Goal: Task Accomplishment & Management: Complete application form

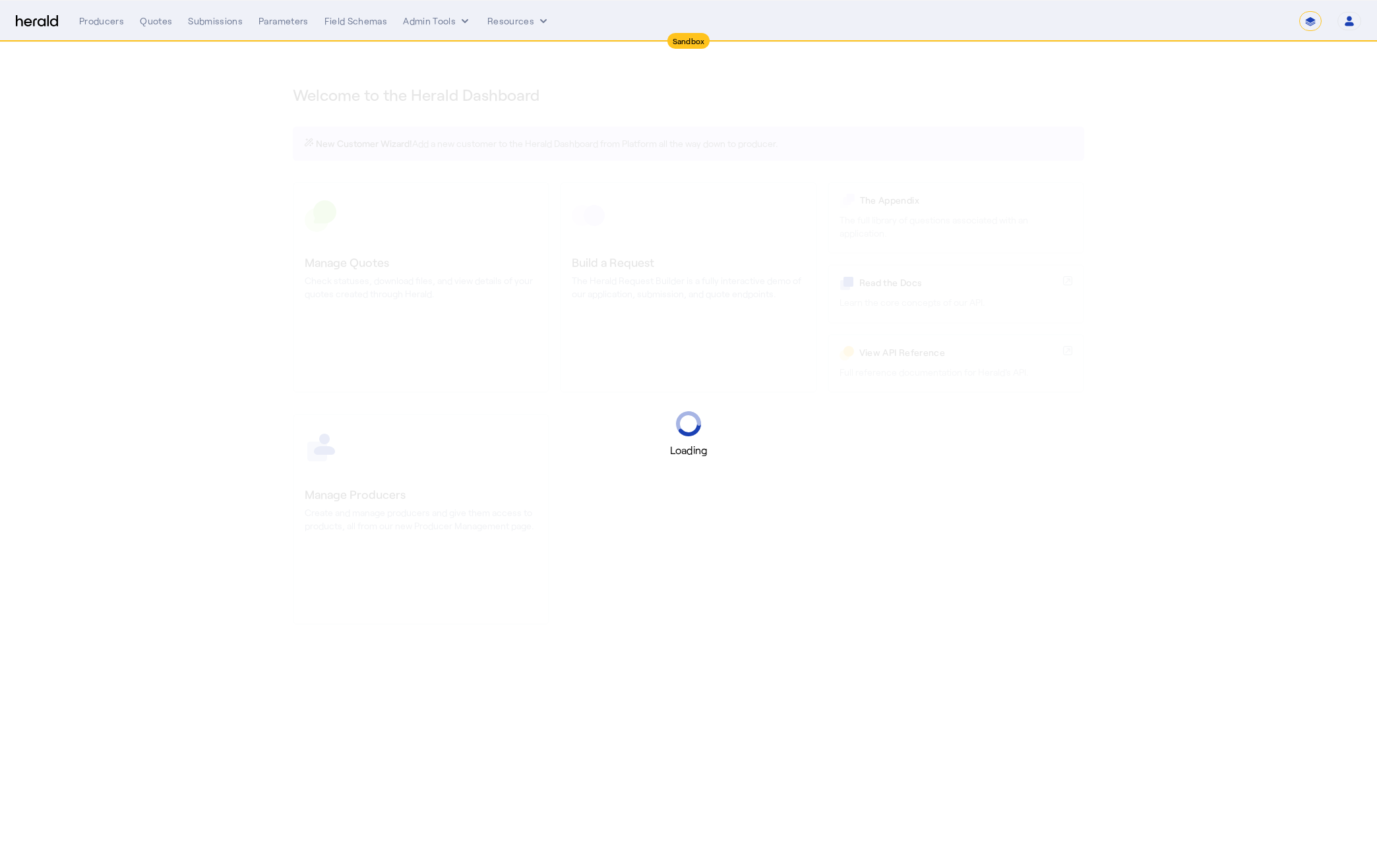
select select "*******"
select select "pfm_2v8p_herald_api"
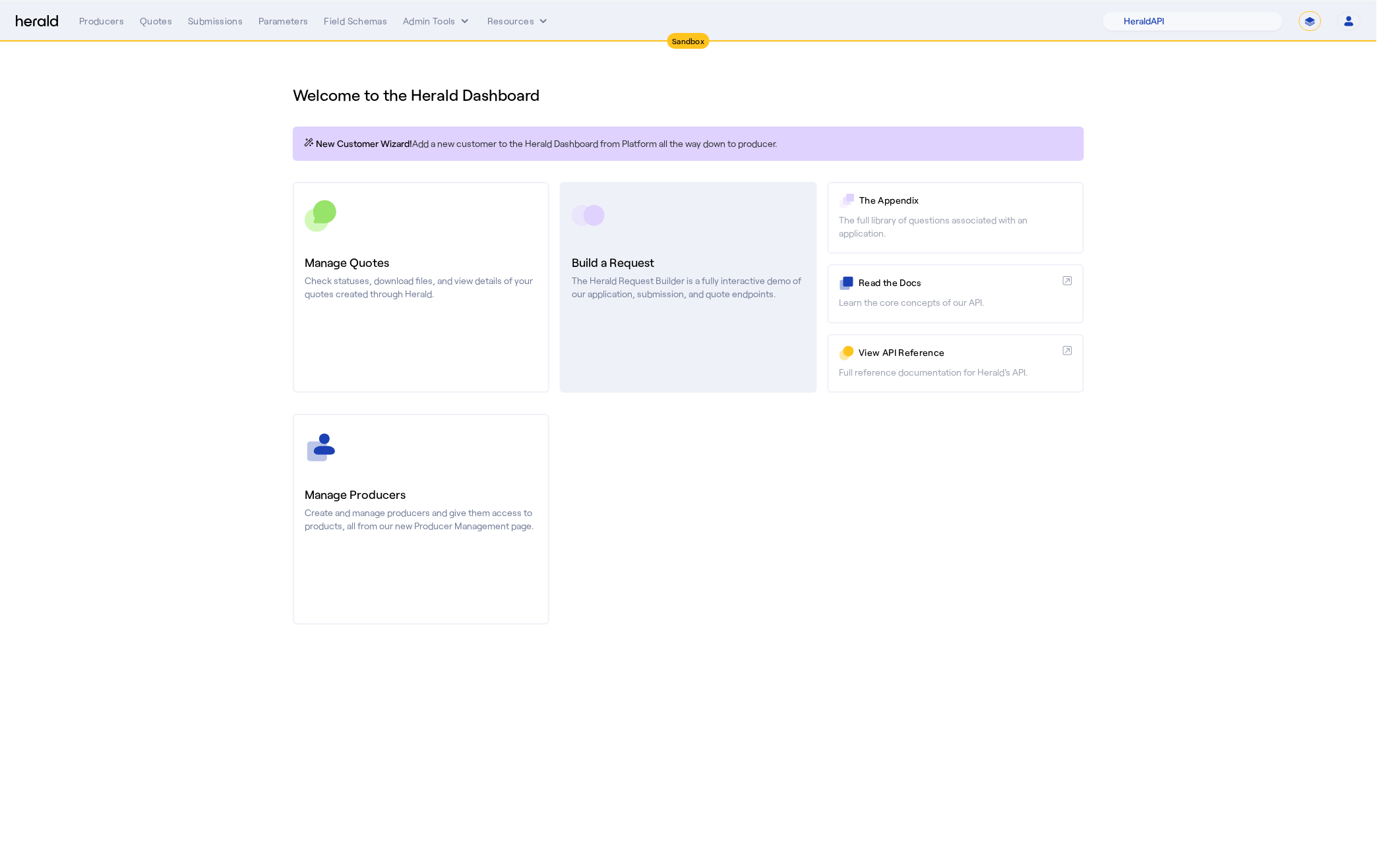
click at [673, 335] on link "Build a Request The Herald Request Builder is a fully interactive demo of our a…" at bounding box center [688, 287] width 257 height 211
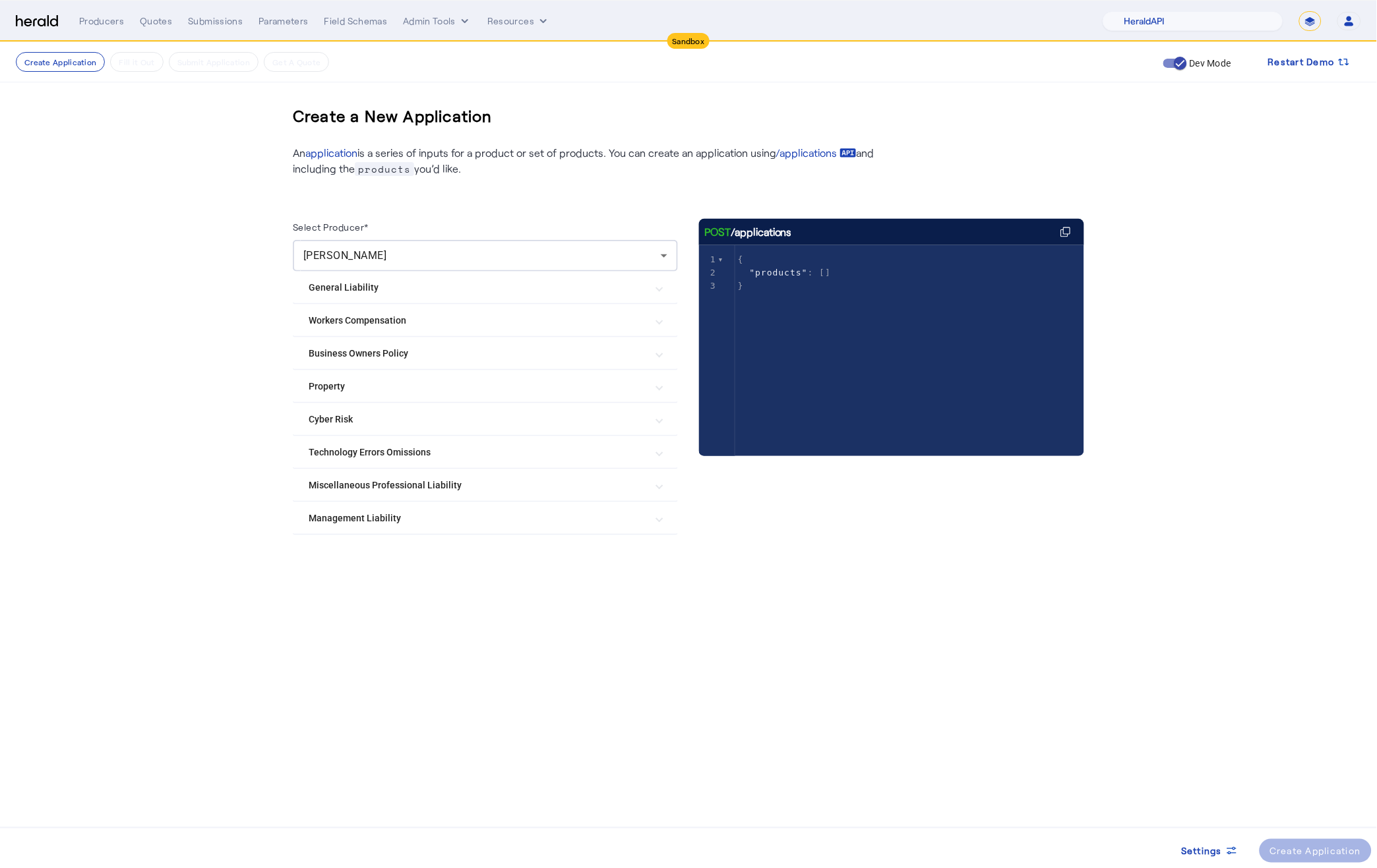
click at [426, 432] on mat-expansion-panel-header "Cyber Risk" at bounding box center [485, 419] width 385 height 31
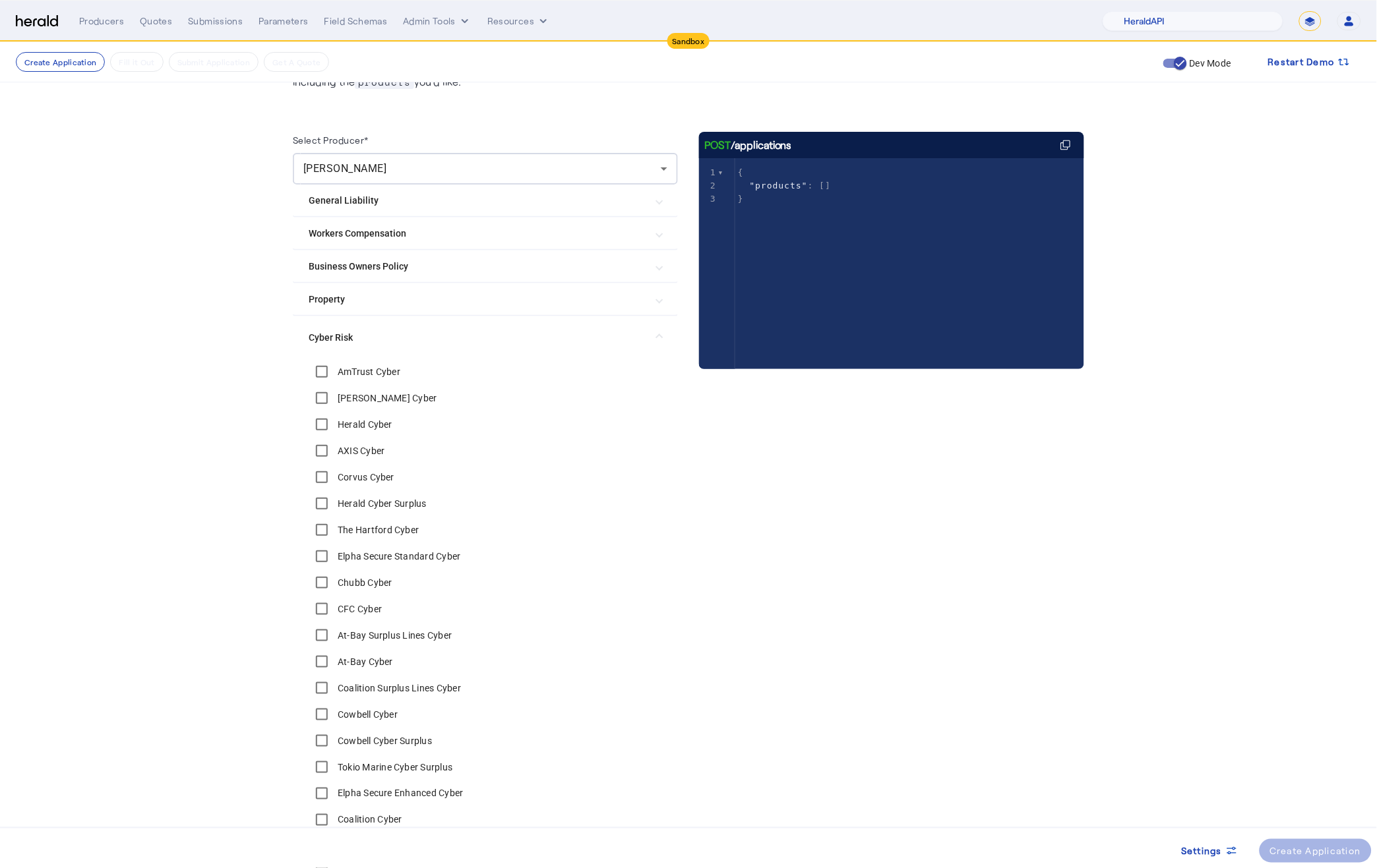
scroll to position [113, 0]
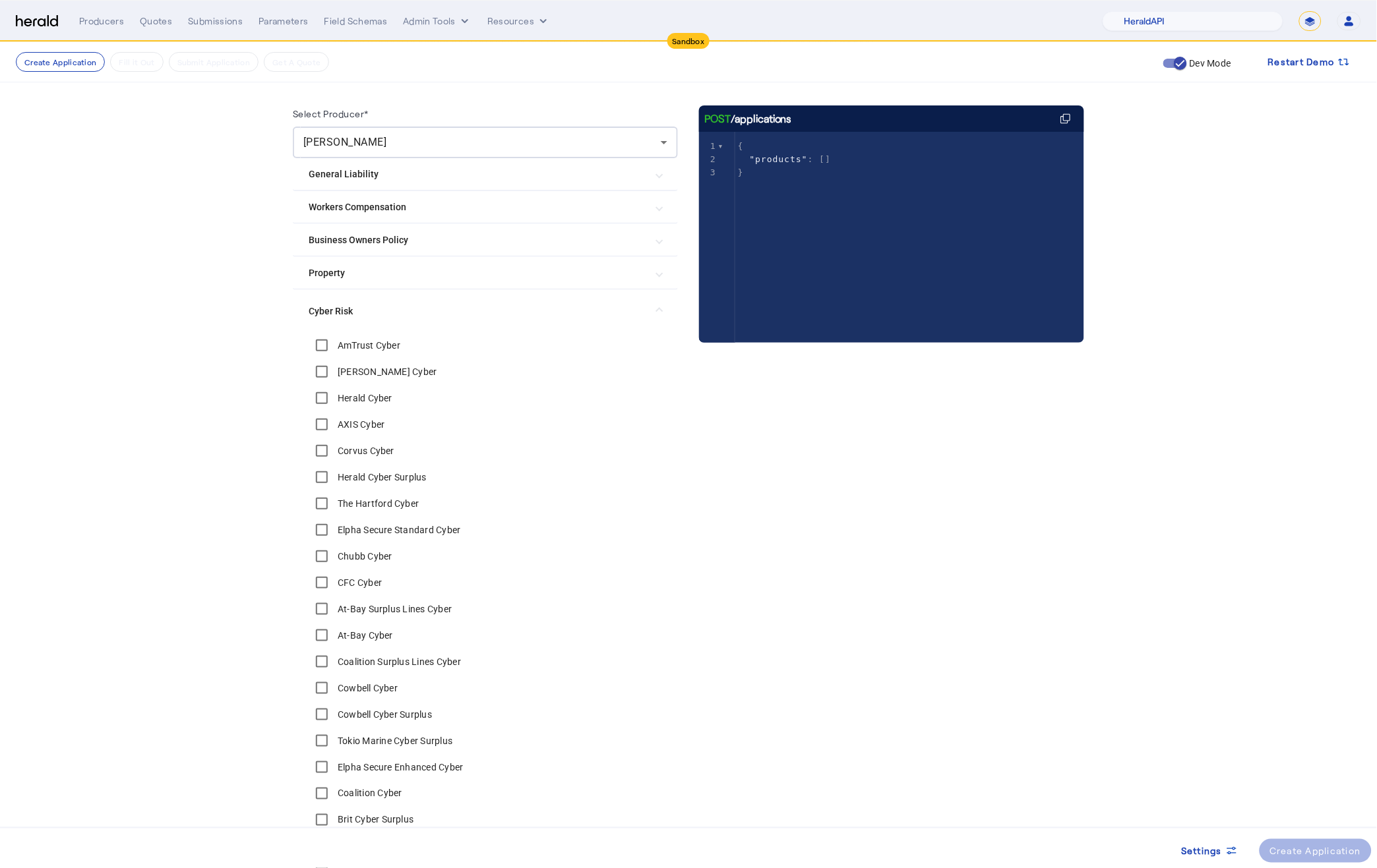
click at [357, 340] on label "AmTrust Cyber" at bounding box center [367, 345] width 65 height 13
click at [350, 365] on label "[PERSON_NAME] Cyber" at bounding box center [386, 371] width 102 height 13
click at [344, 427] on label "AXIS Cyber" at bounding box center [360, 424] width 50 height 13
click at [351, 446] on label "Corvus Cyber" at bounding box center [364, 450] width 59 height 13
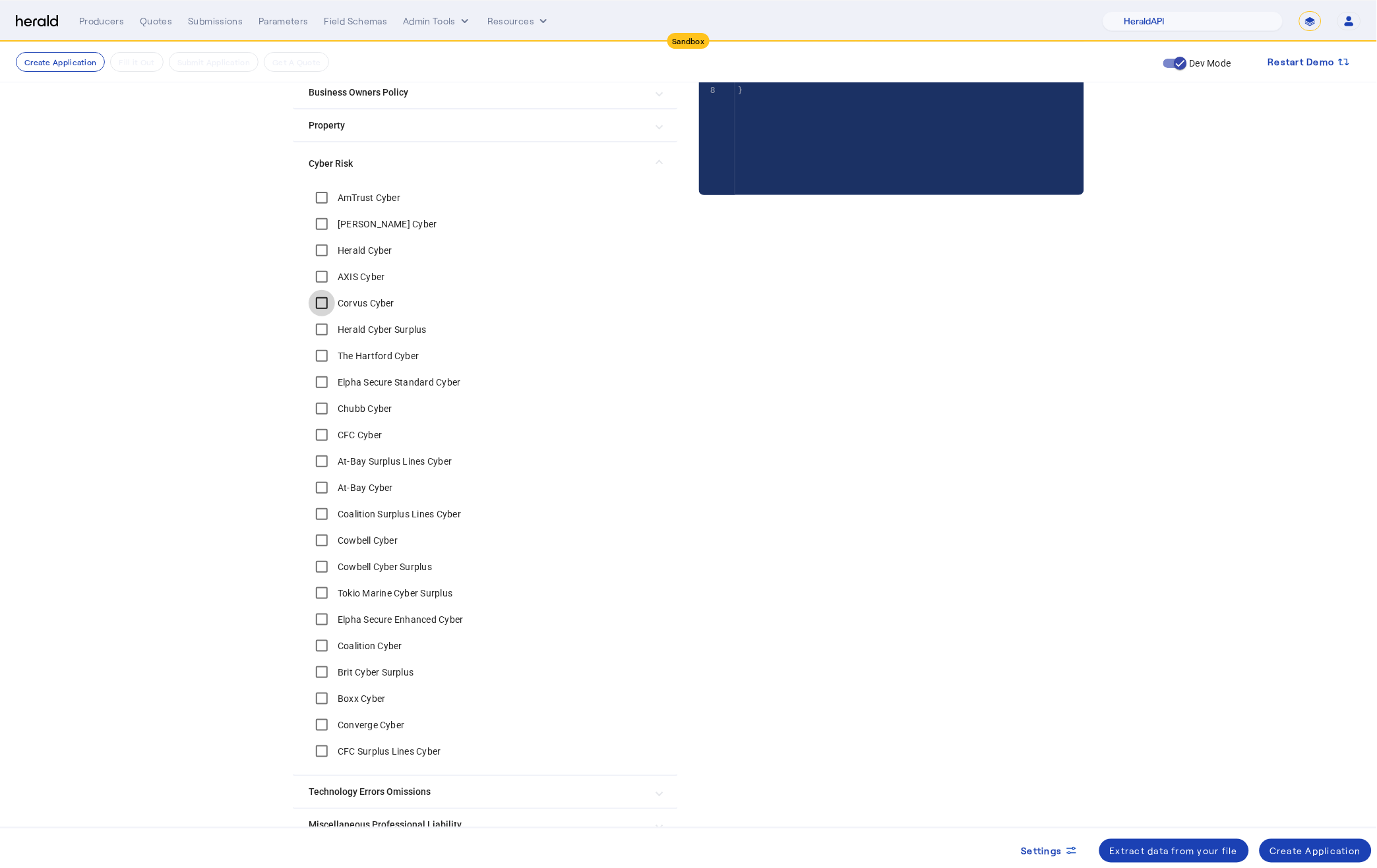
scroll to position [266, 0]
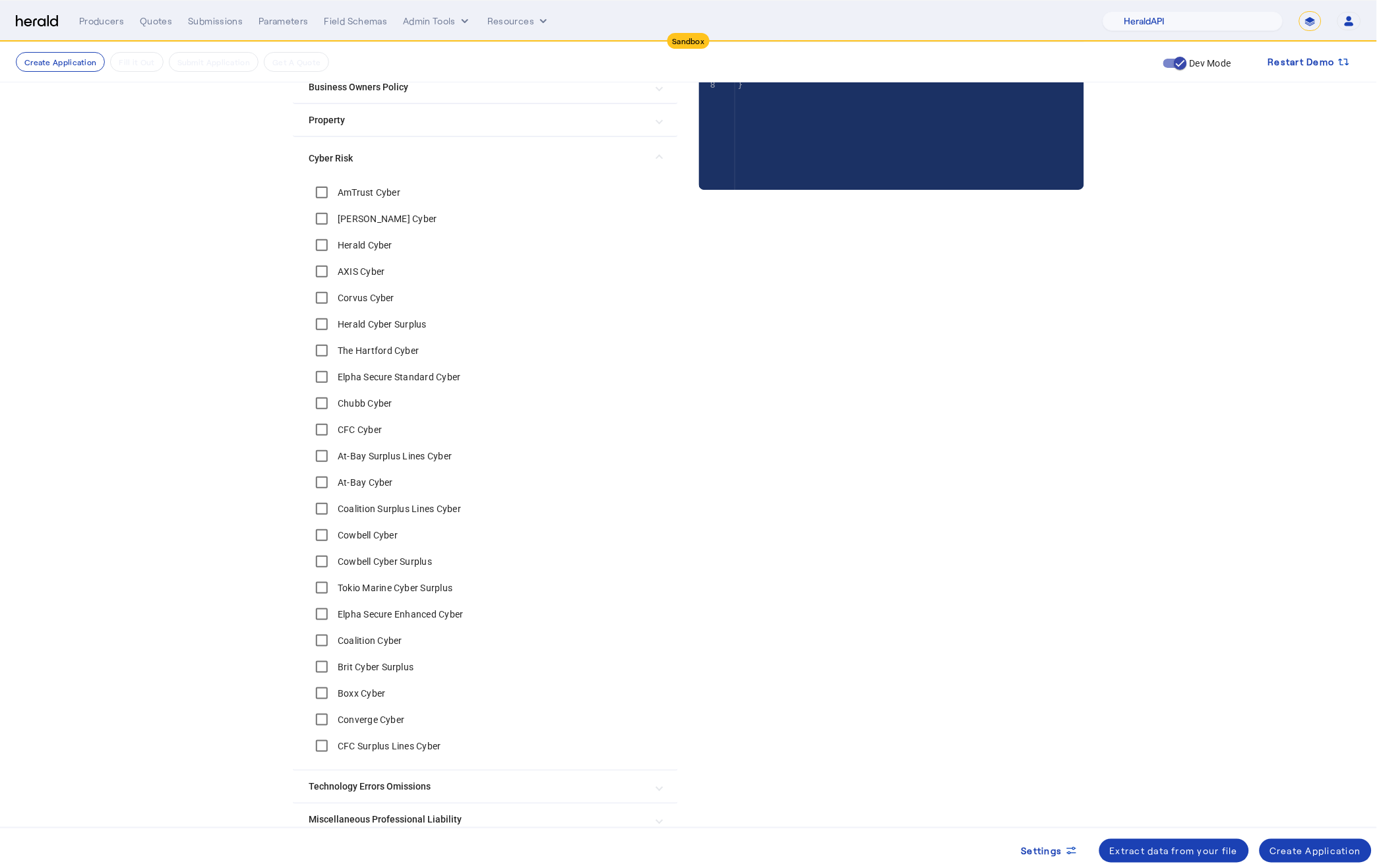
click at [347, 345] on label "The Hartford Cyber" at bounding box center [376, 350] width 84 height 13
click at [351, 375] on label "Elpha Secure Standard Cyber" at bounding box center [398, 377] width 126 height 13
click at [352, 405] on label "Chubb Cyber" at bounding box center [363, 403] width 57 height 13
click at [357, 427] on label "CFC Cyber" at bounding box center [357, 430] width 46 height 13
click at [364, 456] on label "At-Bay Surplus Lines Cyber" at bounding box center [393, 456] width 117 height 13
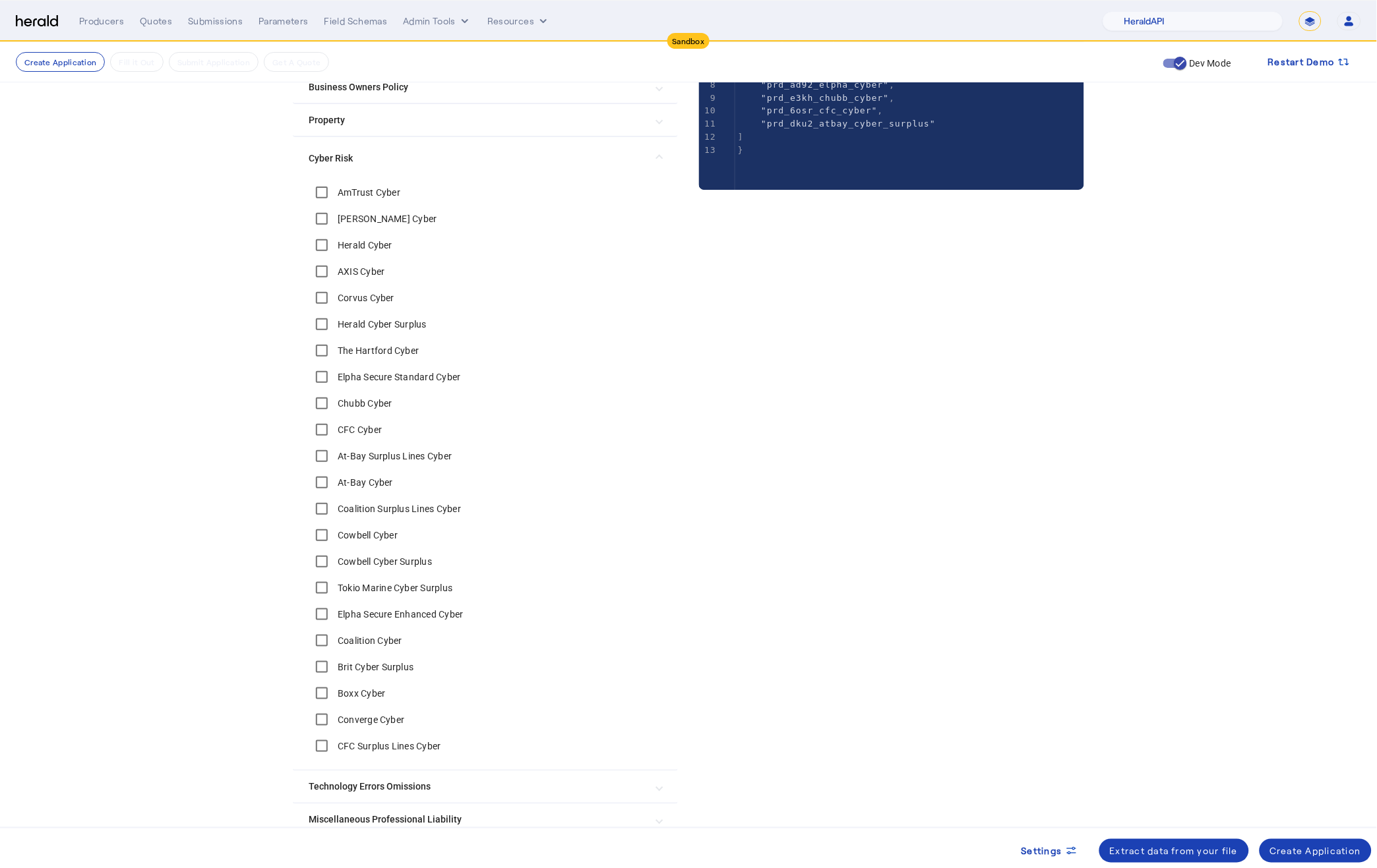
click at [341, 504] on label "Coalition Surplus Lines Cyber" at bounding box center [398, 508] width 126 height 13
click at [390, 743] on label "CFC Surplus Lines Cyber" at bounding box center [387, 746] width 106 height 13
click at [1285, 849] on div "Create Application" at bounding box center [1316, 851] width 91 height 14
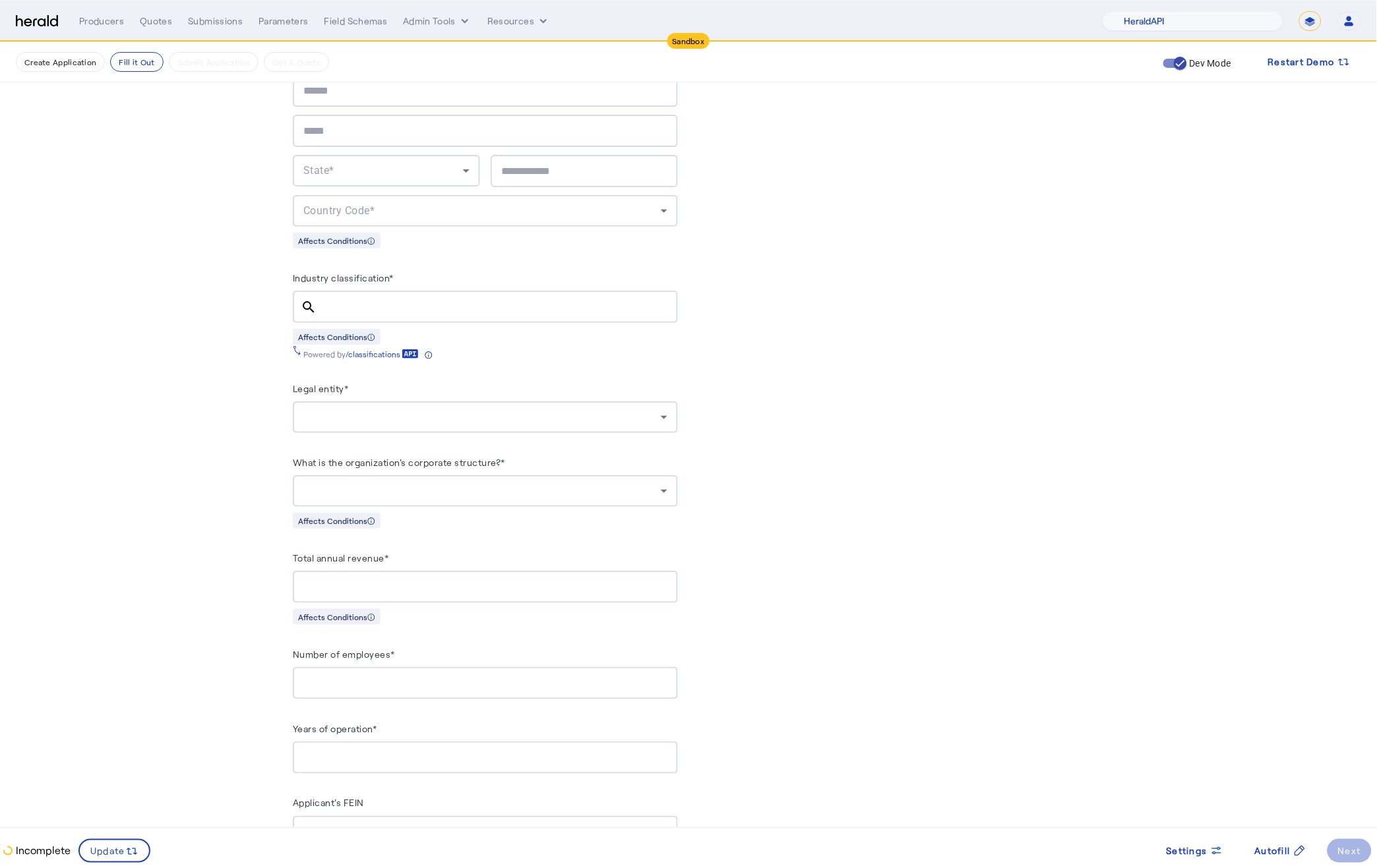
scroll to position [863, 0]
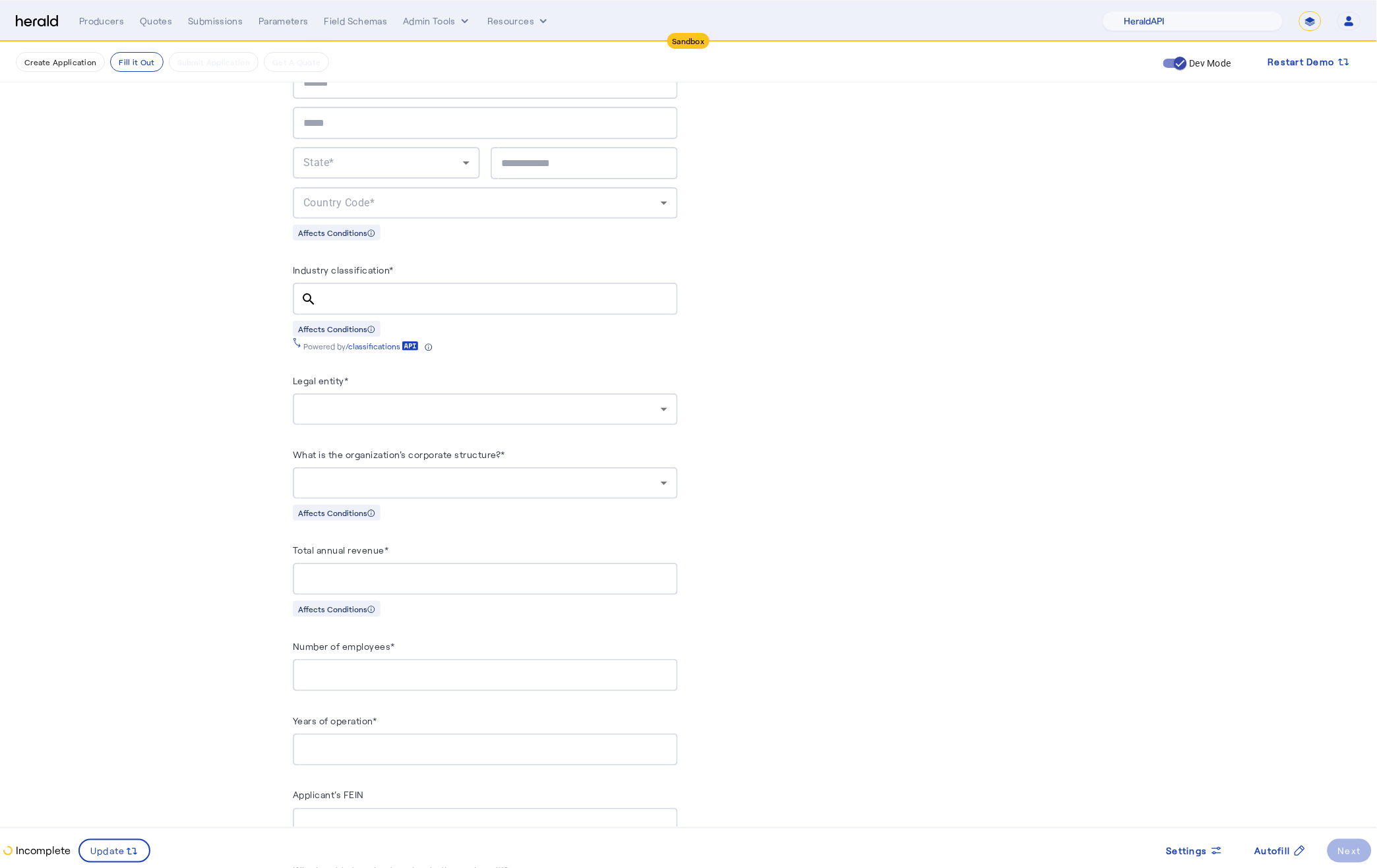
click at [324, 376] on label "Legal entity*" at bounding box center [320, 381] width 56 height 11
click at [319, 377] on label "Legal entity*" at bounding box center [320, 381] width 56 height 11
click at [626, 475] on div at bounding box center [482, 483] width 357 height 16
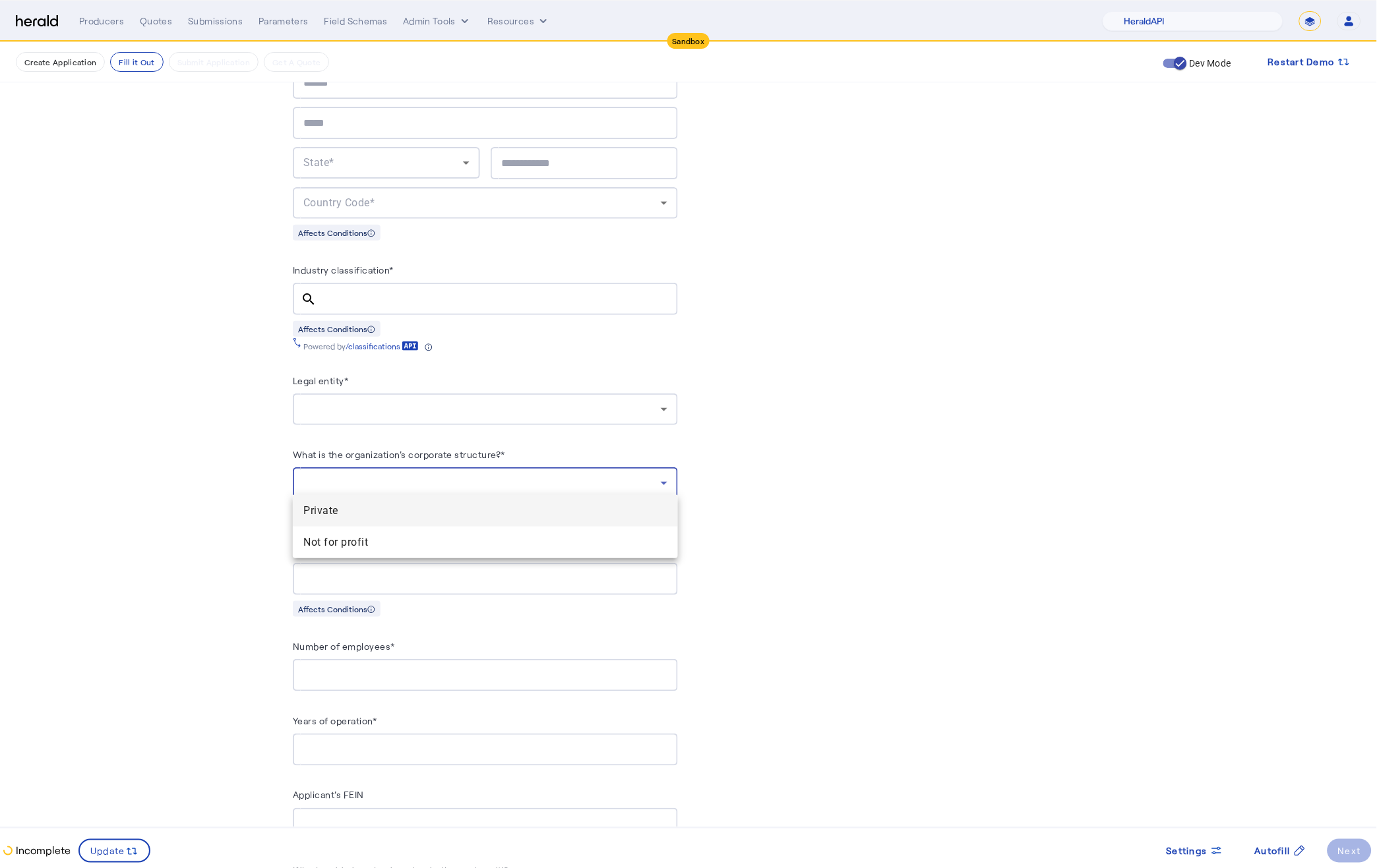
click at [627, 472] on div at bounding box center [688, 434] width 1377 height 868
click at [627, 475] on div at bounding box center [482, 483] width 357 height 16
click at [627, 472] on div at bounding box center [688, 434] width 1377 height 868
click at [402, 401] on div at bounding box center [482, 409] width 357 height 16
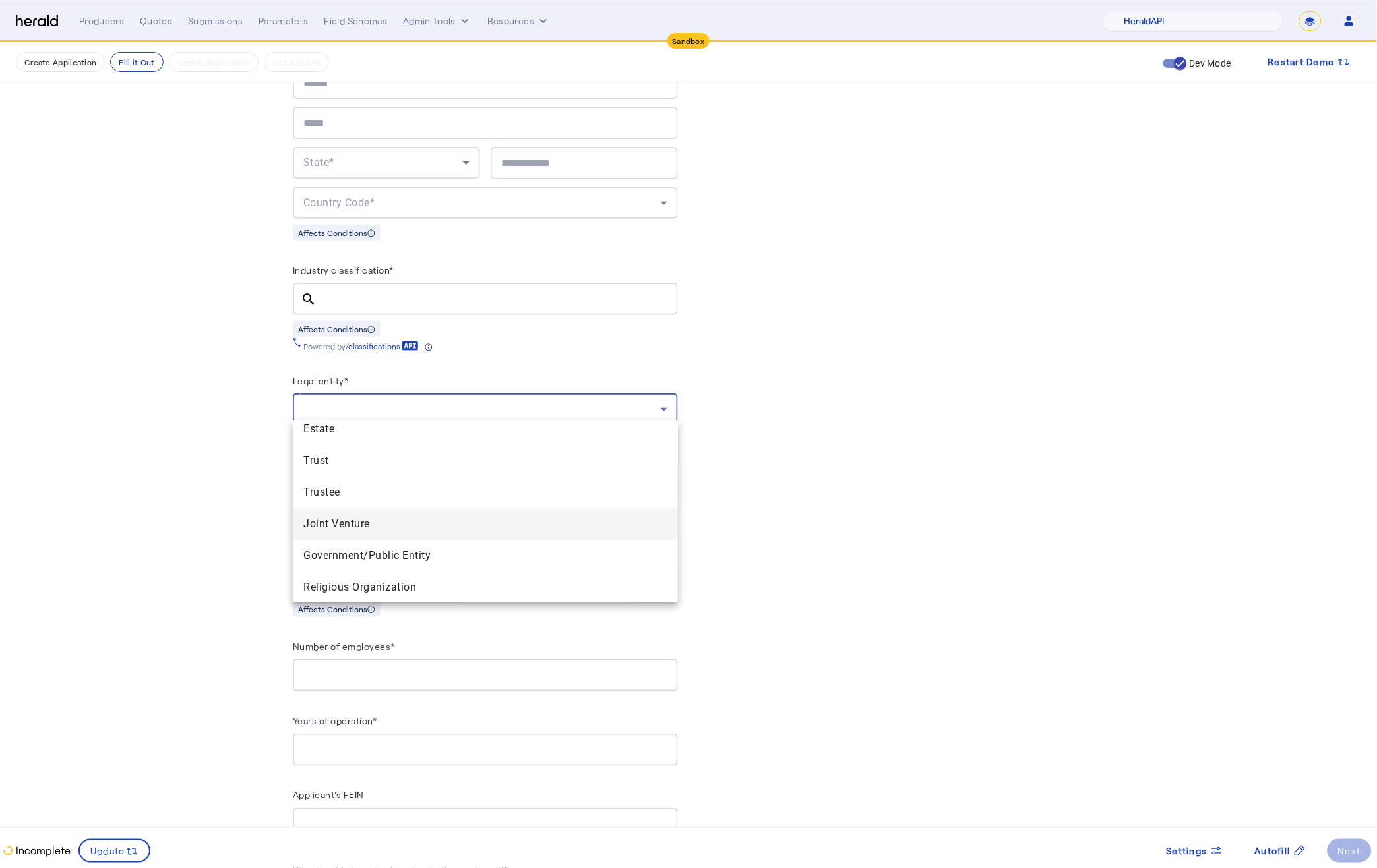
scroll to position [0, 0]
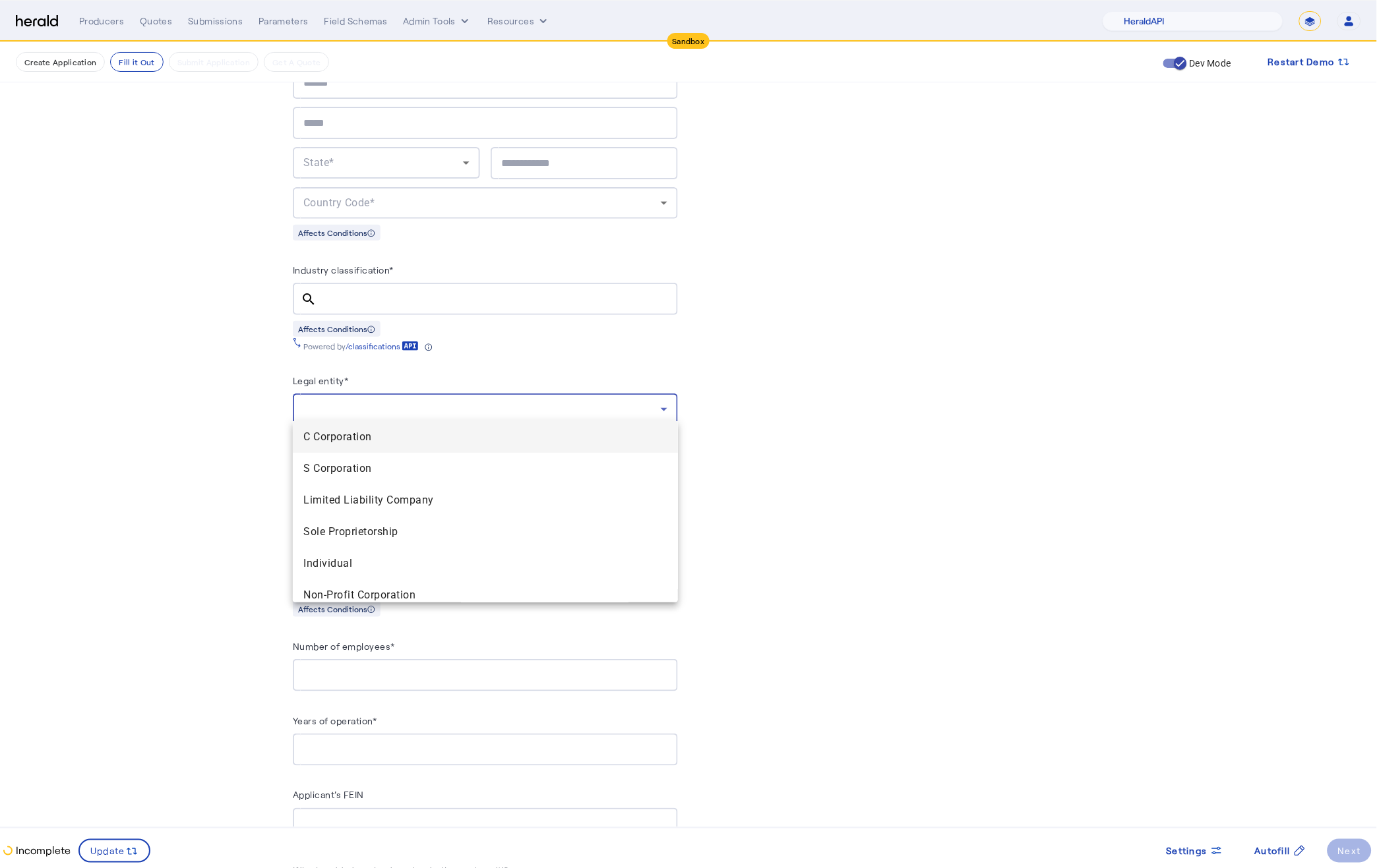
drag, startPoint x: 363, startPoint y: 375, endPoint x: 323, endPoint y: 373, distance: 40.0
click at [323, 373] on div at bounding box center [688, 434] width 1377 height 868
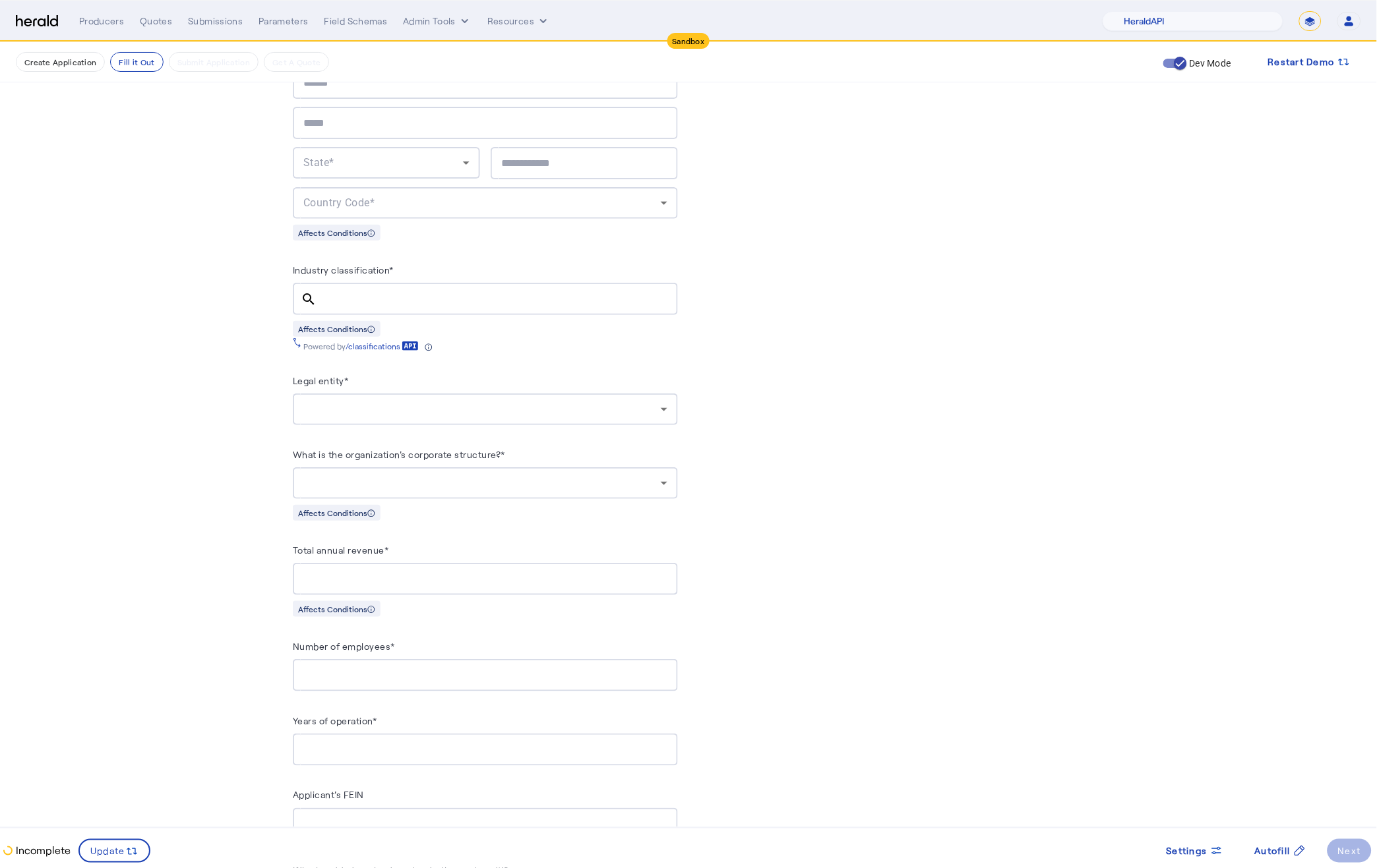
click at [349, 404] on div at bounding box center [482, 409] width 357 height 16
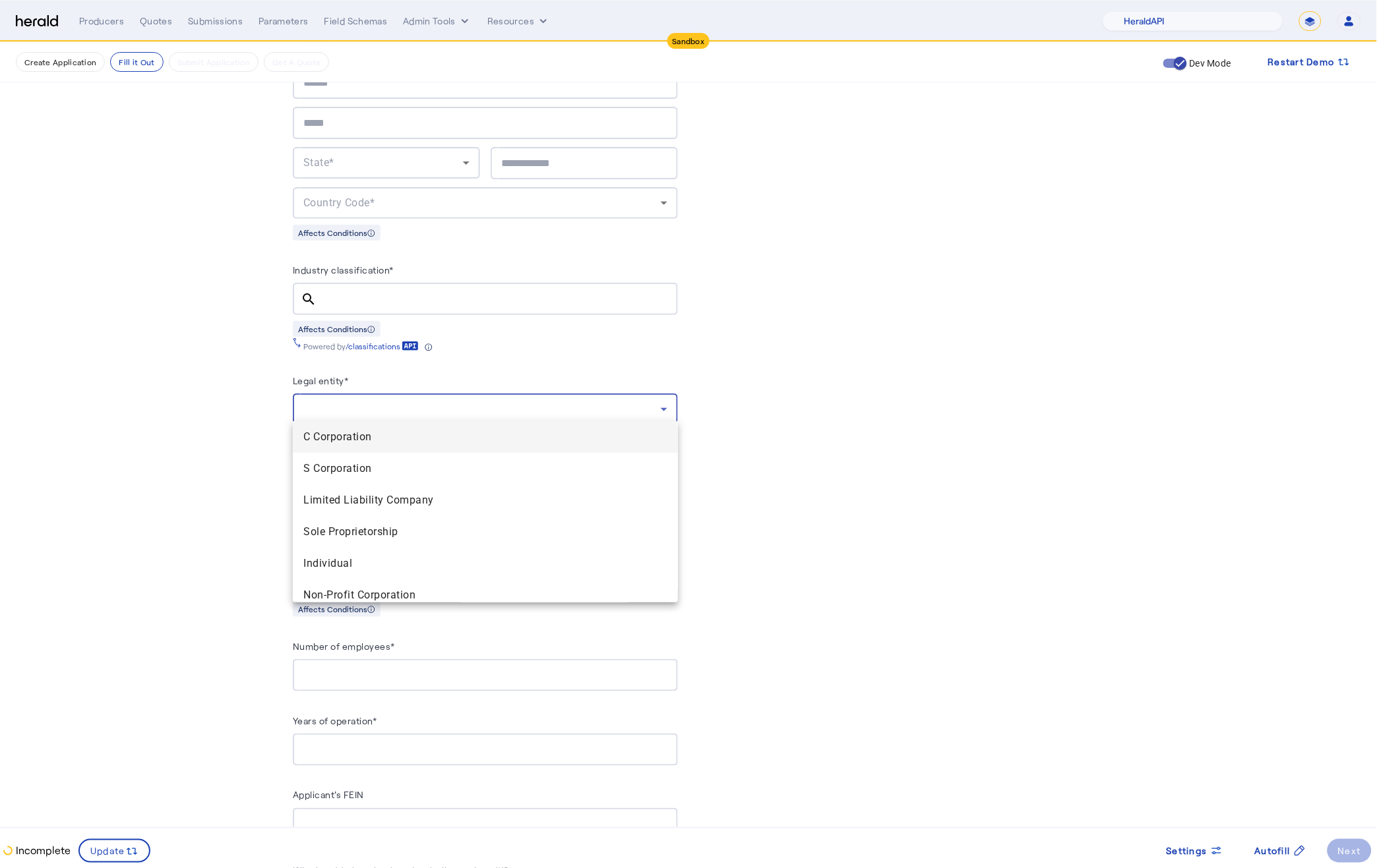
click at [453, 349] on div at bounding box center [688, 434] width 1377 height 868
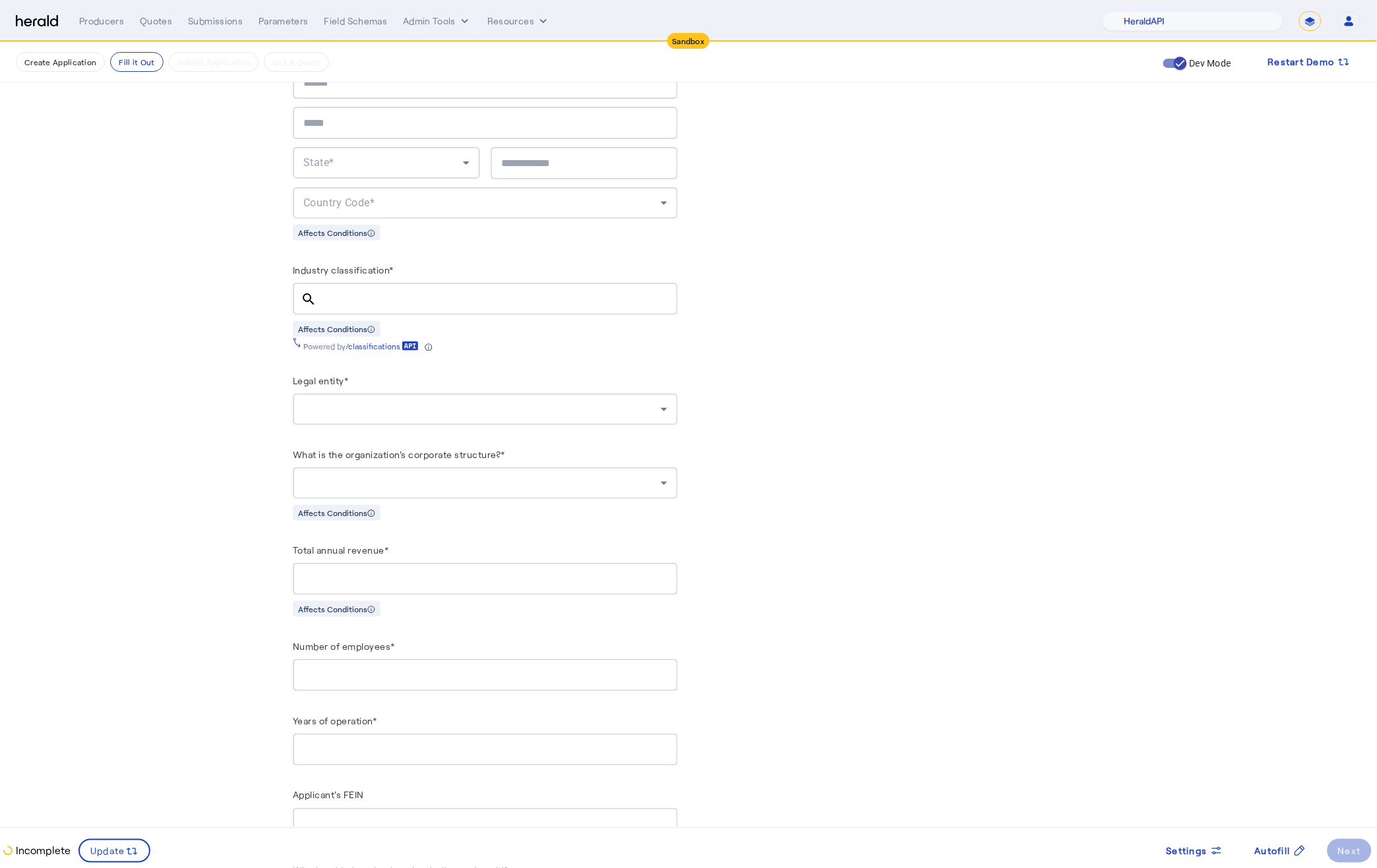
click at [487, 417] on div at bounding box center [485, 409] width 364 height 31
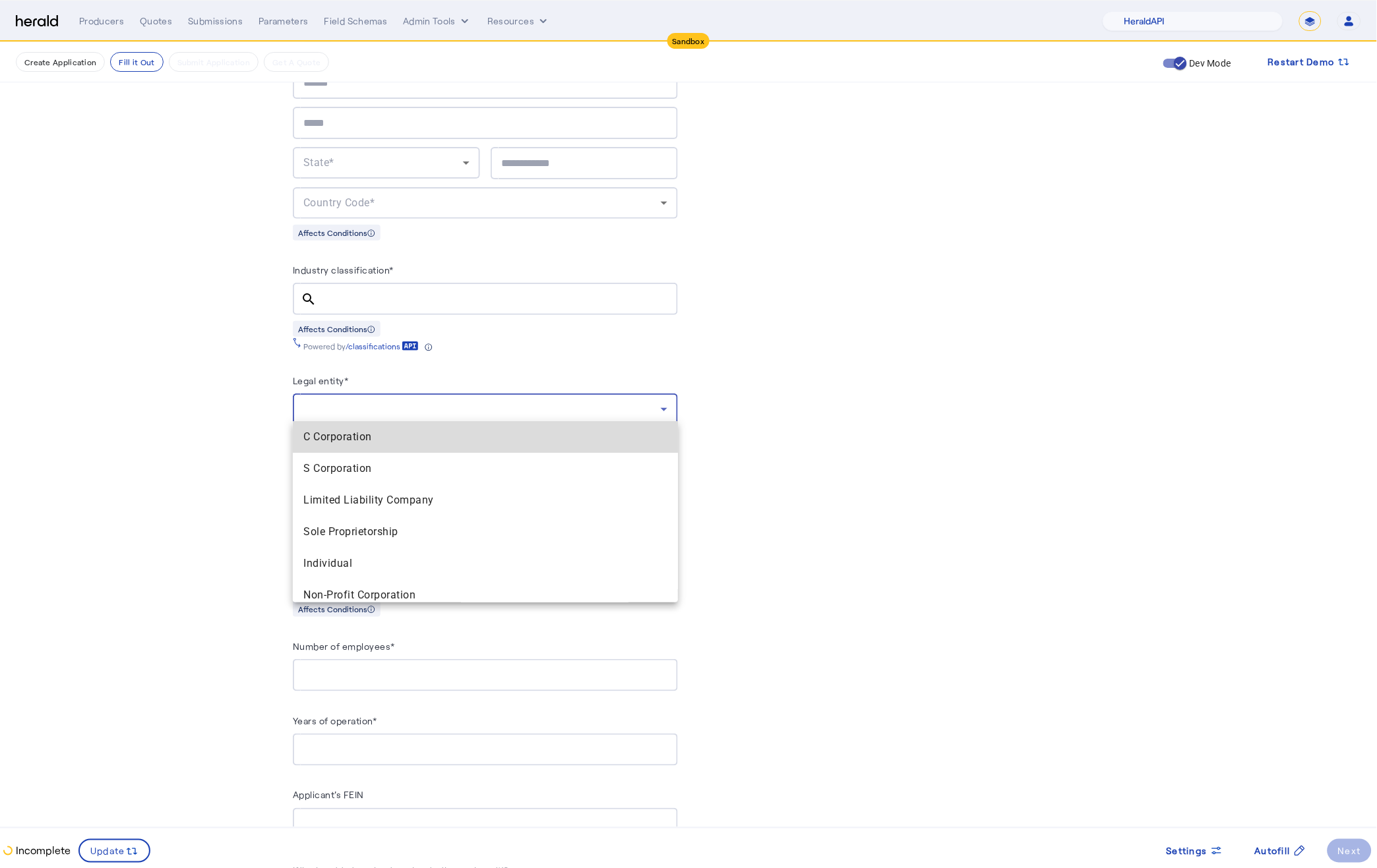
click at [443, 441] on span "C Corporation" at bounding box center [485, 437] width 364 height 16
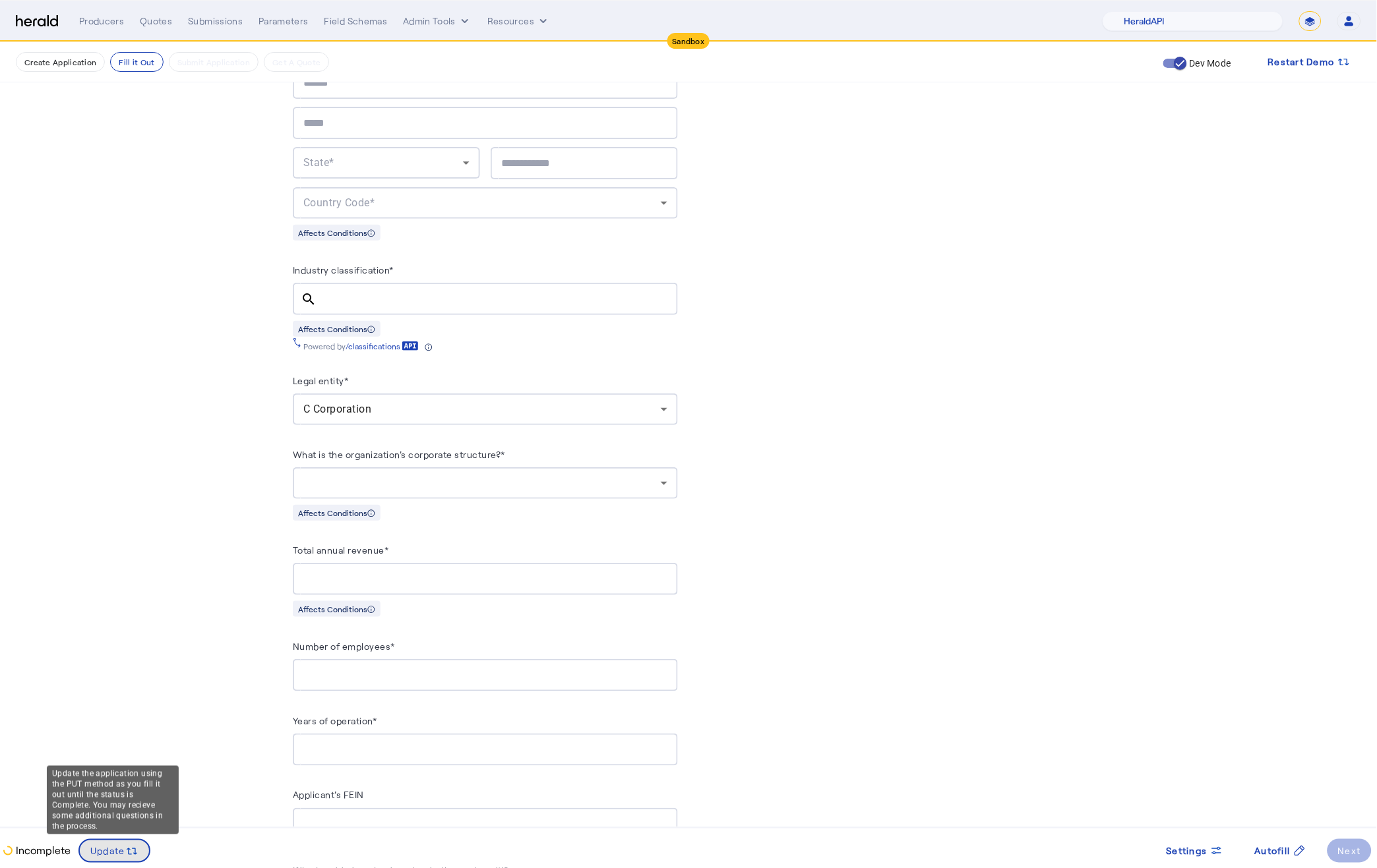
drag, startPoint x: 90, startPoint y: 858, endPoint x: 134, endPoint y: 829, distance: 52.7
click at [91, 858] on span "Update" at bounding box center [108, 851] width 35 height 14
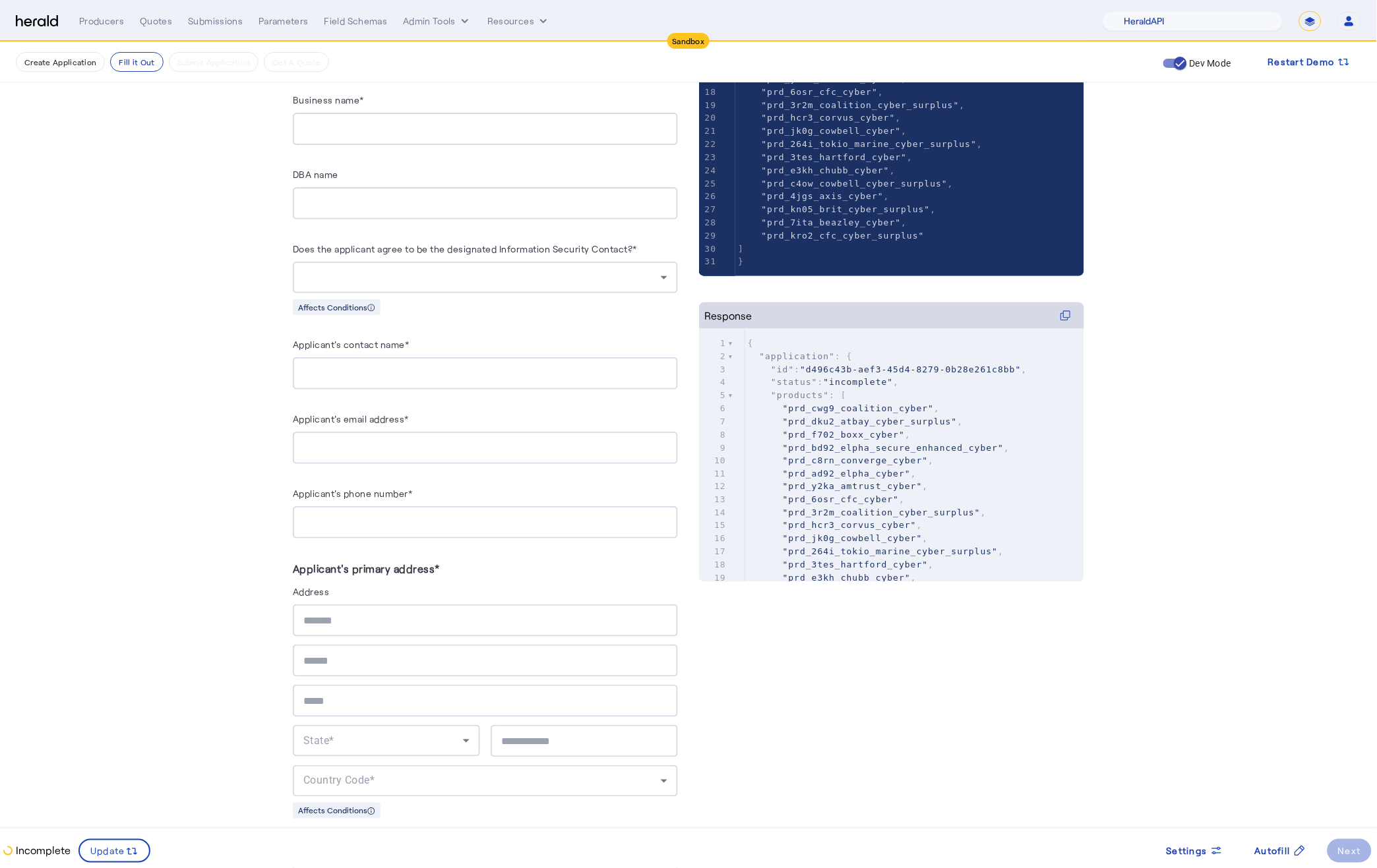
scroll to position [288, 0]
click at [832, 481] on span ""prd_y2ka_amtrust_cyber"" at bounding box center [853, 484] width 140 height 10
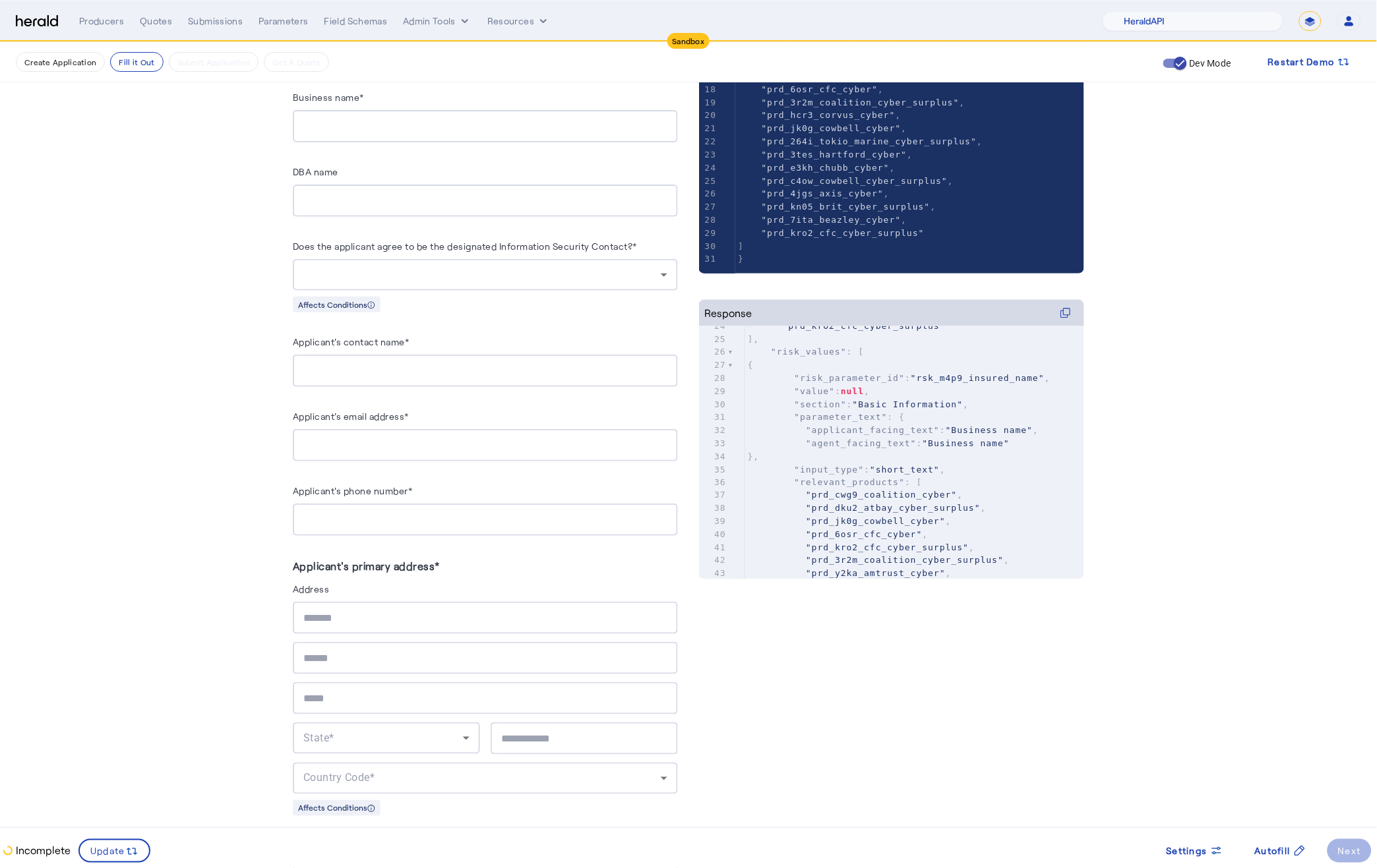
scroll to position [0, 0]
click at [993, 500] on pre ""prd_4jgs_axis_cyber" ," at bounding box center [914, 498] width 339 height 13
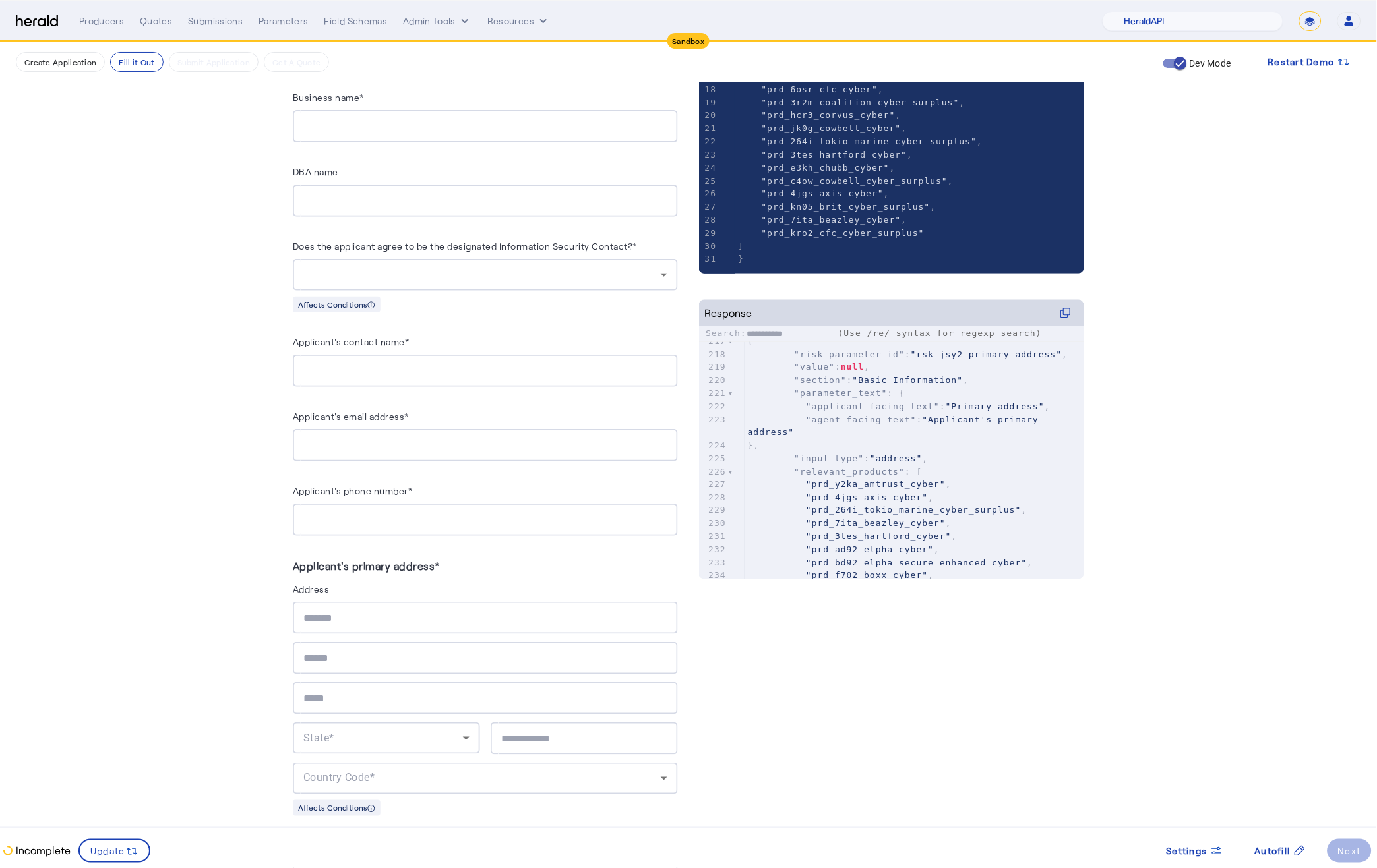
type input "**********"
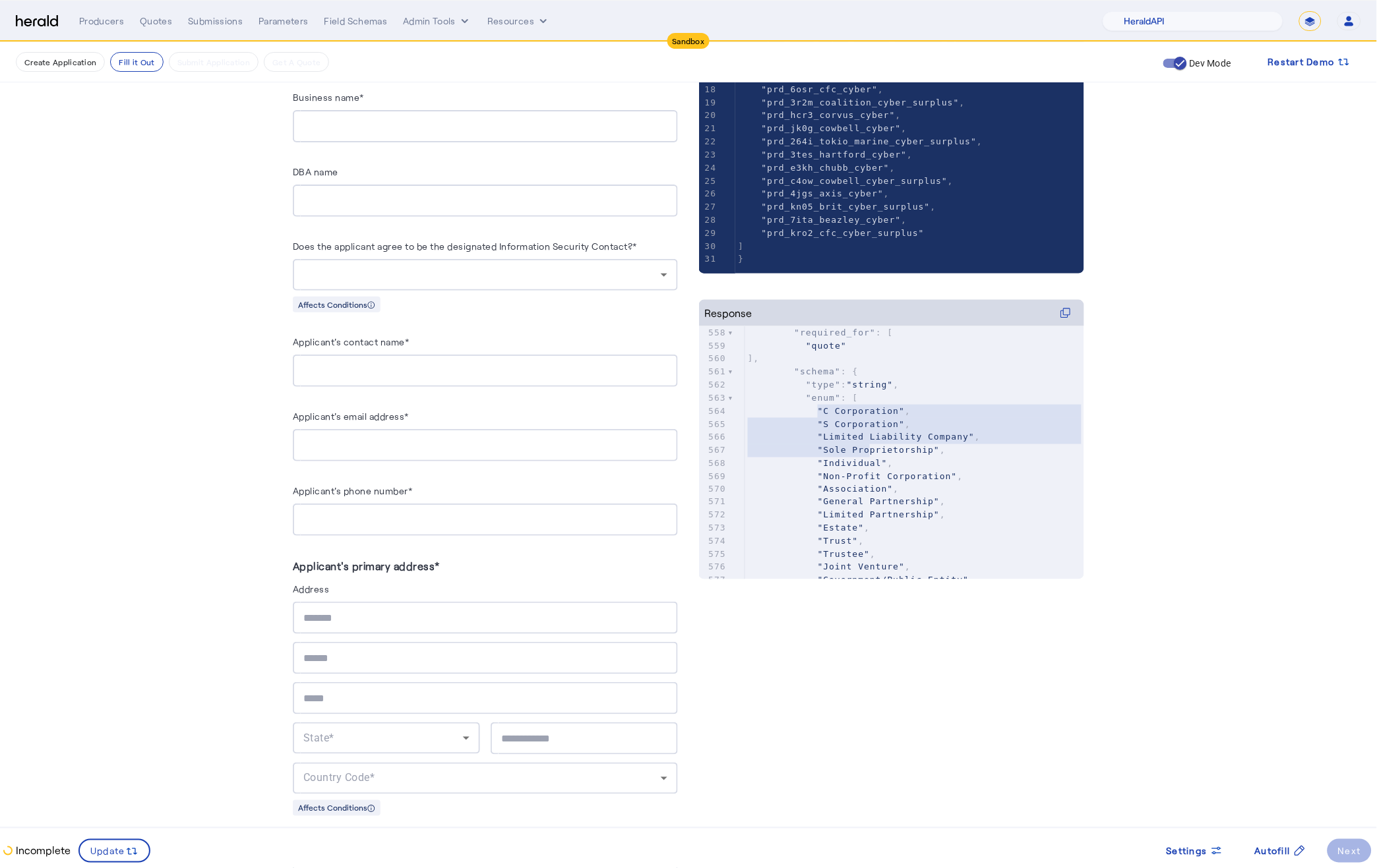
drag, startPoint x: 818, startPoint y: 409, endPoint x: 879, endPoint y: 452, distance: 74.6
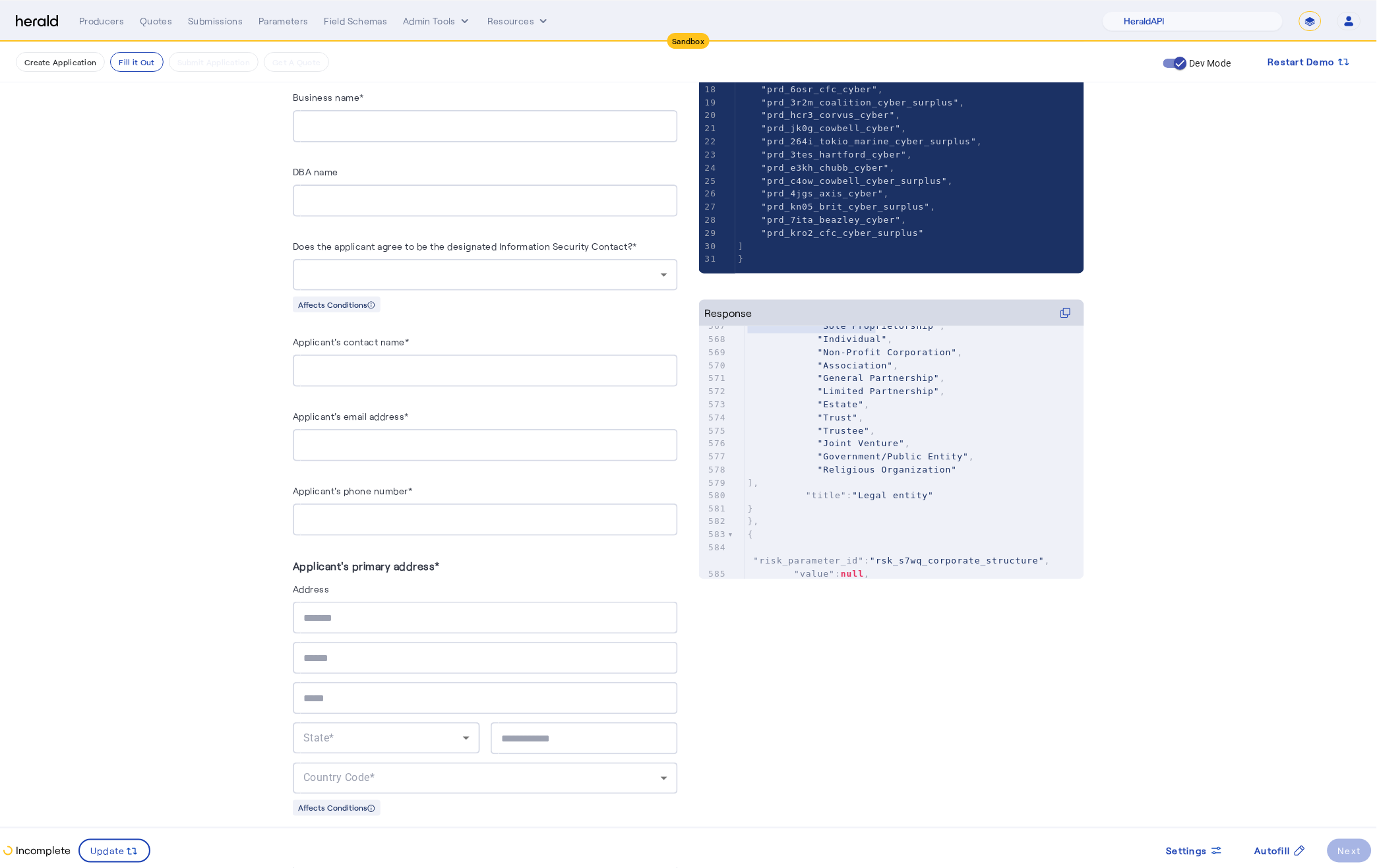
type textarea "**********"
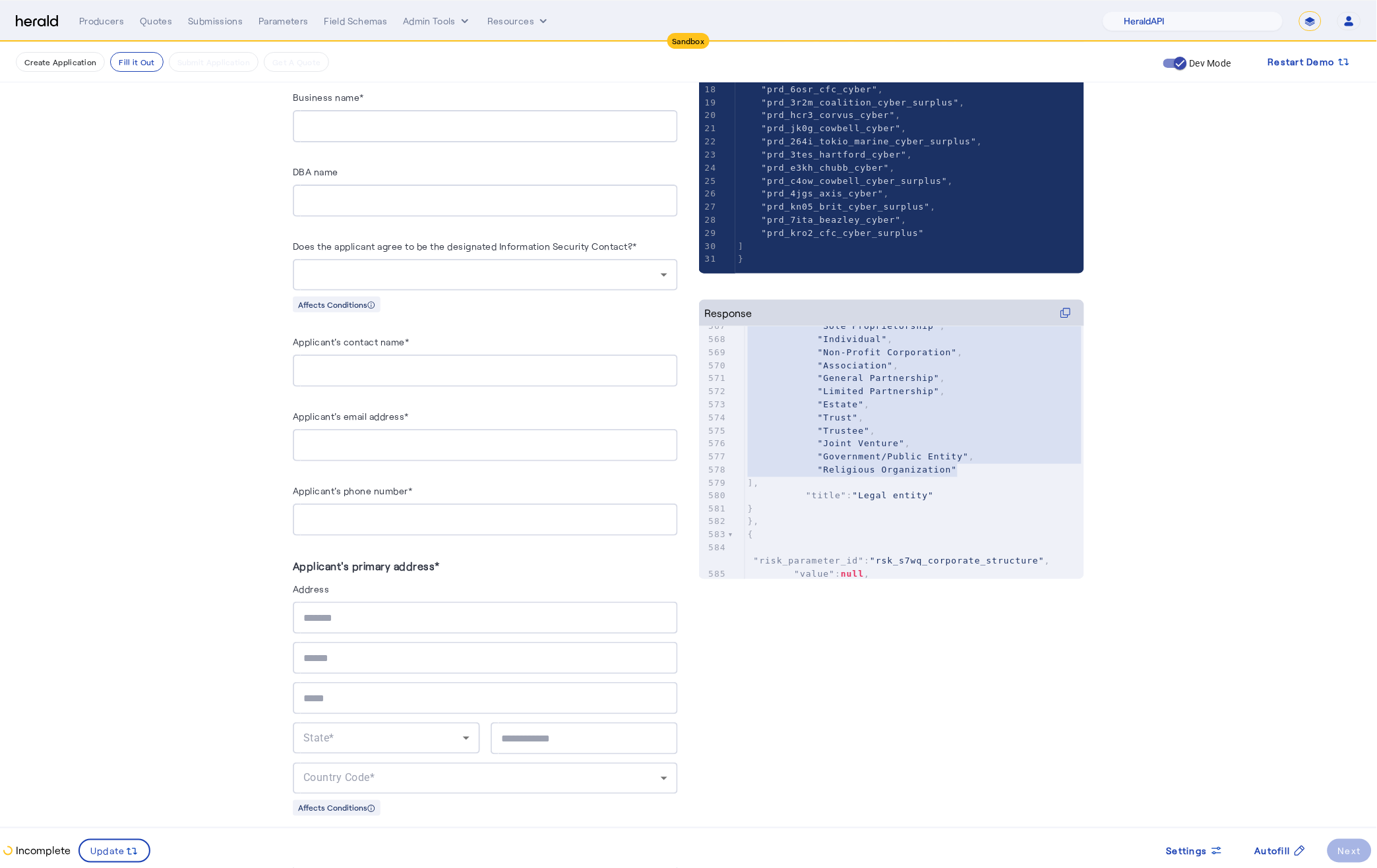
click at [964, 470] on pre ""Religious Organization"" at bounding box center [914, 470] width 339 height 13
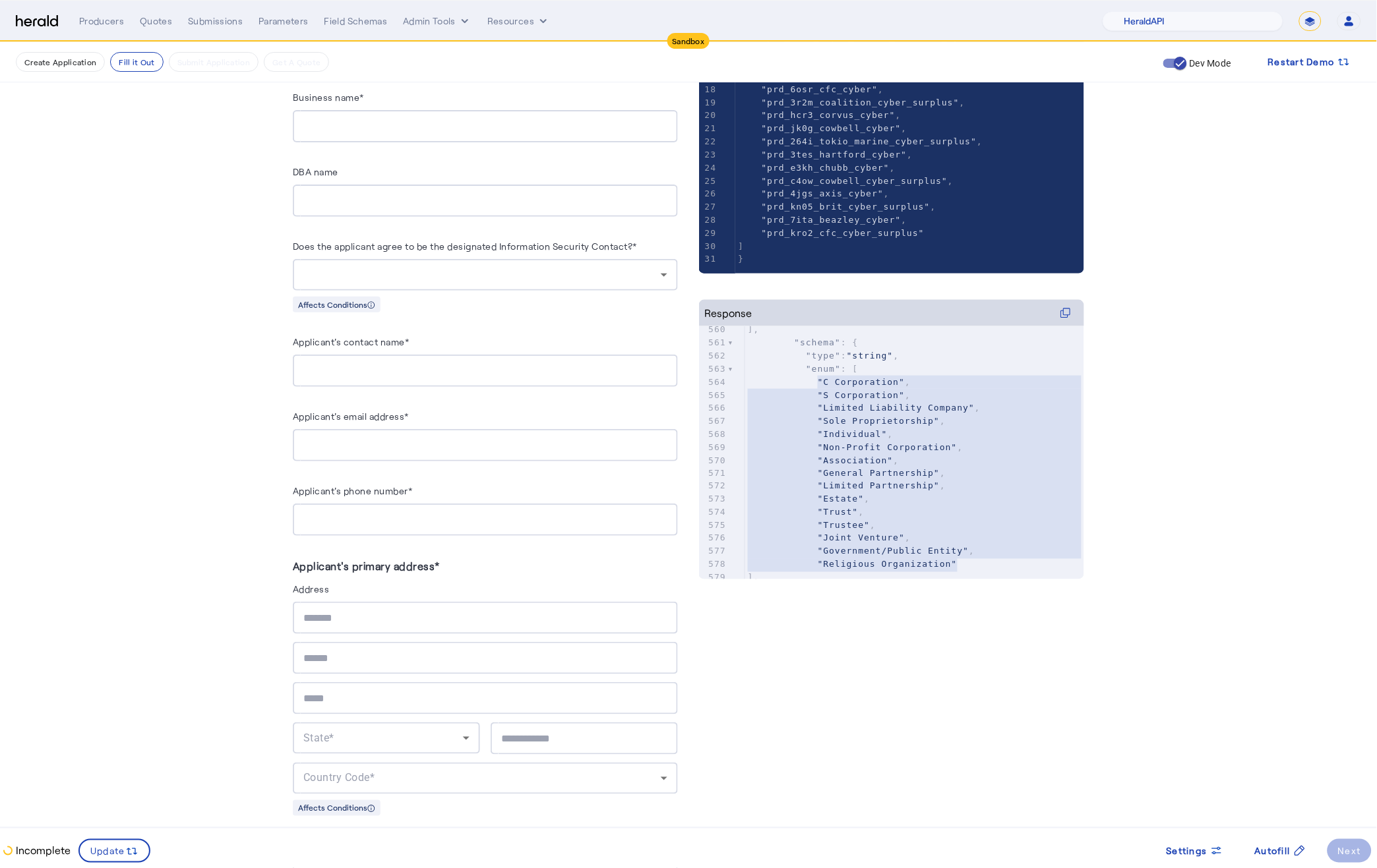
click at [360, 440] on input "Applicant's email address*" at bounding box center [485, 445] width 364 height 16
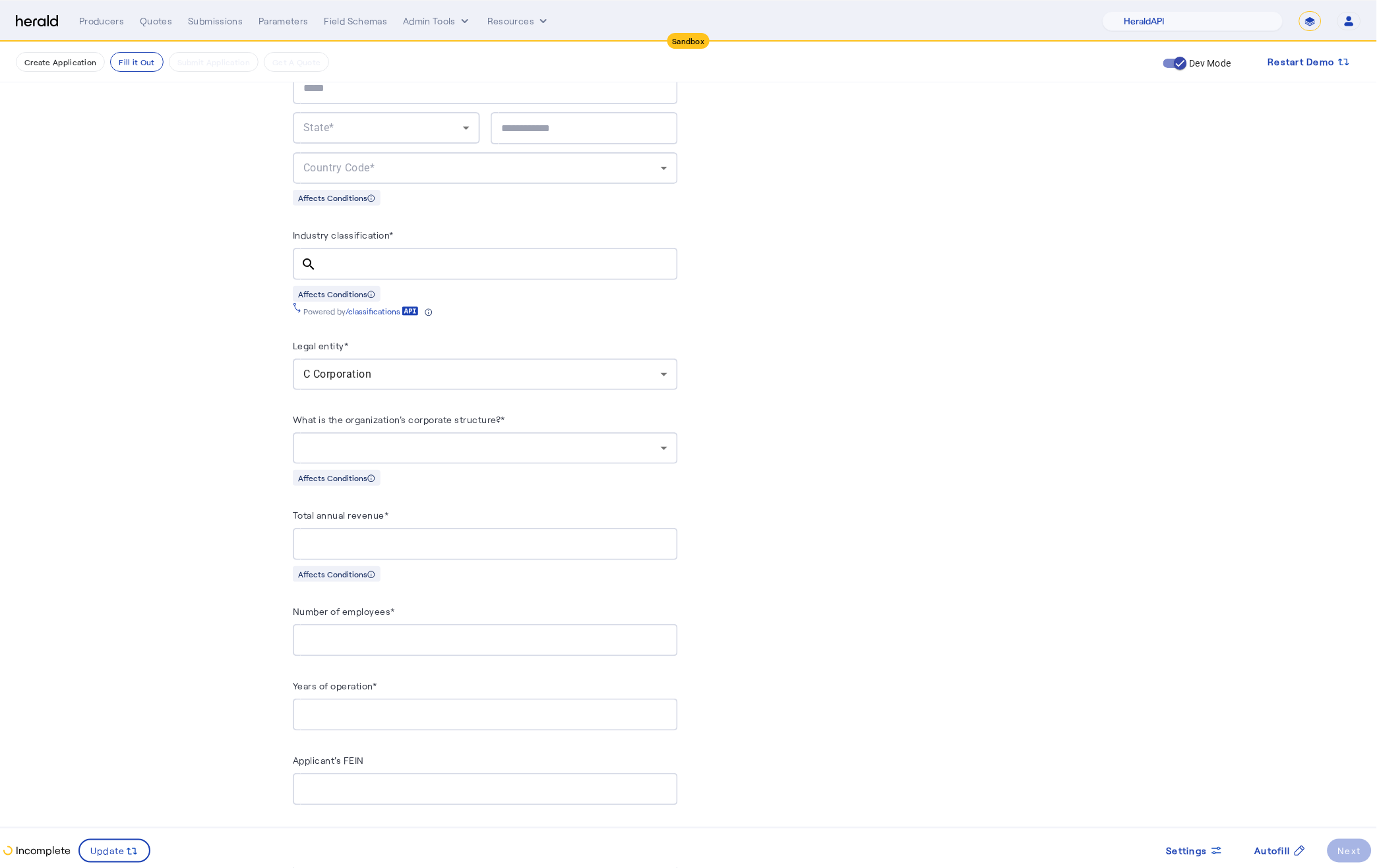
click at [416, 368] on div "C Corporation" at bounding box center [482, 375] width 357 height 16
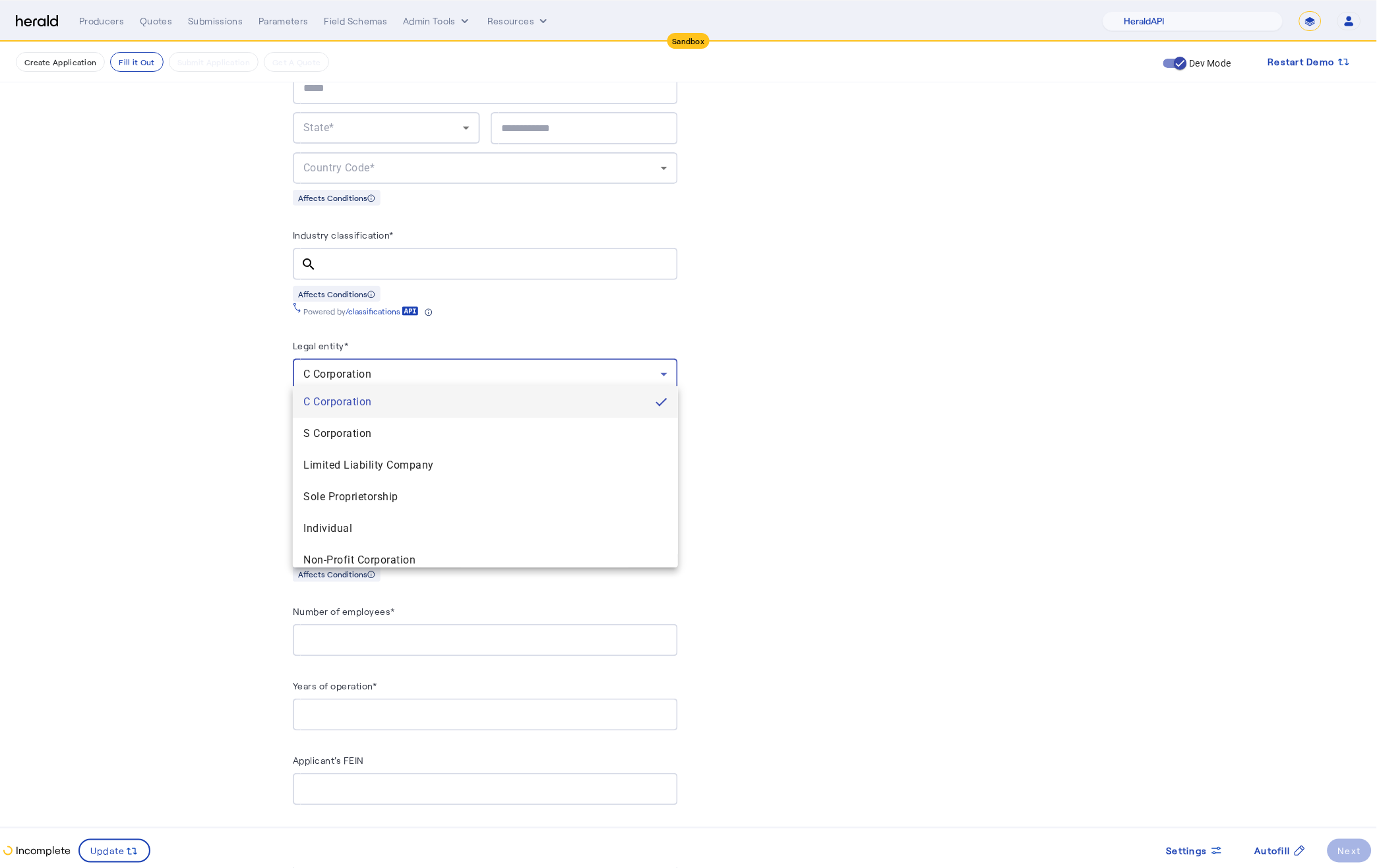
click at [925, 473] on div at bounding box center [688, 434] width 1377 height 868
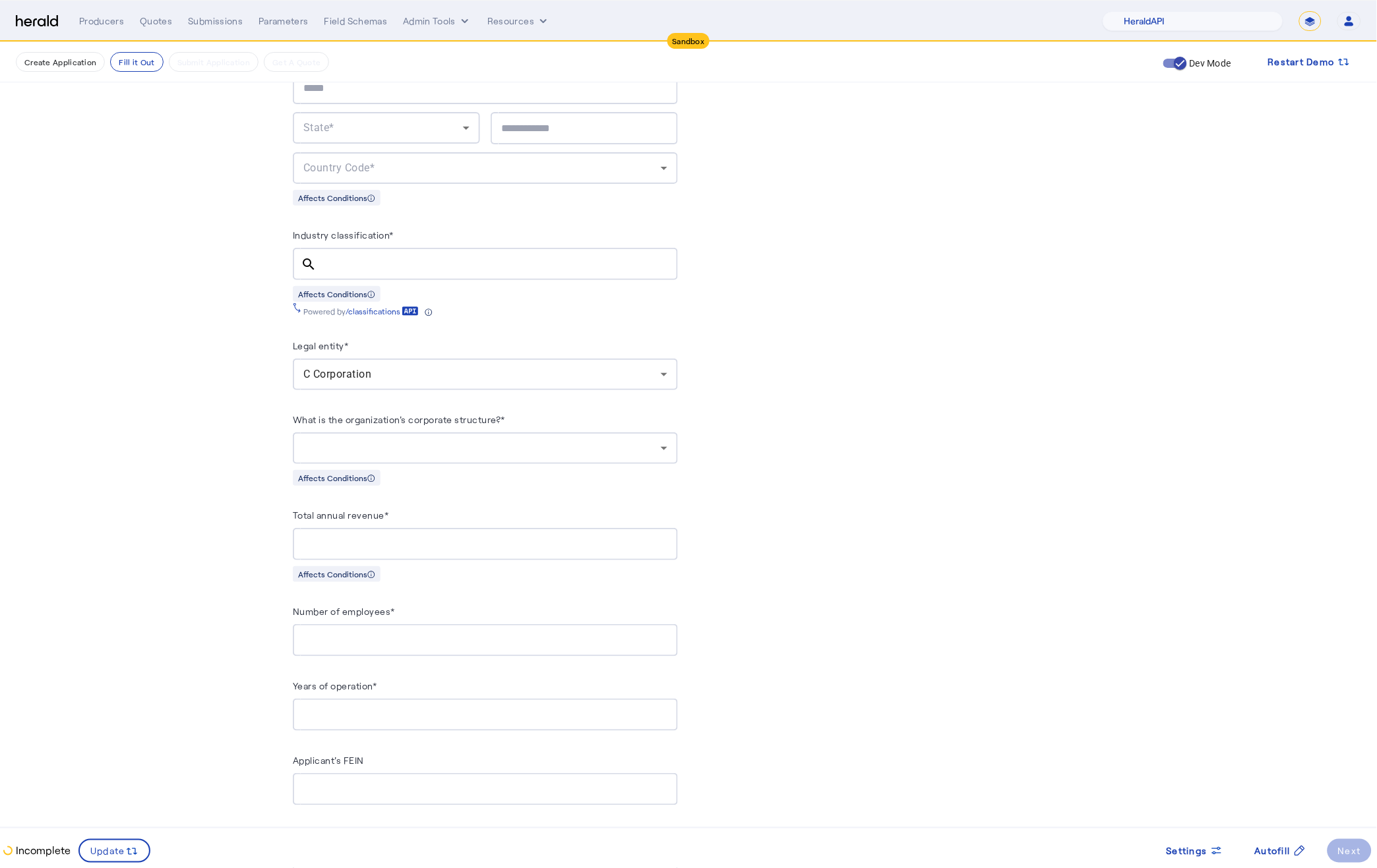
click at [627, 440] on div at bounding box center [482, 448] width 357 height 16
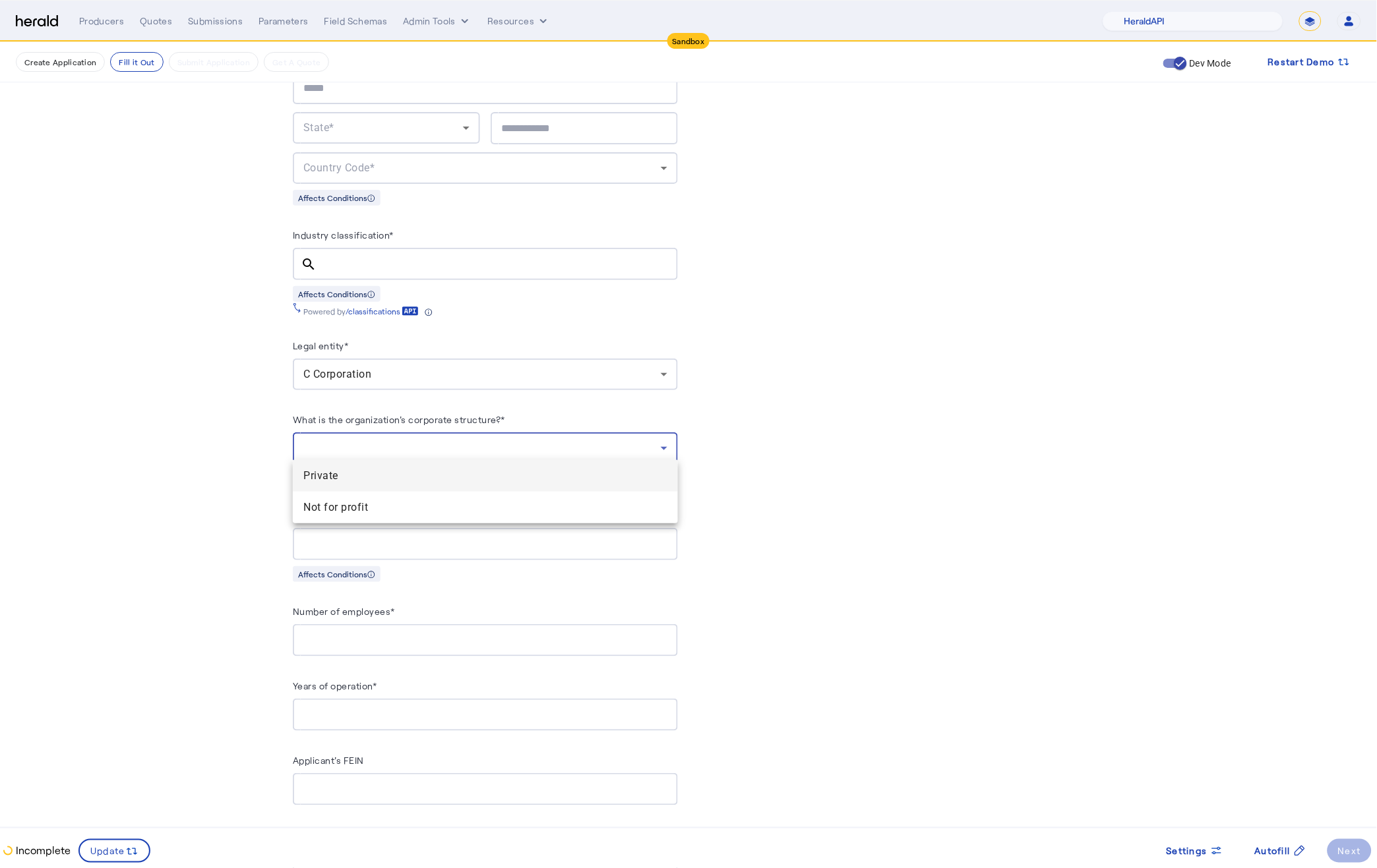
click at [627, 435] on div at bounding box center [688, 434] width 1377 height 868
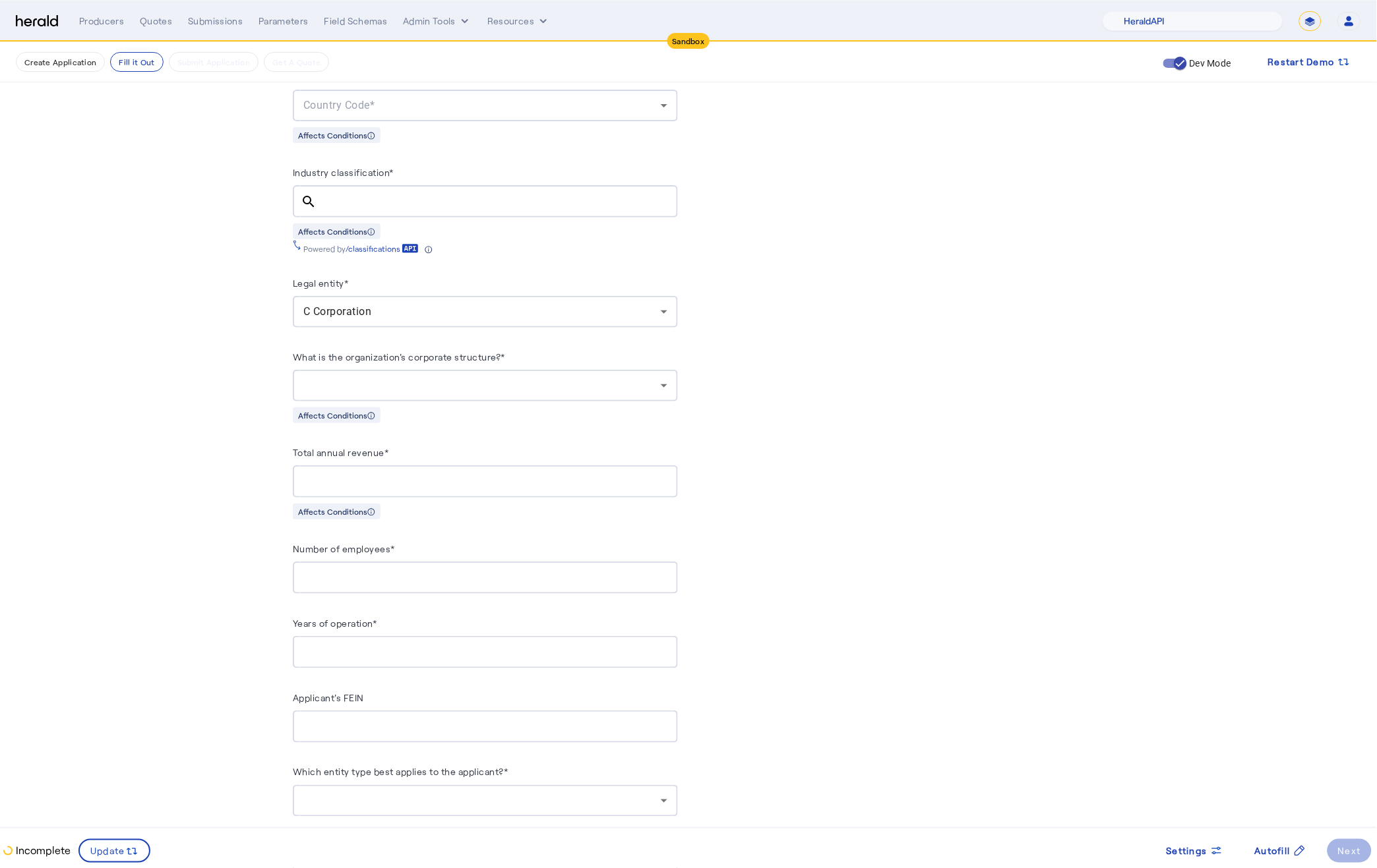
scroll to position [975, 0]
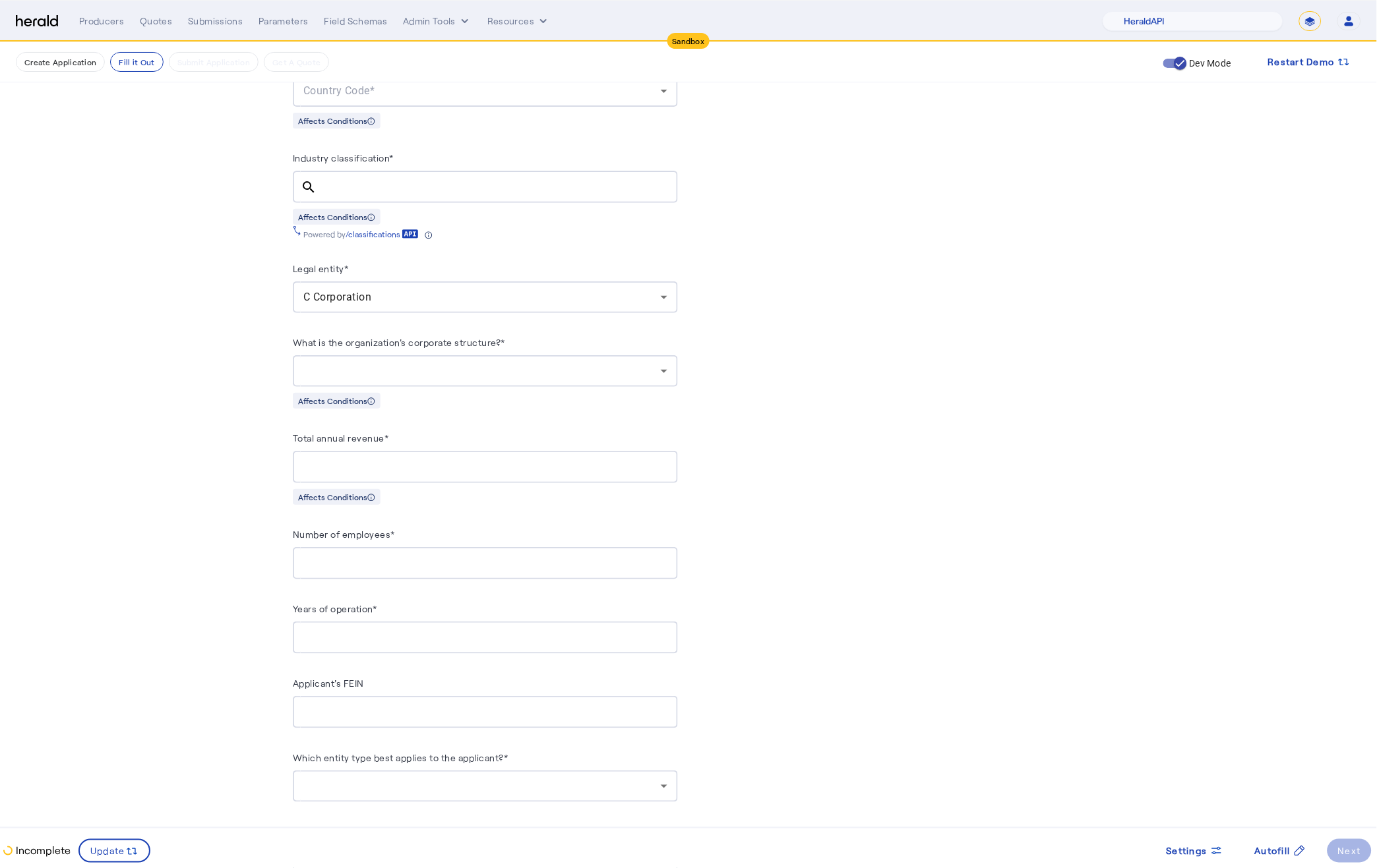
click at [390, 460] on input "Total annual revenue*" at bounding box center [485, 467] width 364 height 16
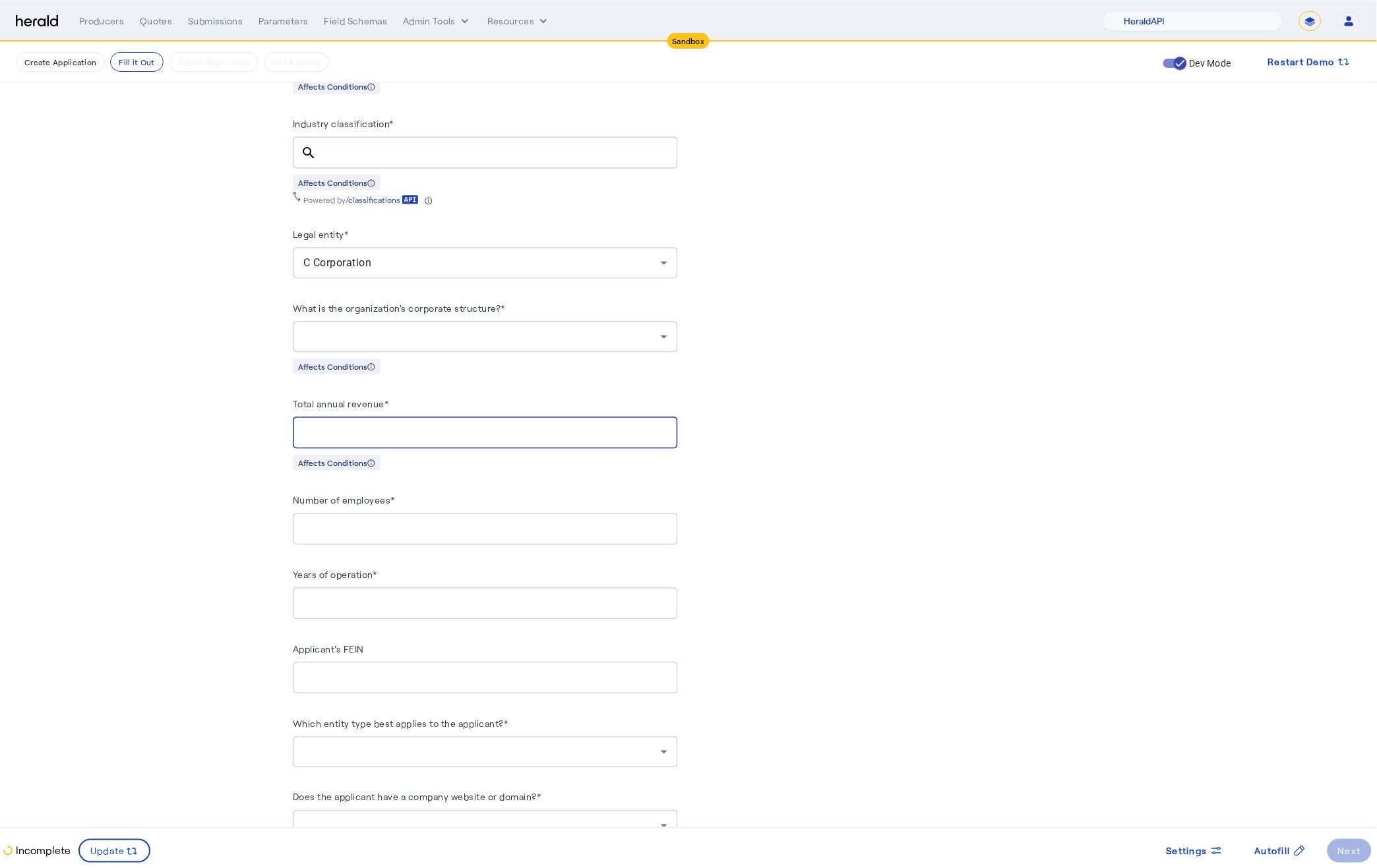
scroll to position [1012, 0]
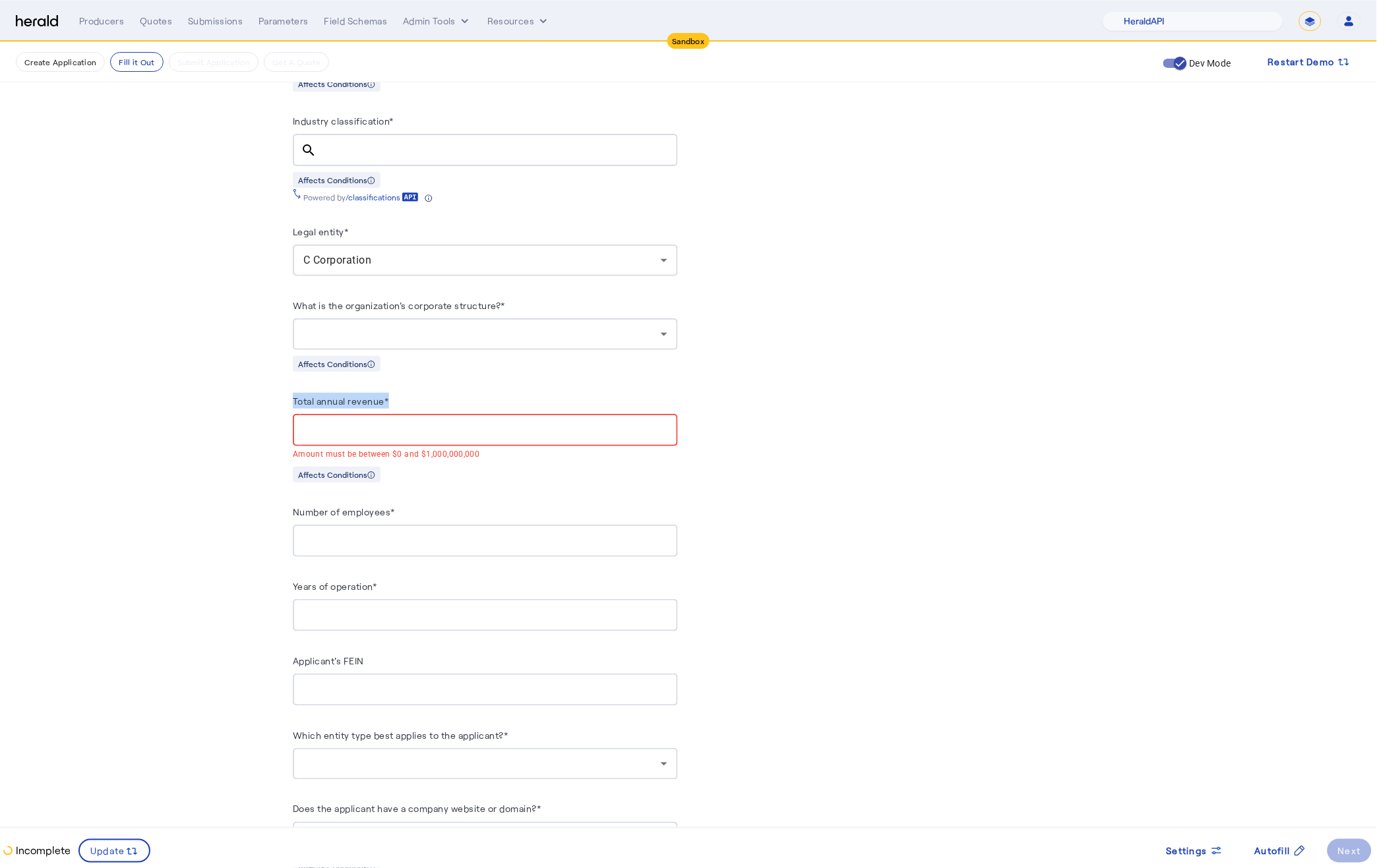
drag, startPoint x: 291, startPoint y: 392, endPoint x: 410, endPoint y: 390, distance: 119.0
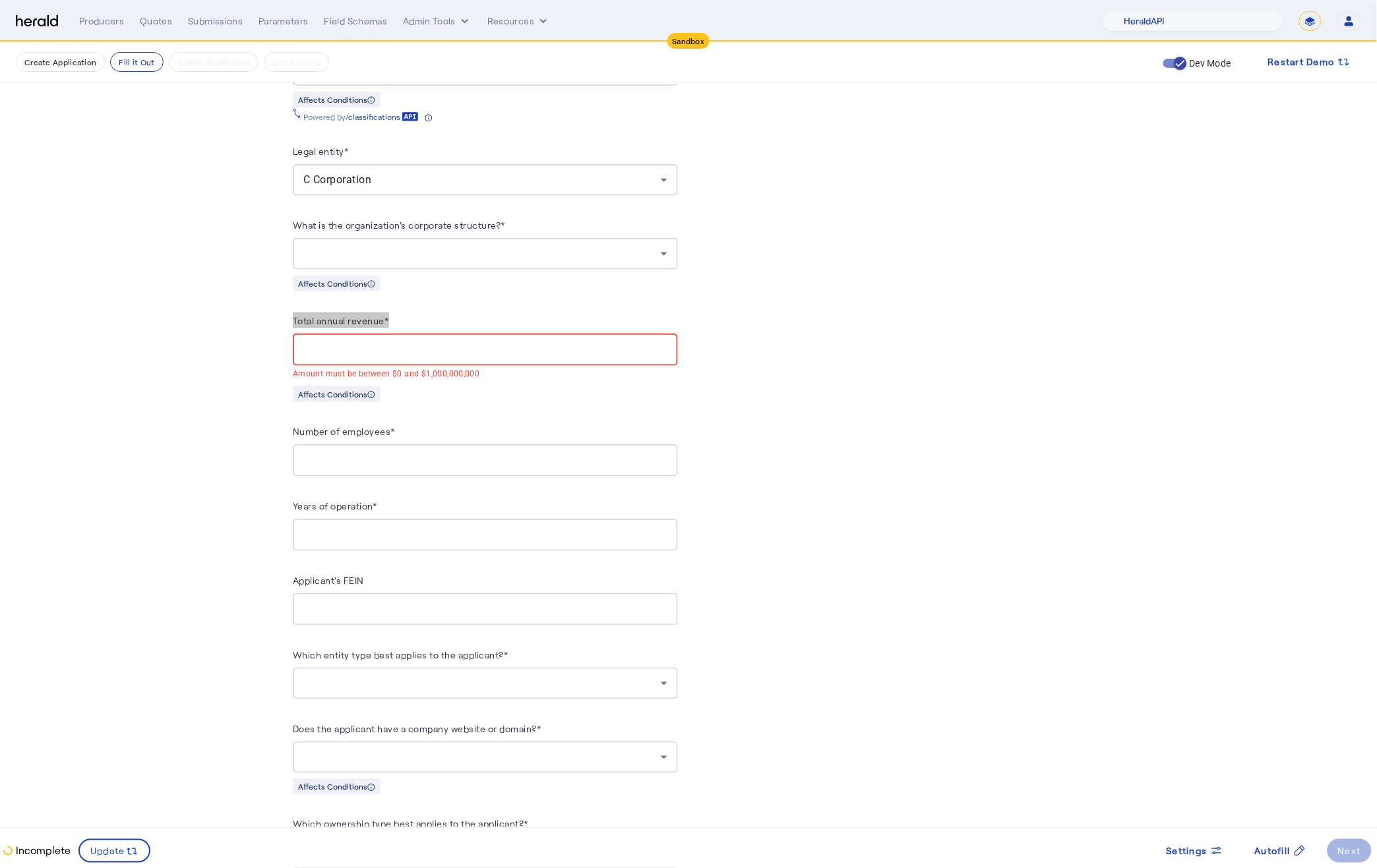
scroll to position [1097, 0]
click at [350, 423] on label "Number of employees*" at bounding box center [344, 427] width 102 height 11
click at [350, 449] on input "Number of employees*" at bounding box center [485, 456] width 364 height 16
click at [350, 423] on label "Number of employees*" at bounding box center [344, 427] width 102 height 11
click at [350, 449] on input "Number of employees*" at bounding box center [485, 456] width 364 height 16
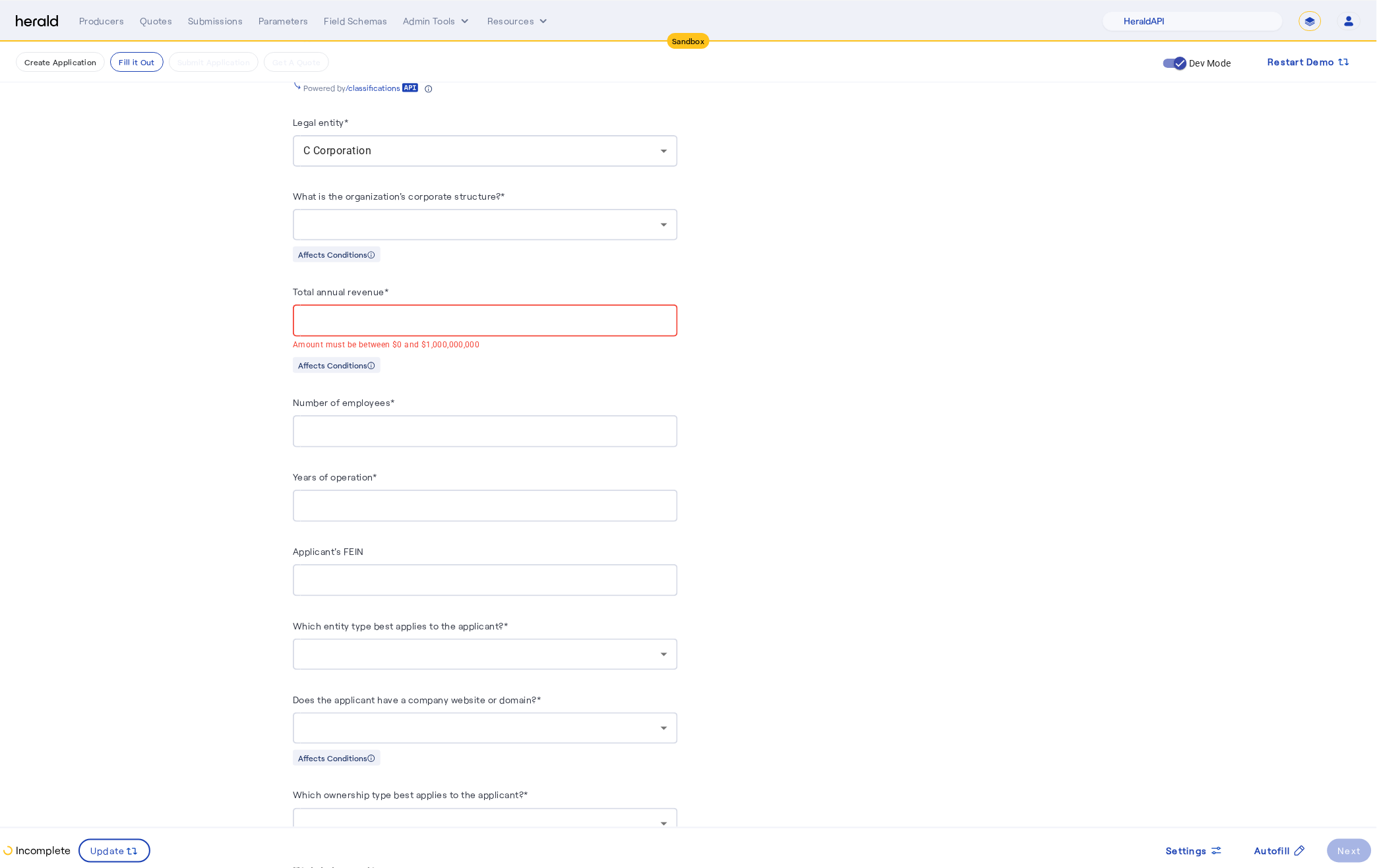
scroll to position [1122, 0]
click at [492, 647] on div at bounding box center [482, 654] width 357 height 16
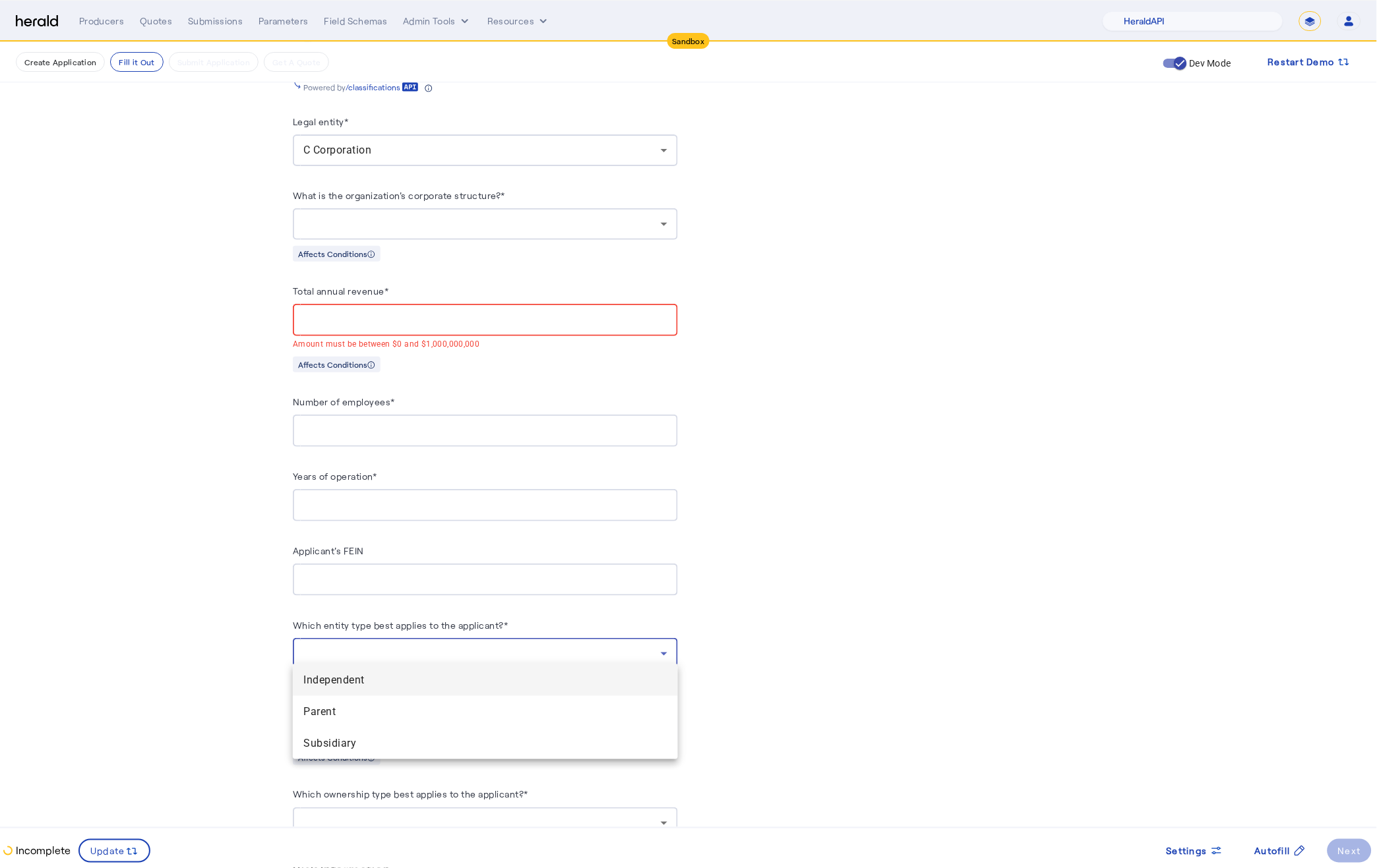
click at [870, 582] on div at bounding box center [688, 434] width 1377 height 868
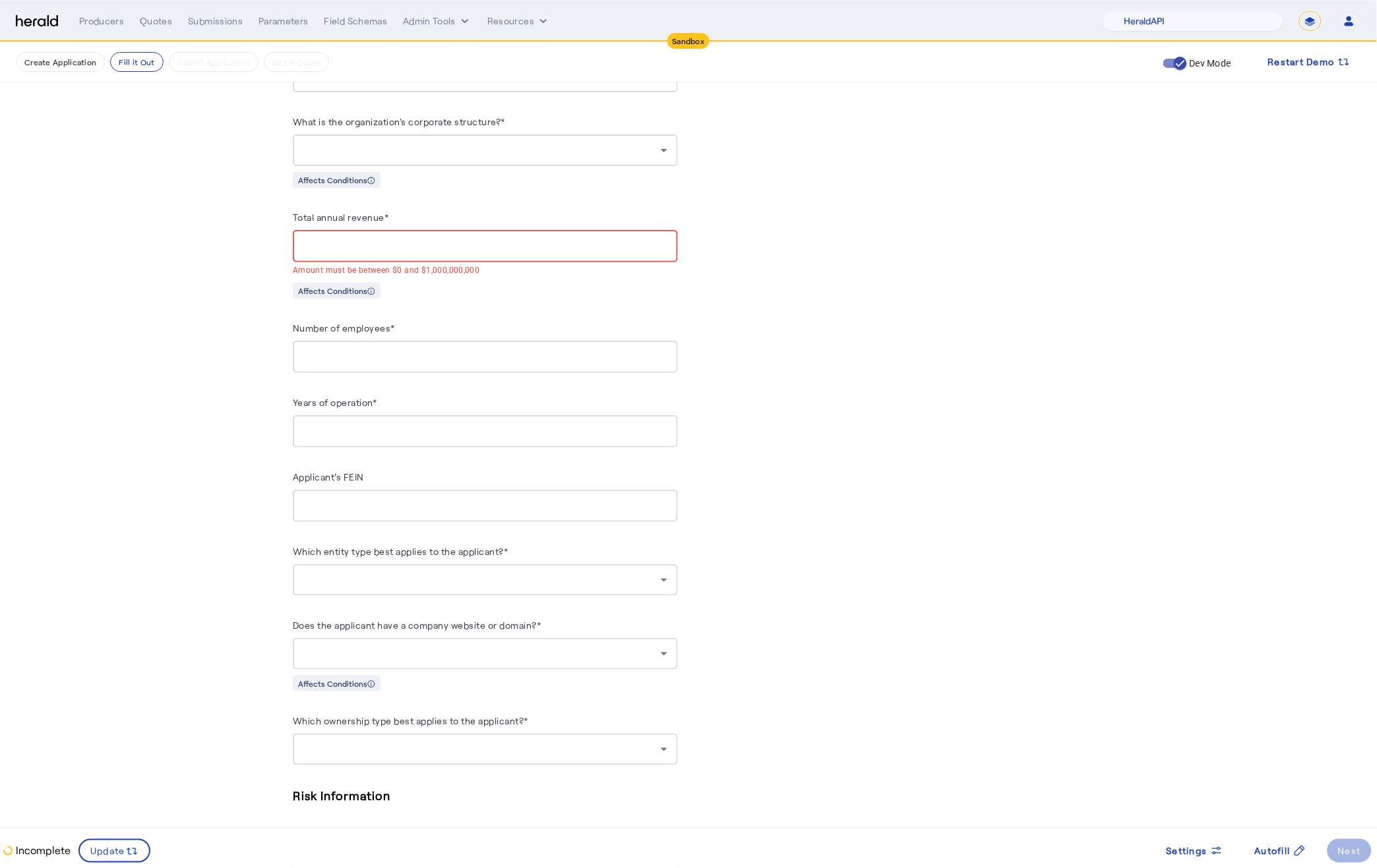
scroll to position [1209, 0]
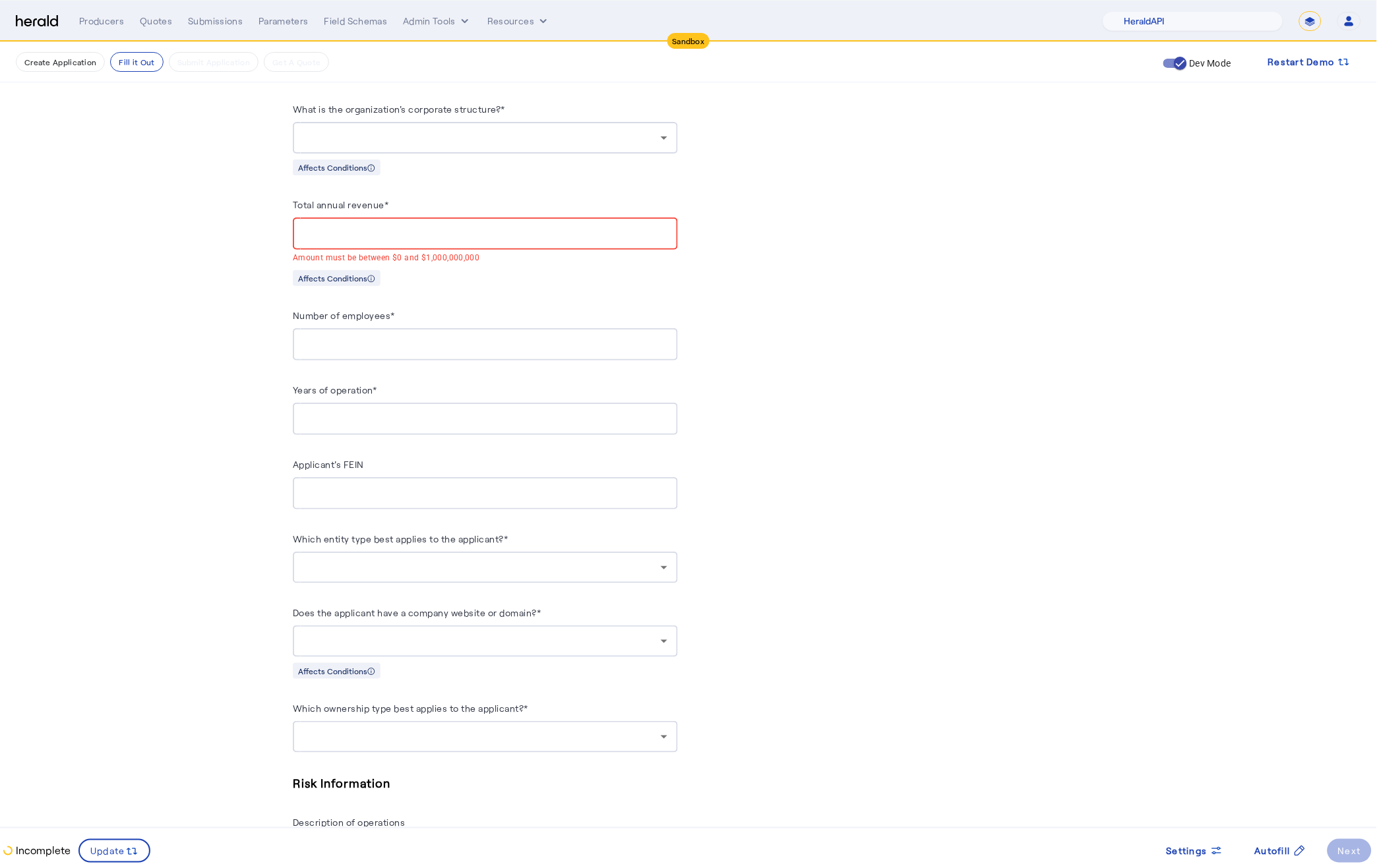
click at [635, 729] on div at bounding box center [482, 737] width 357 height 16
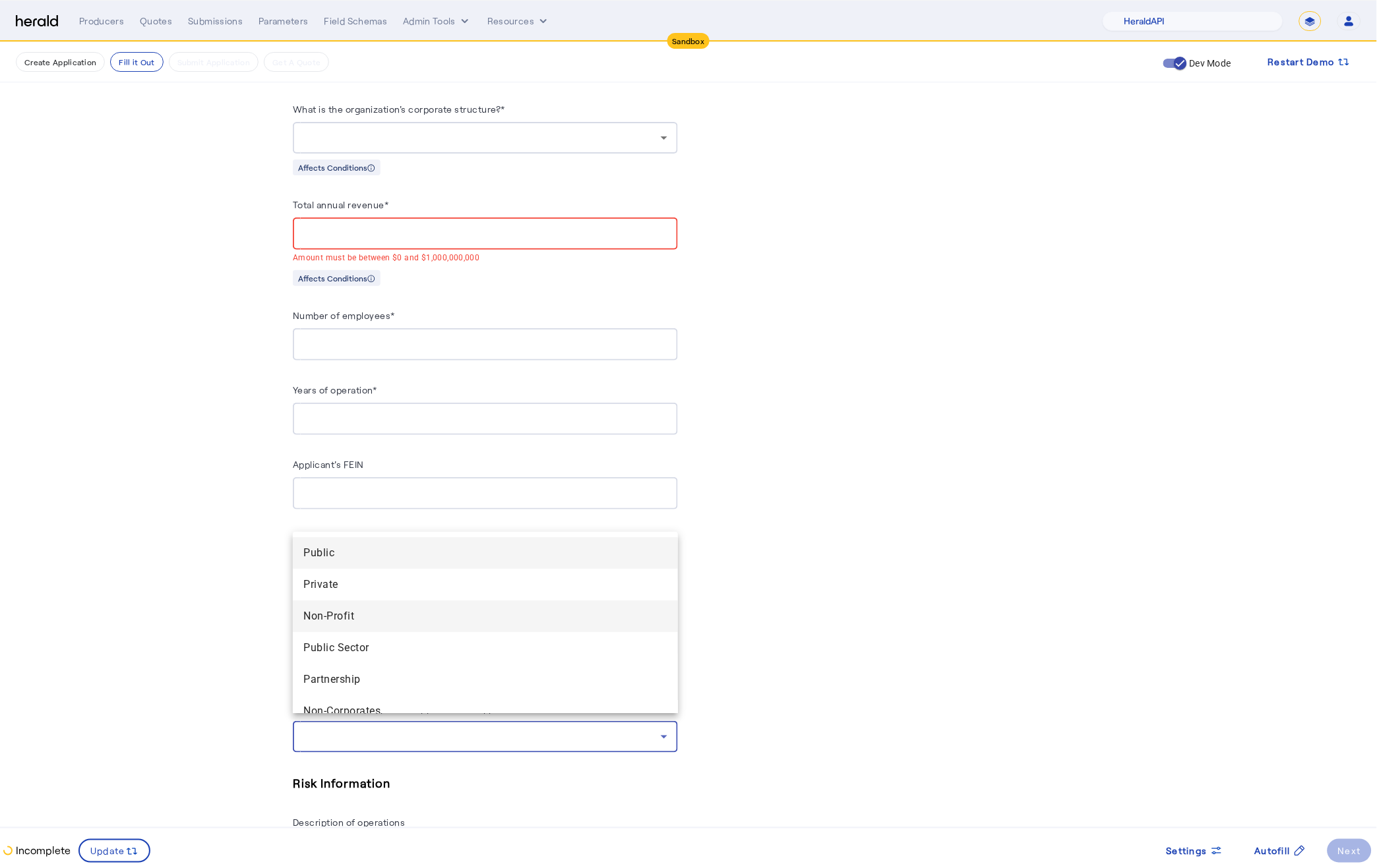
scroll to position [18, 0]
click at [165, 606] on div at bounding box center [688, 434] width 1377 height 868
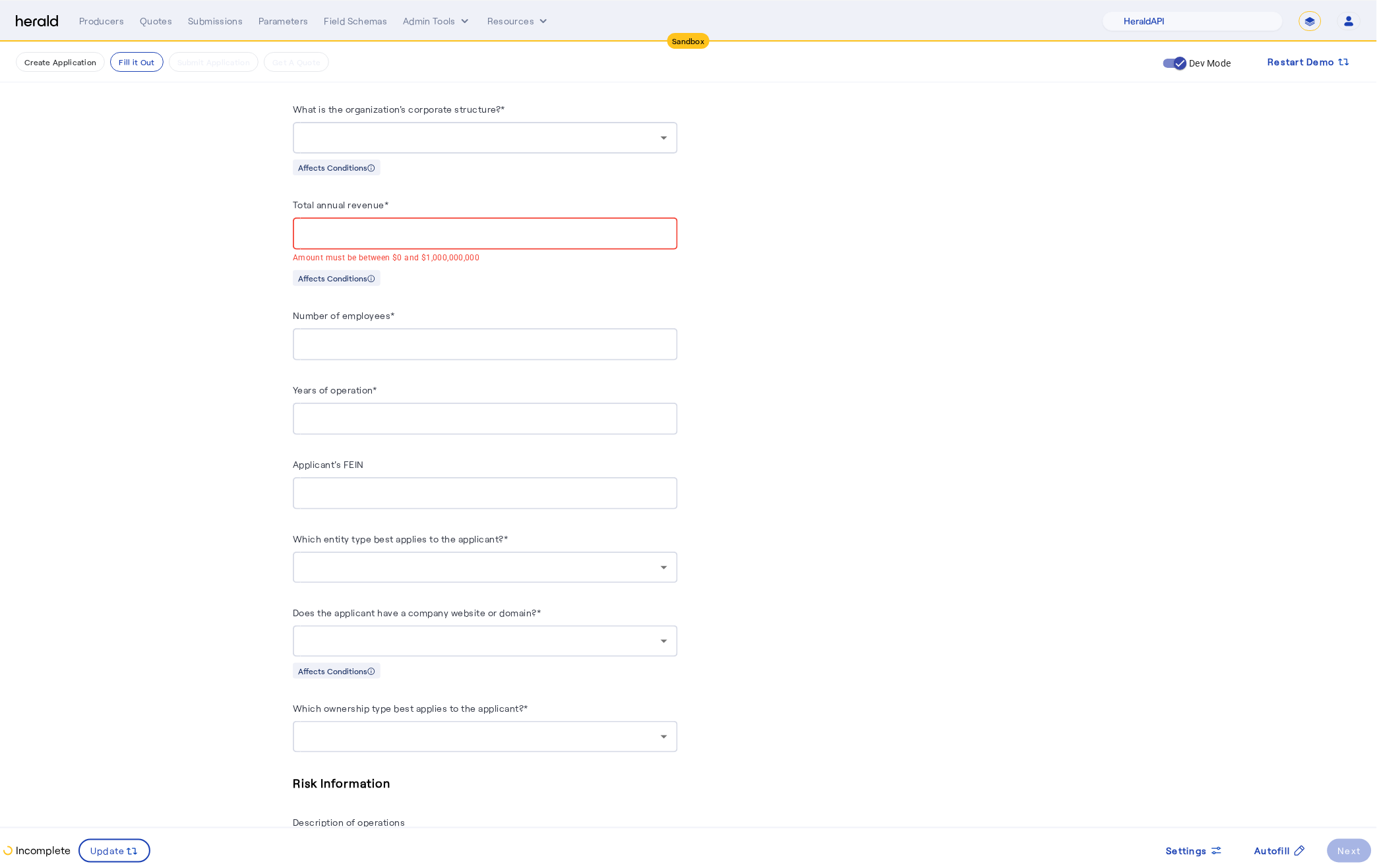
click at [445, 552] on div at bounding box center [485, 567] width 364 height 31
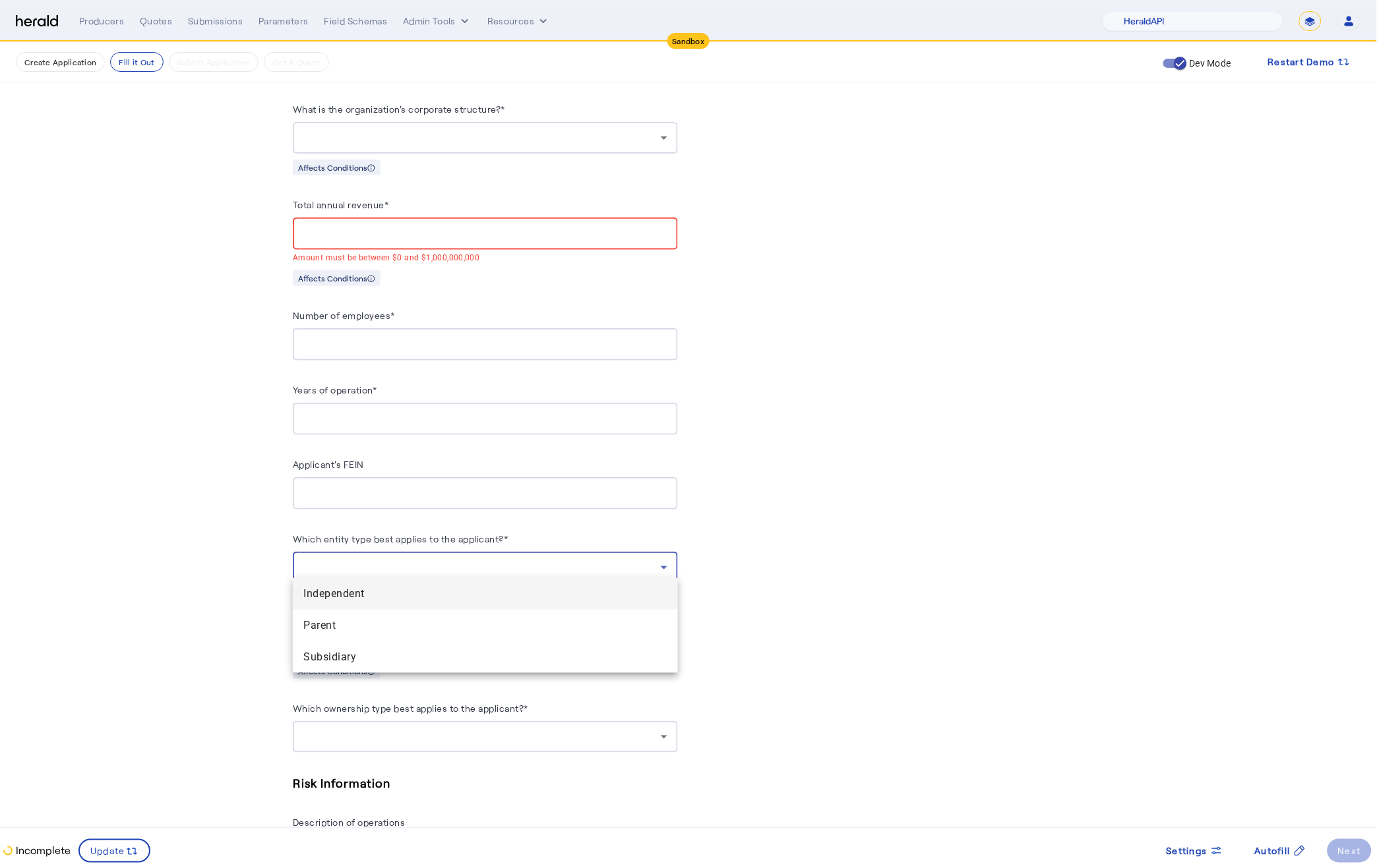
click at [445, 550] on div at bounding box center [688, 434] width 1377 height 868
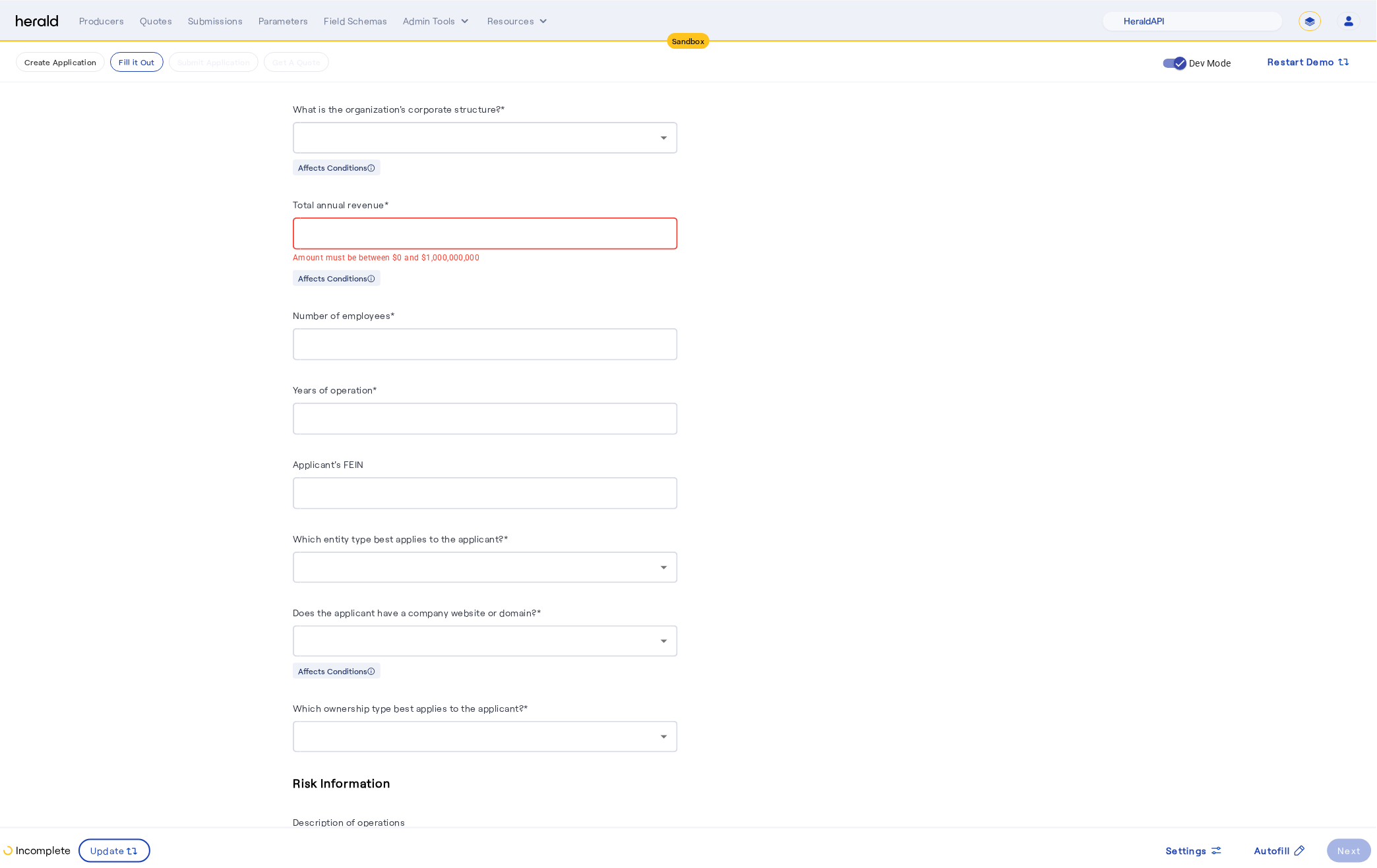
click at [367, 733] on div at bounding box center [482, 737] width 357 height 16
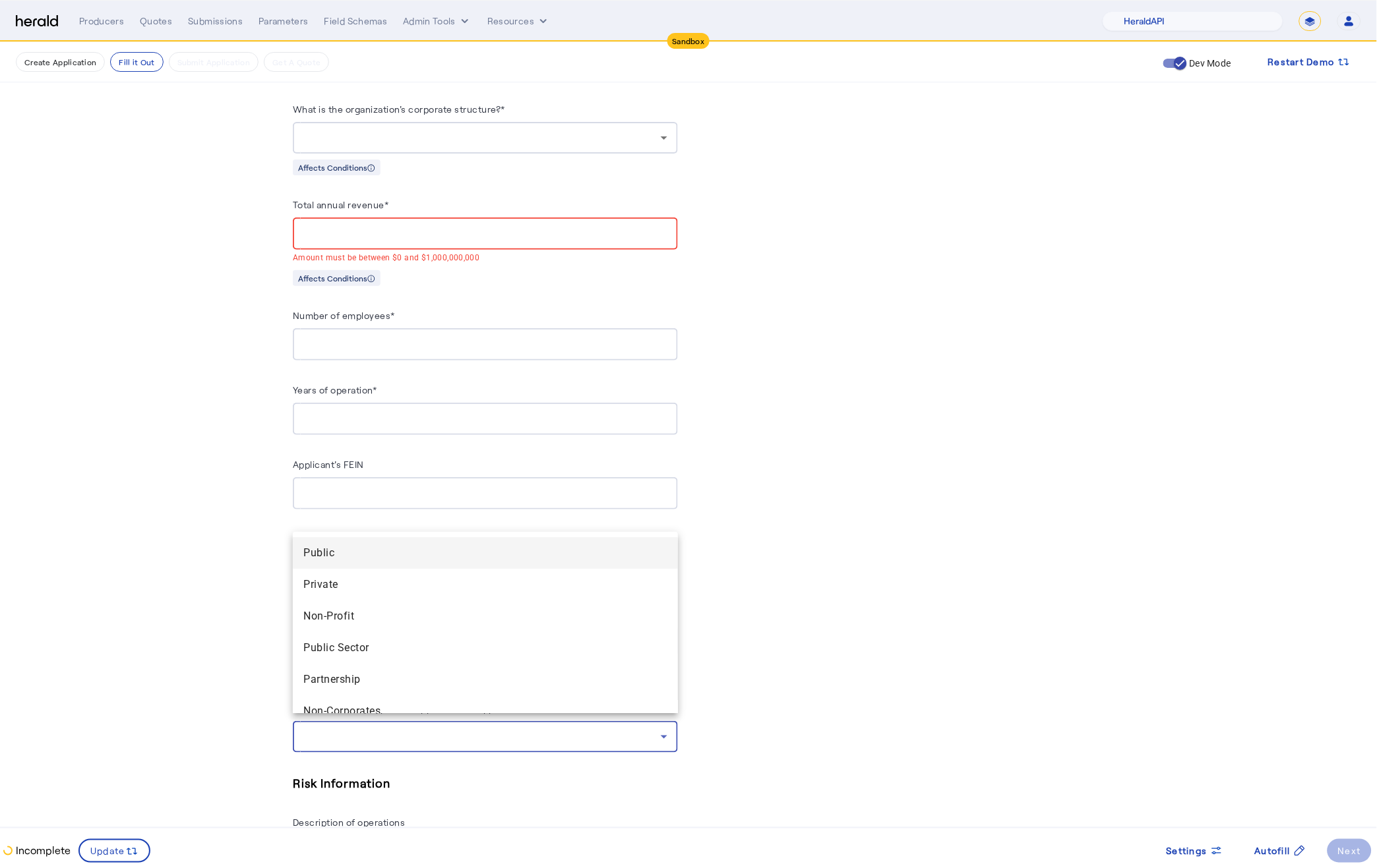
click at [372, 728] on div at bounding box center [688, 434] width 1377 height 868
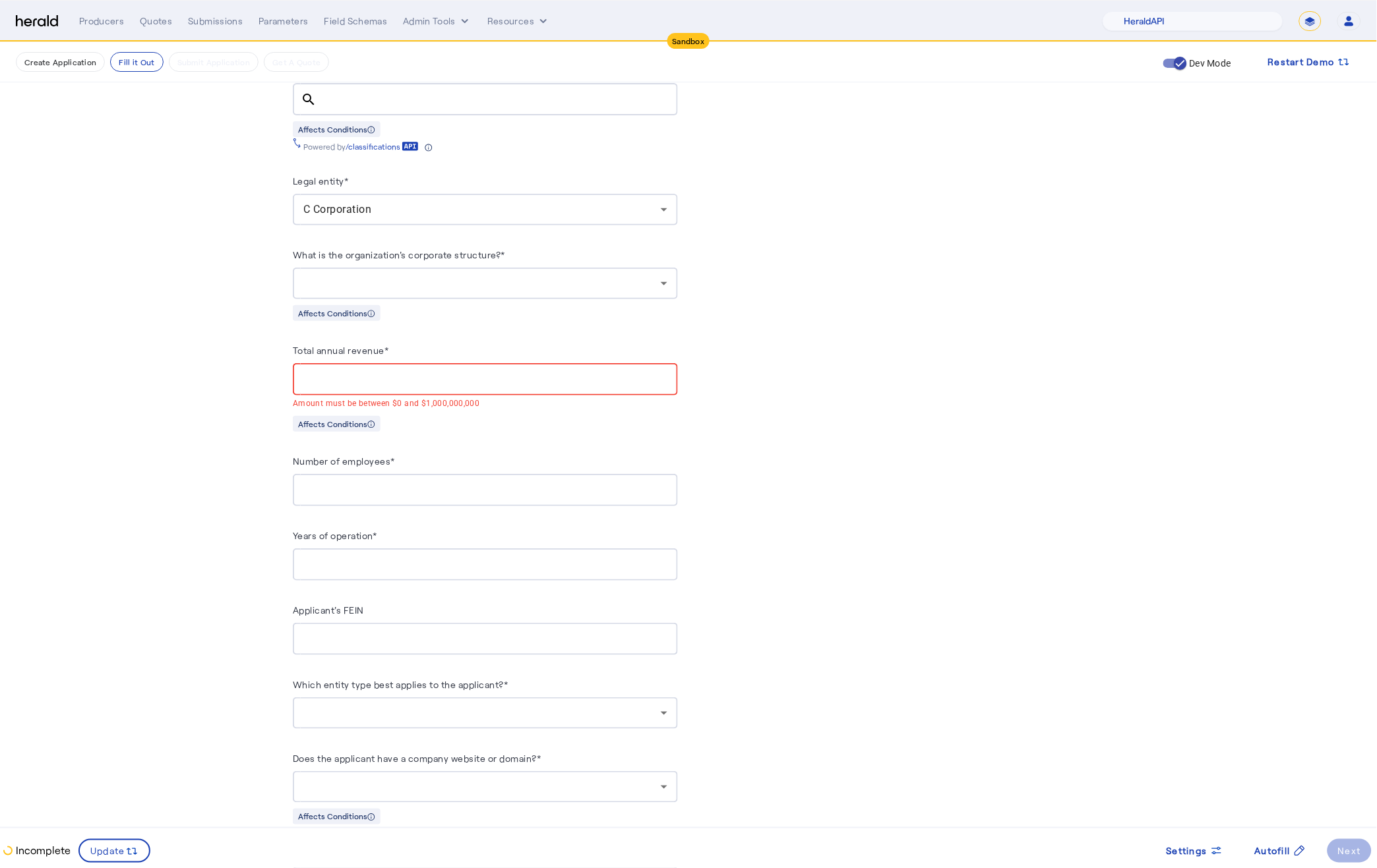
scroll to position [1064, 0]
click at [413, 266] on div at bounding box center [485, 282] width 364 height 31
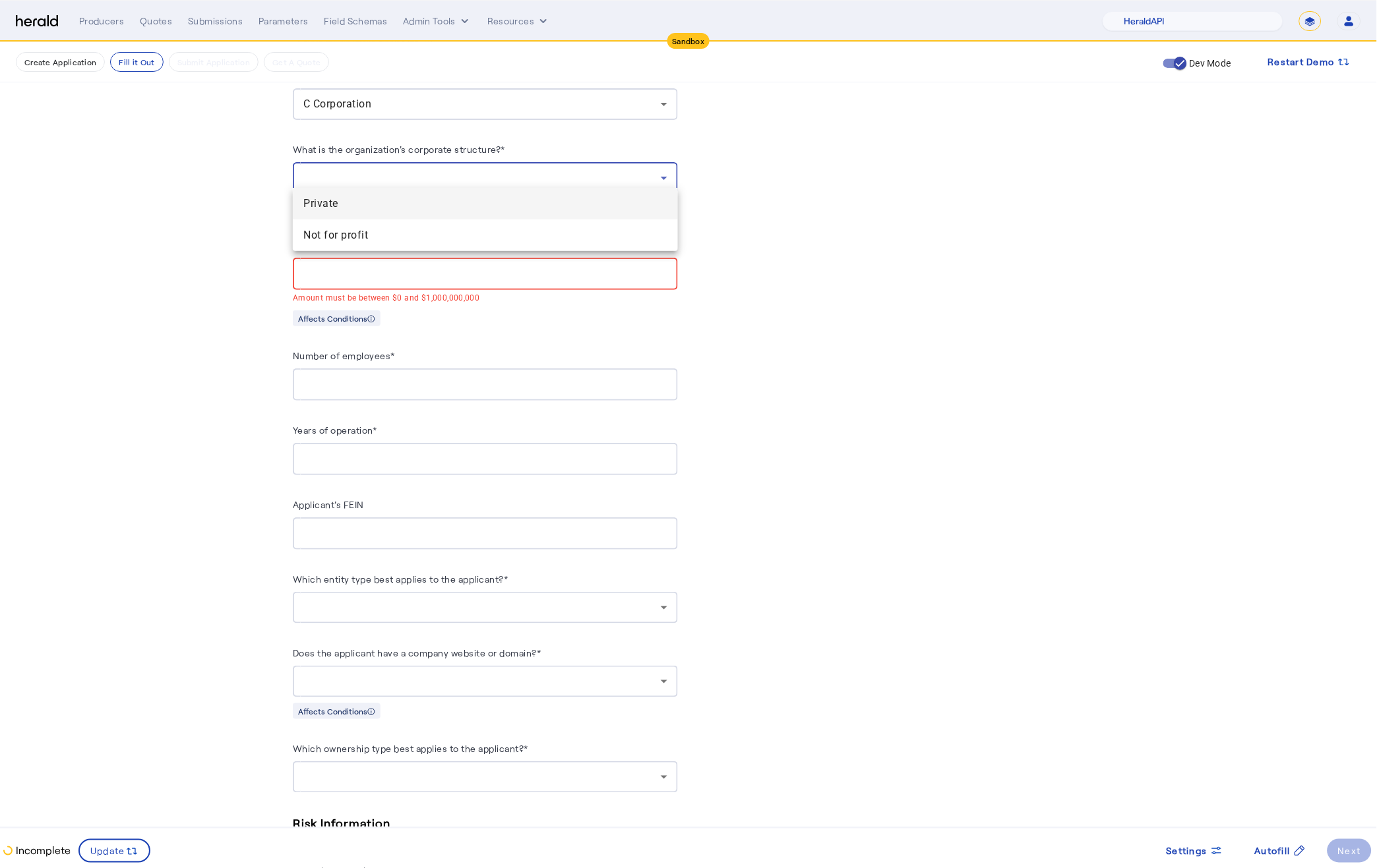
scroll to position [1170, 0]
click at [531, 774] on div at bounding box center [688, 434] width 1377 height 868
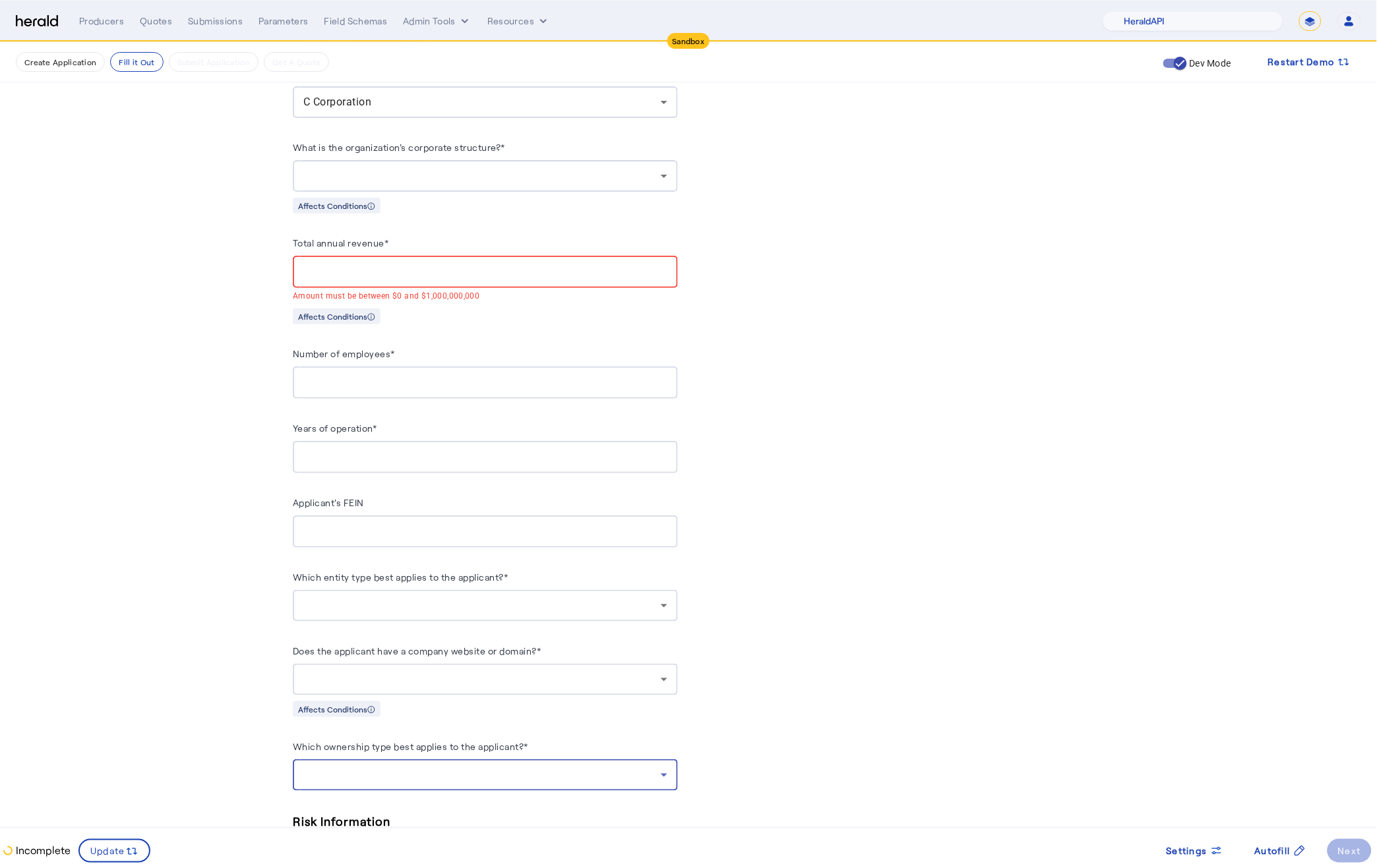
click at [535, 771] on div at bounding box center [482, 775] width 357 height 16
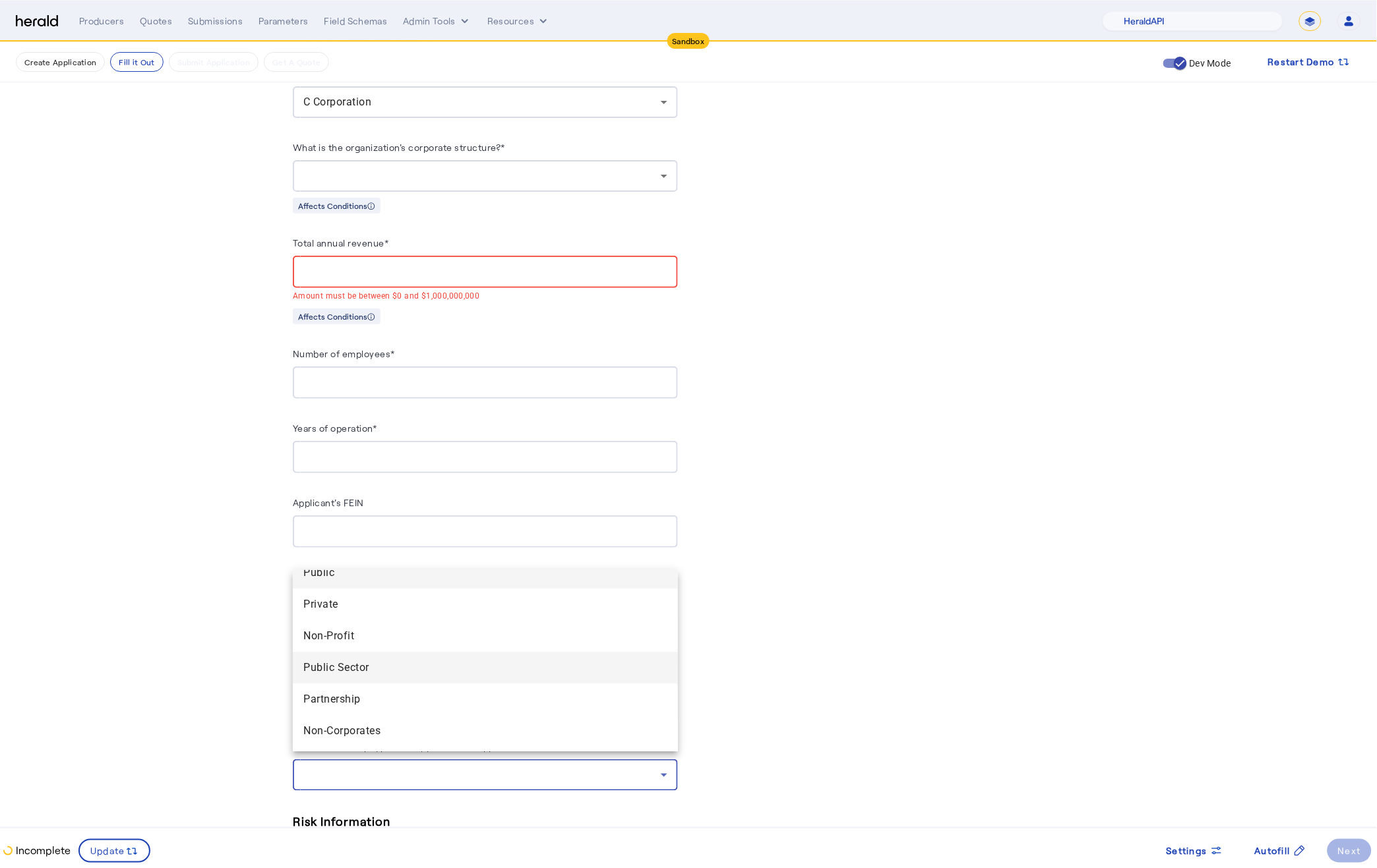
scroll to position [0, 0]
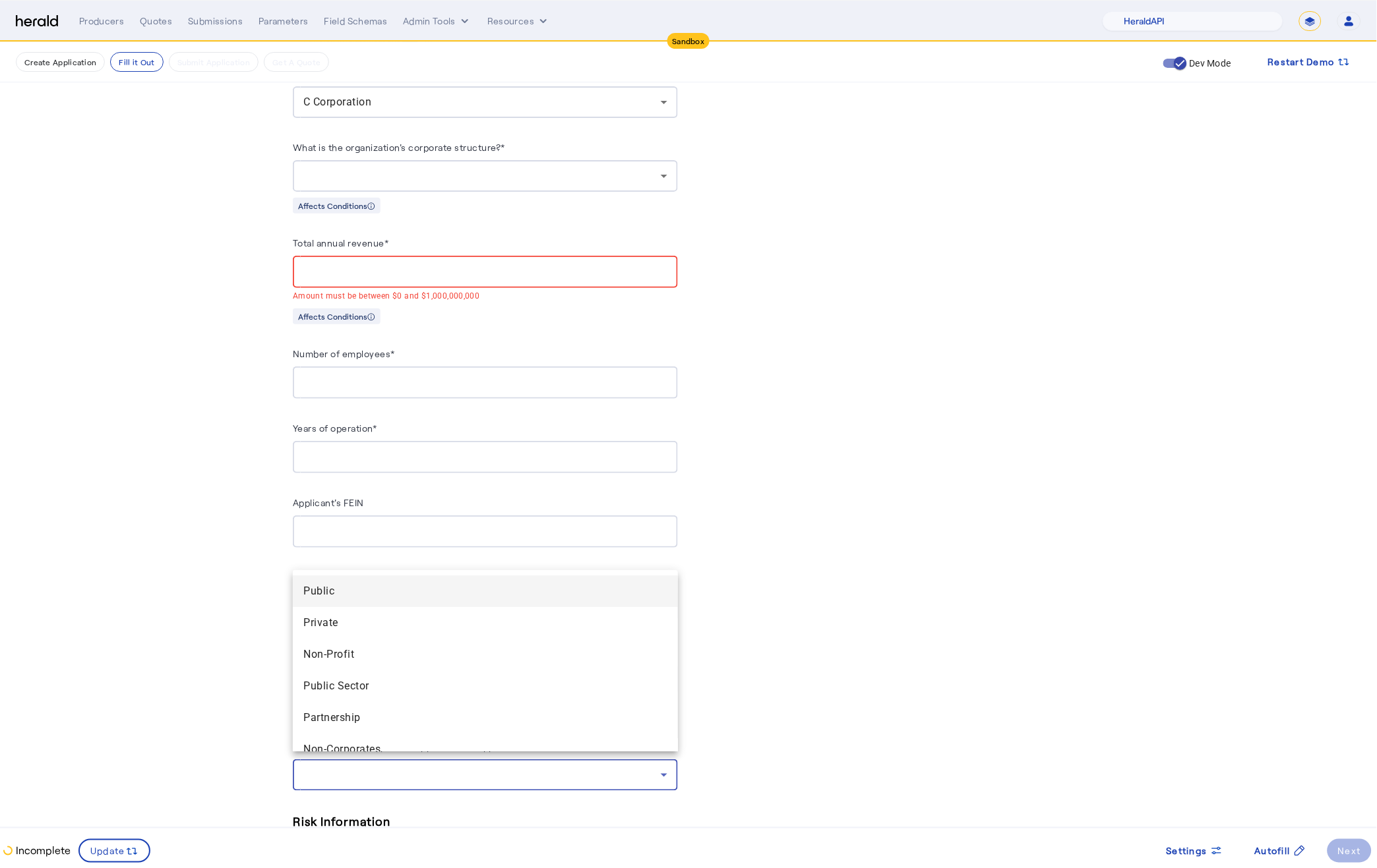
click at [990, 416] on div at bounding box center [688, 434] width 1377 height 868
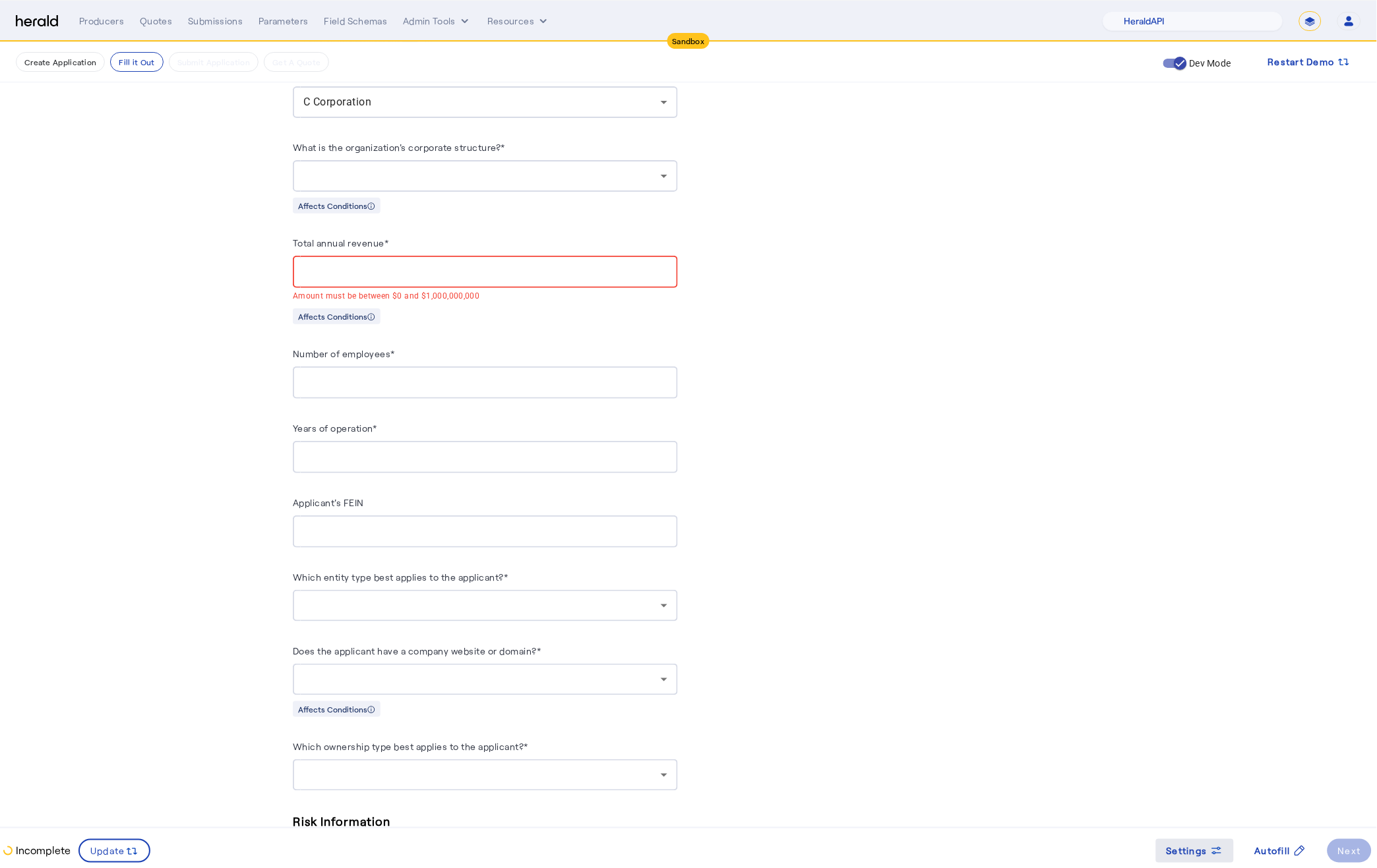
click at [1179, 850] on span "Settings" at bounding box center [1186, 851] width 41 height 14
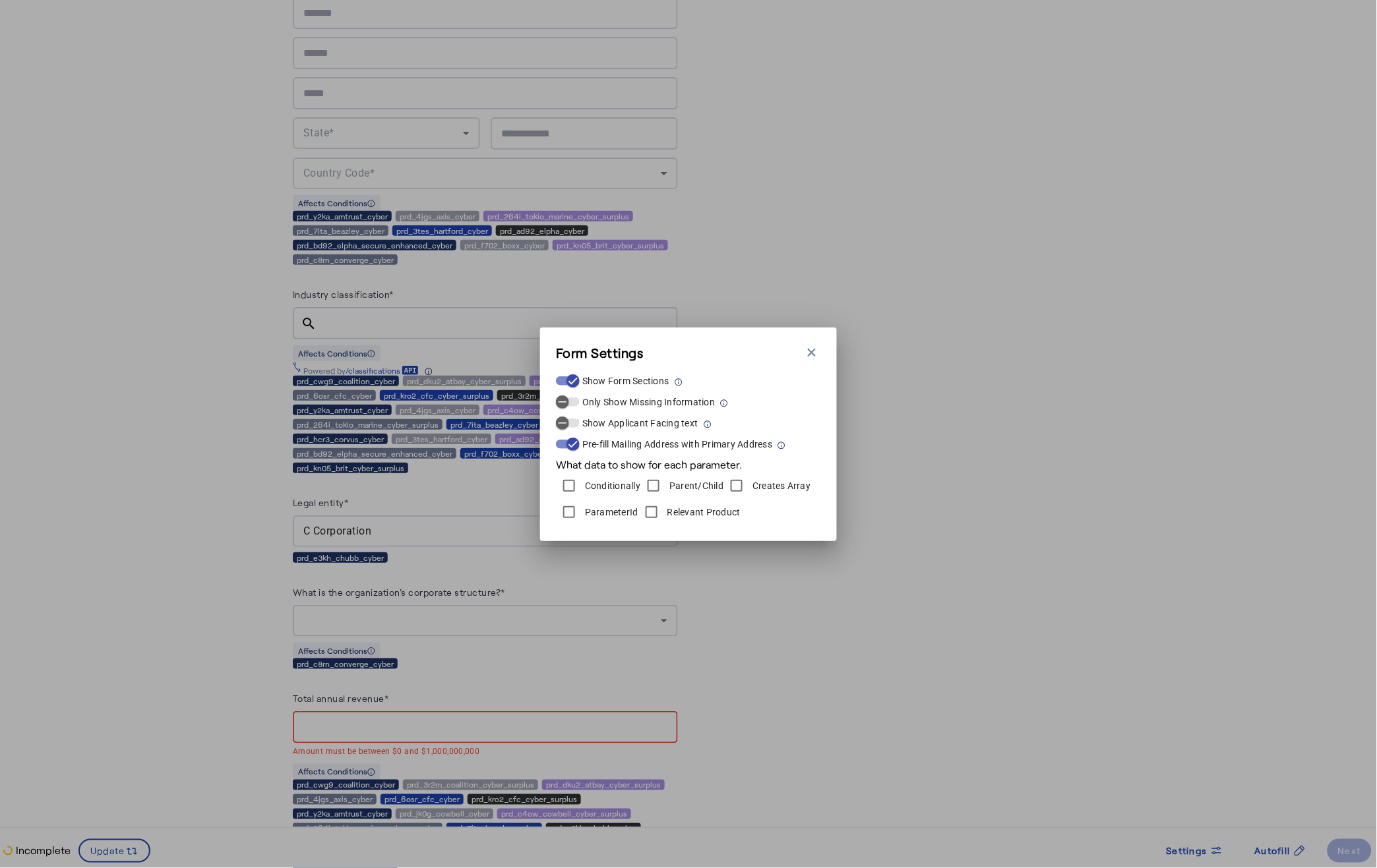
click at [852, 687] on div "Form Settings Close modal Show Form Sections Only Show Missing Information Show…" at bounding box center [688, 434] width 1377 height 868
click at [822, 352] on div "Form Settings Close modal Show Form Sections Only Show Missing Information Show…" at bounding box center [688, 434] width 297 height 213
click at [813, 353] on icon "button" at bounding box center [812, 352] width 8 height 8
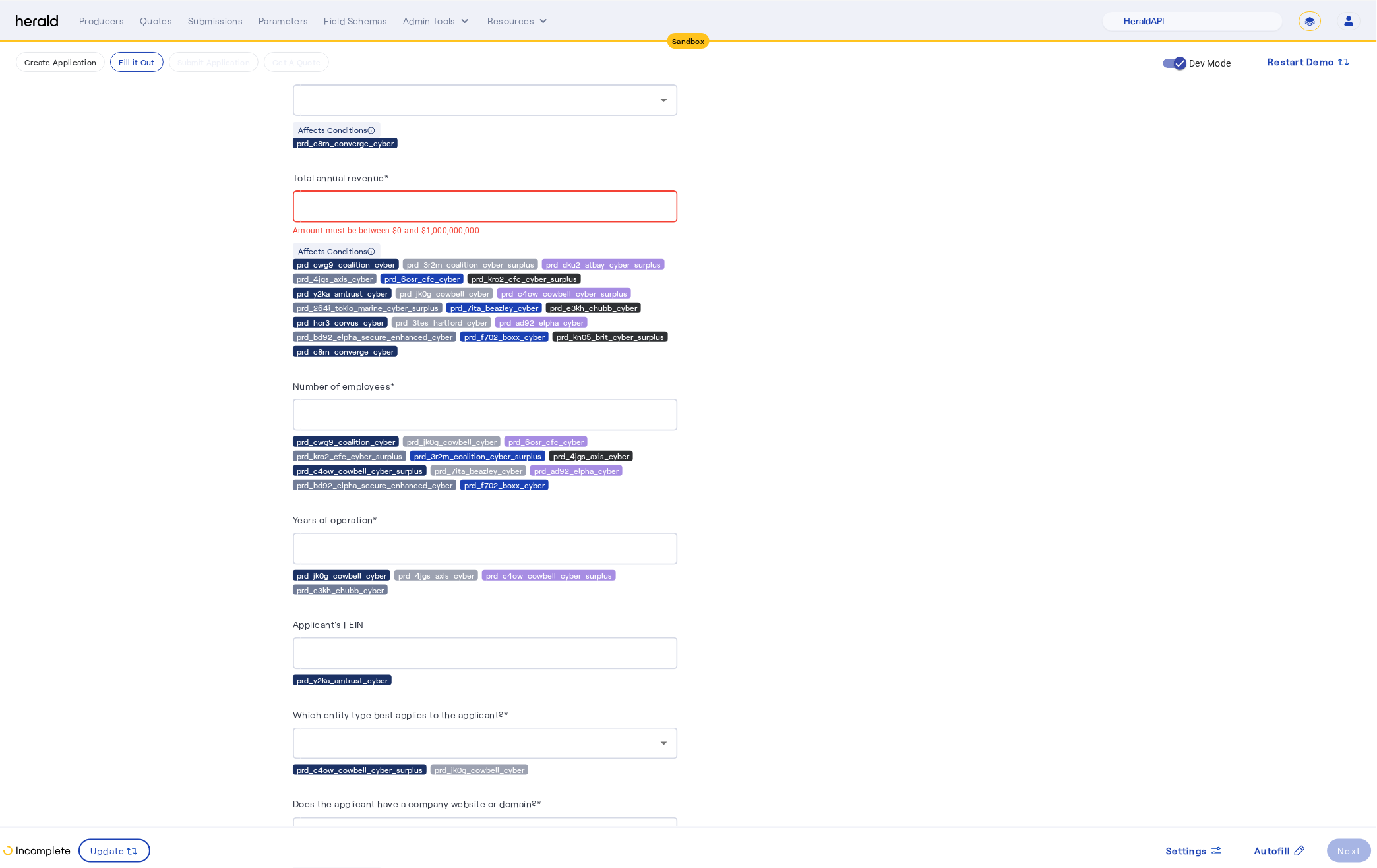
scroll to position [1687, 0]
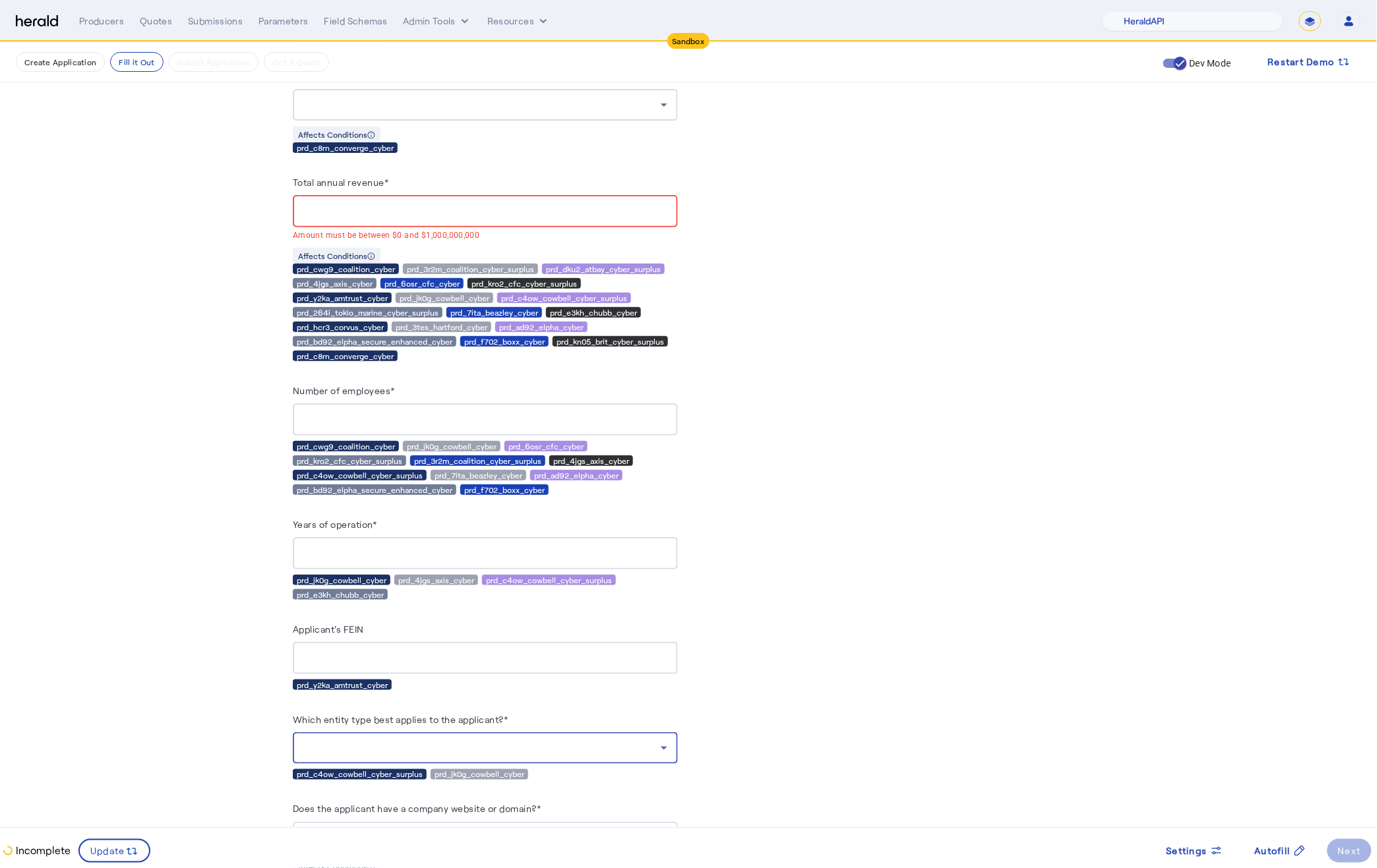
click at [581, 741] on div at bounding box center [482, 748] width 357 height 16
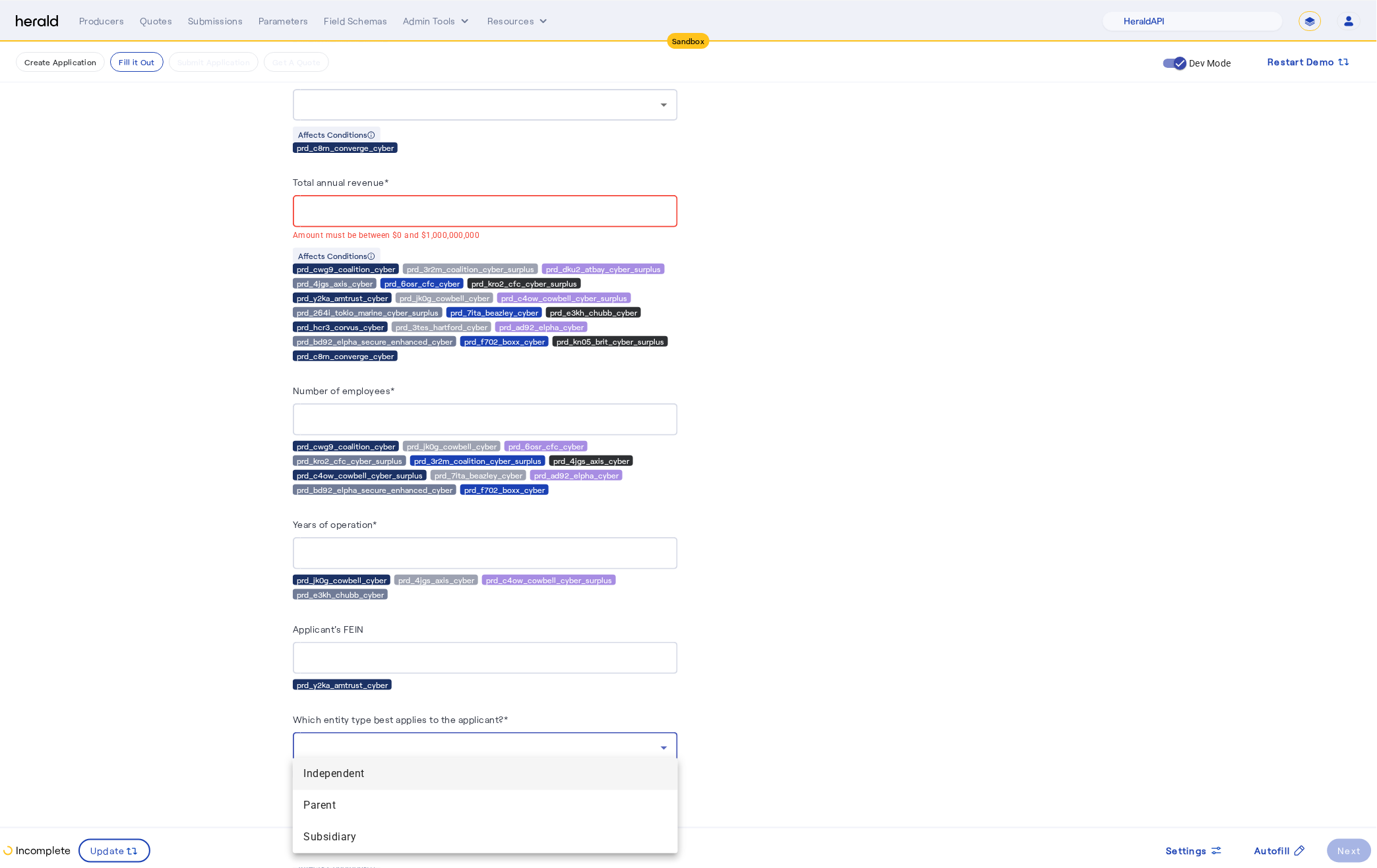
click at [581, 741] on div at bounding box center [688, 434] width 1377 height 868
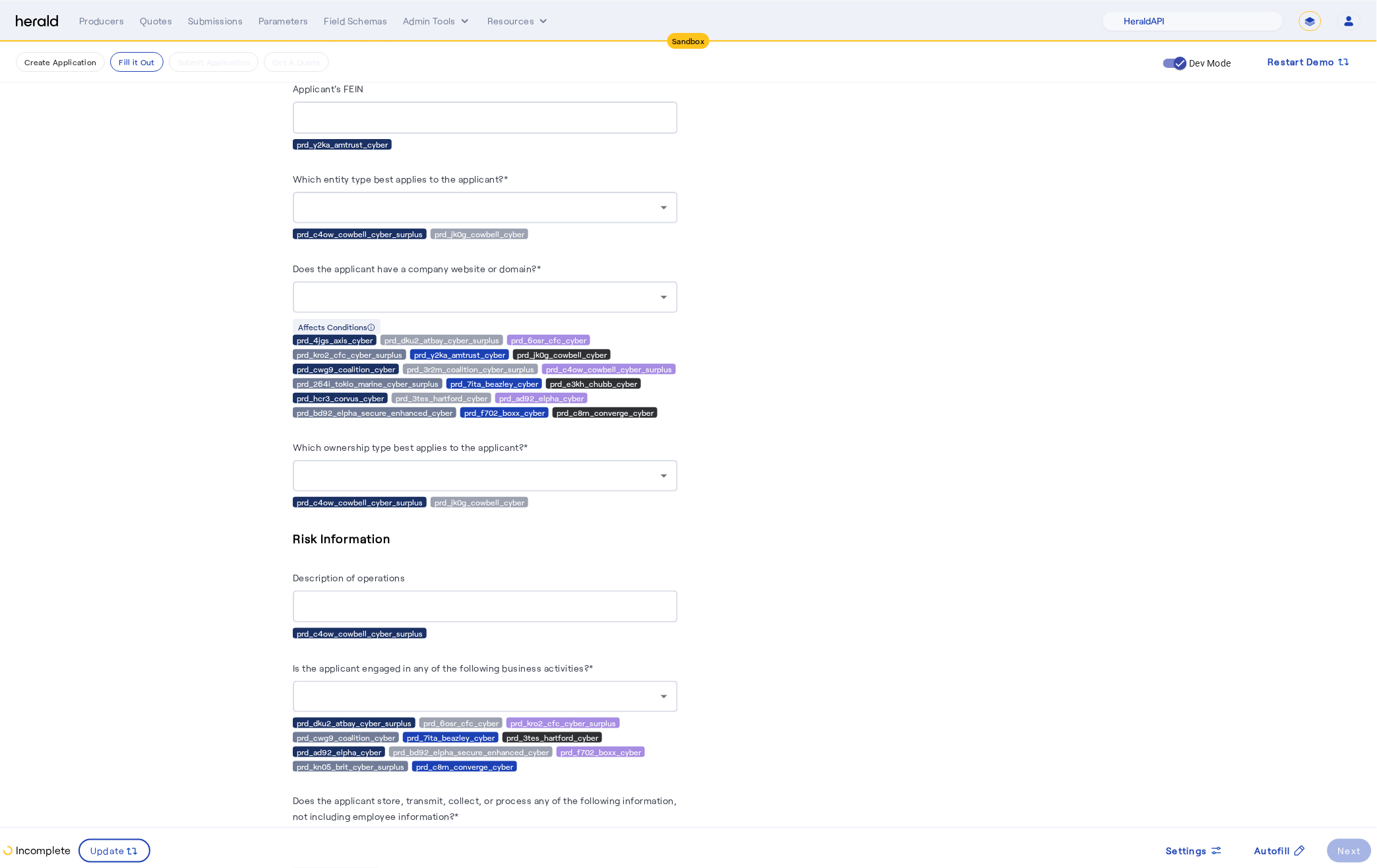
scroll to position [2224, 0]
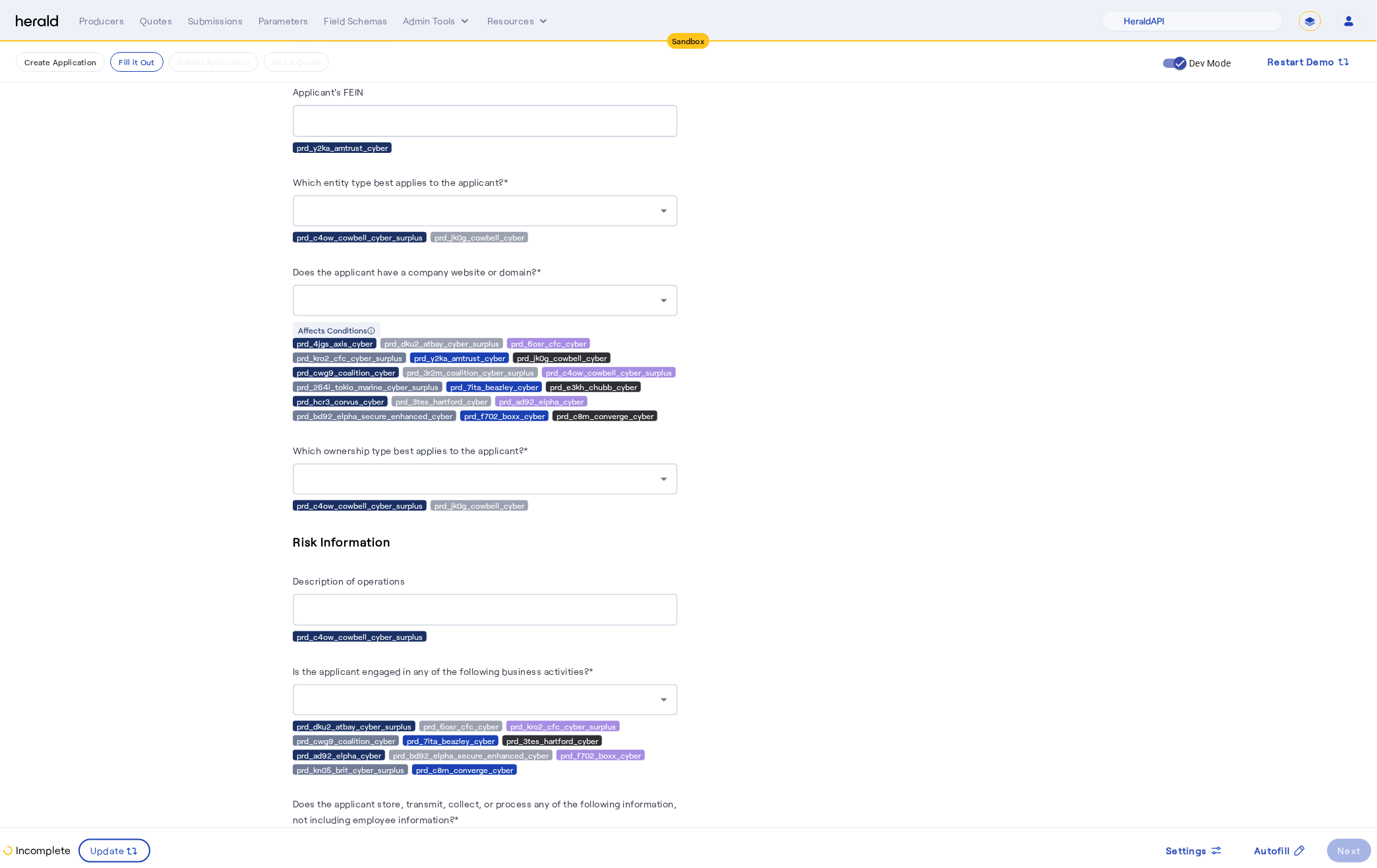
click at [582, 473] on div at bounding box center [482, 479] width 357 height 16
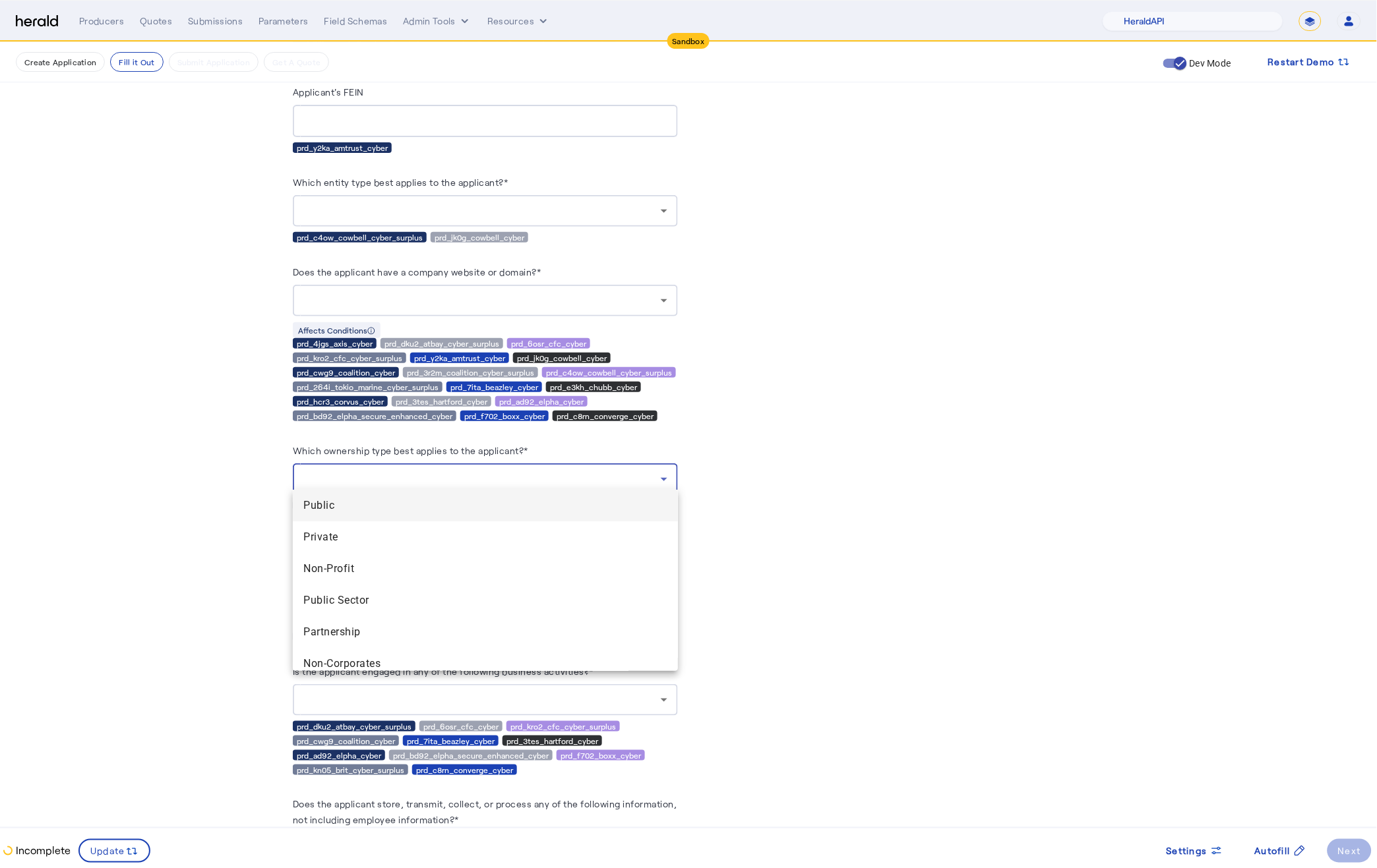
click at [582, 472] on div at bounding box center [688, 434] width 1377 height 868
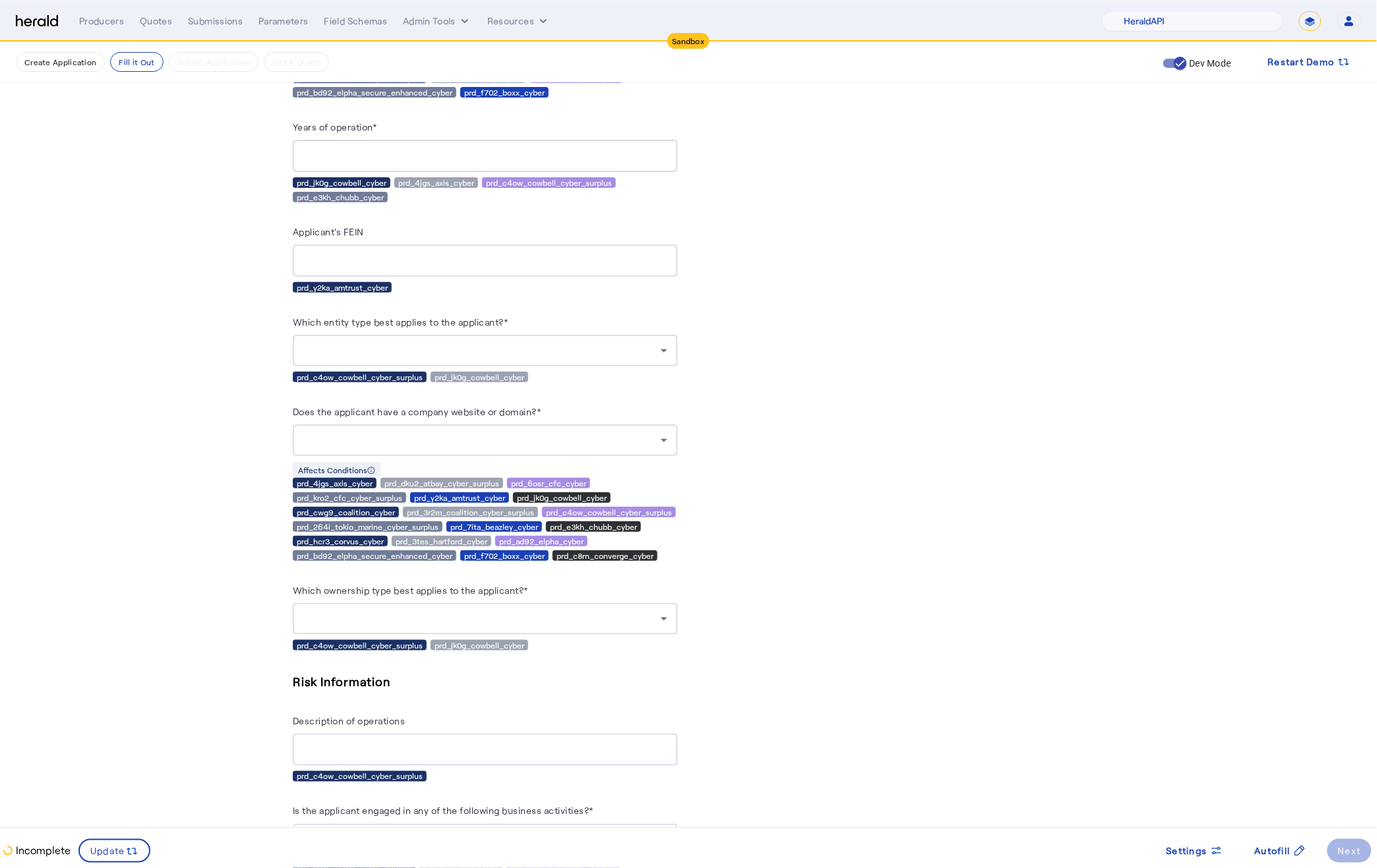
scroll to position [2074, 0]
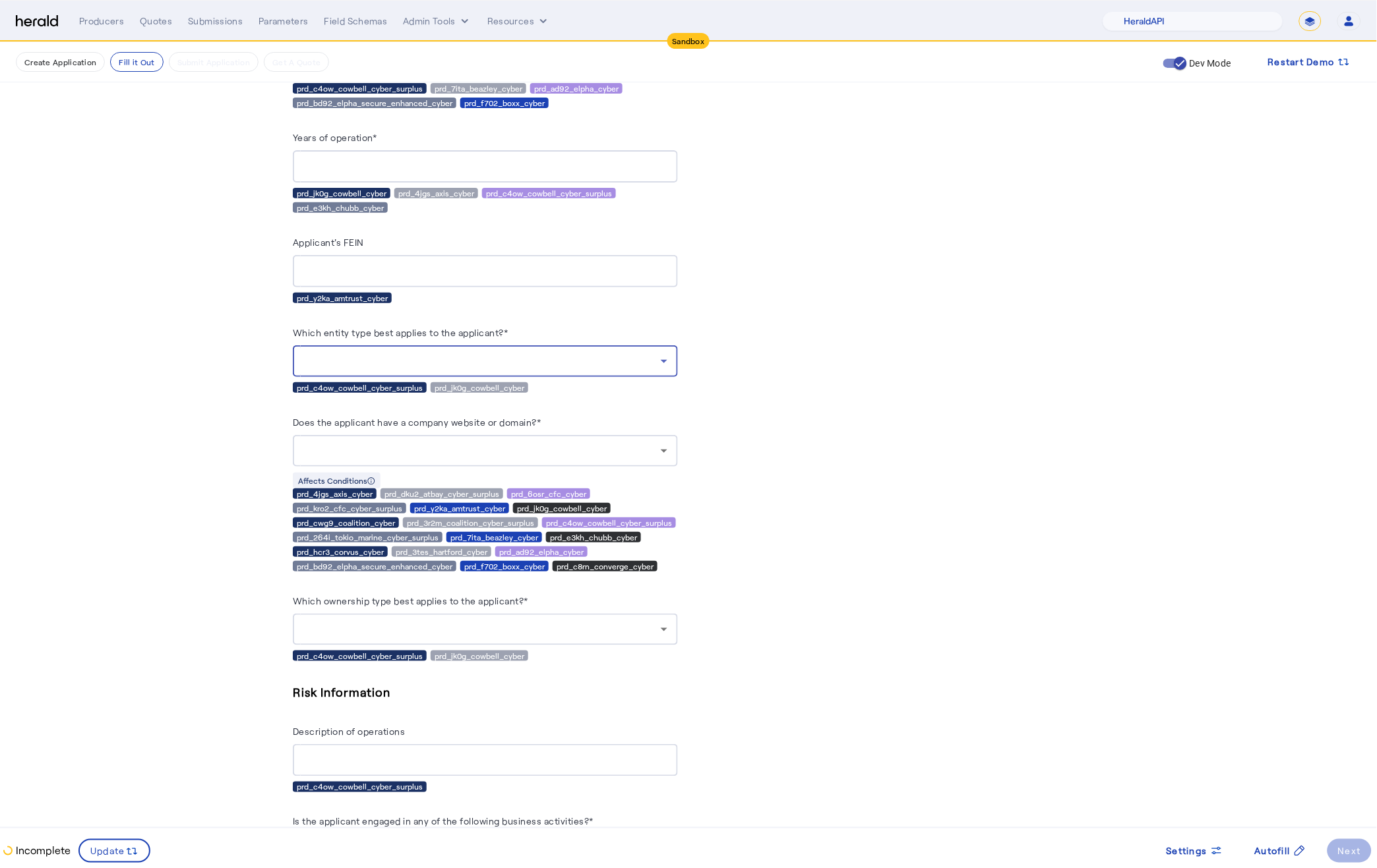
click at [624, 353] on div at bounding box center [482, 361] width 357 height 16
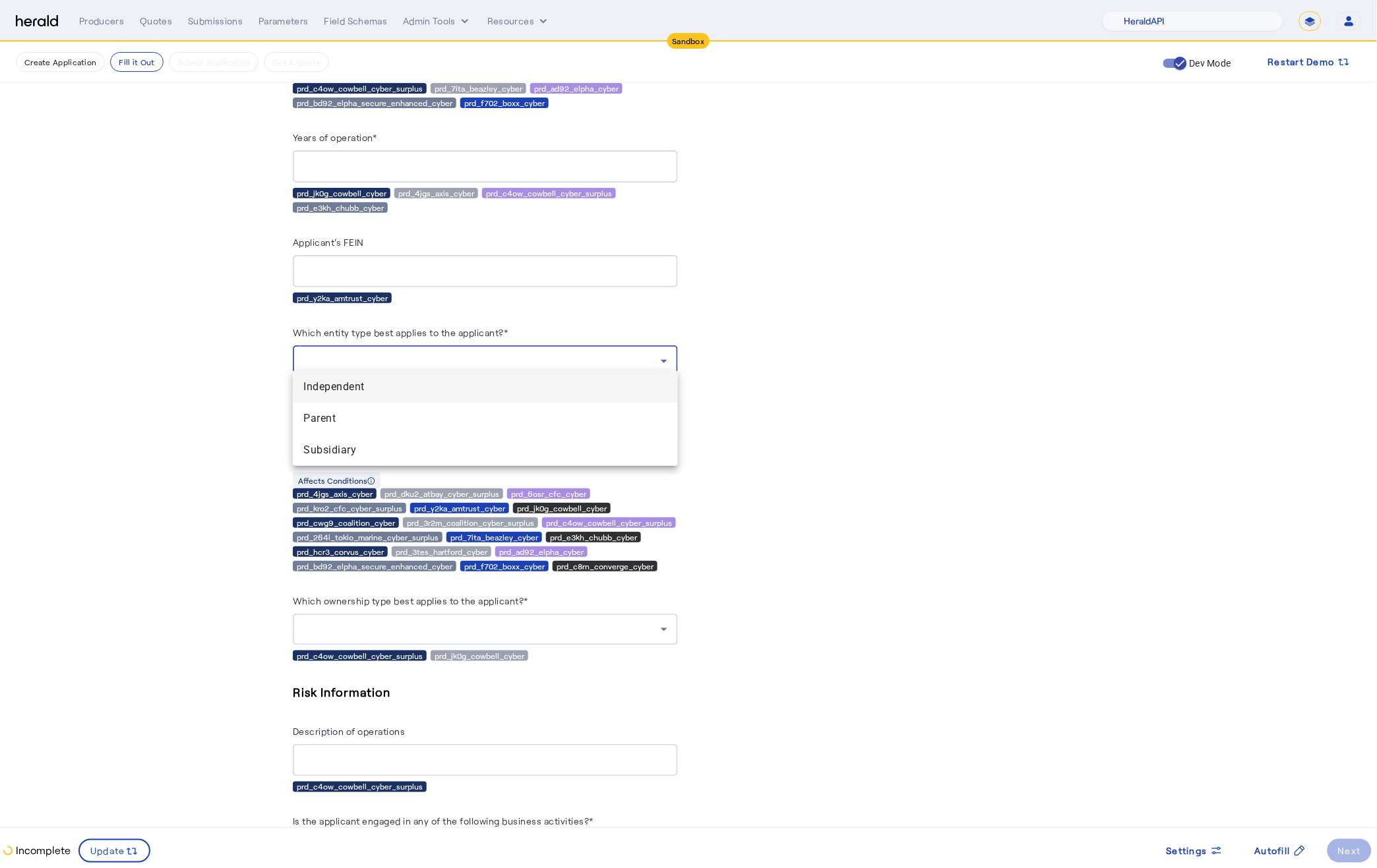
click at [992, 608] on div at bounding box center [688, 434] width 1377 height 868
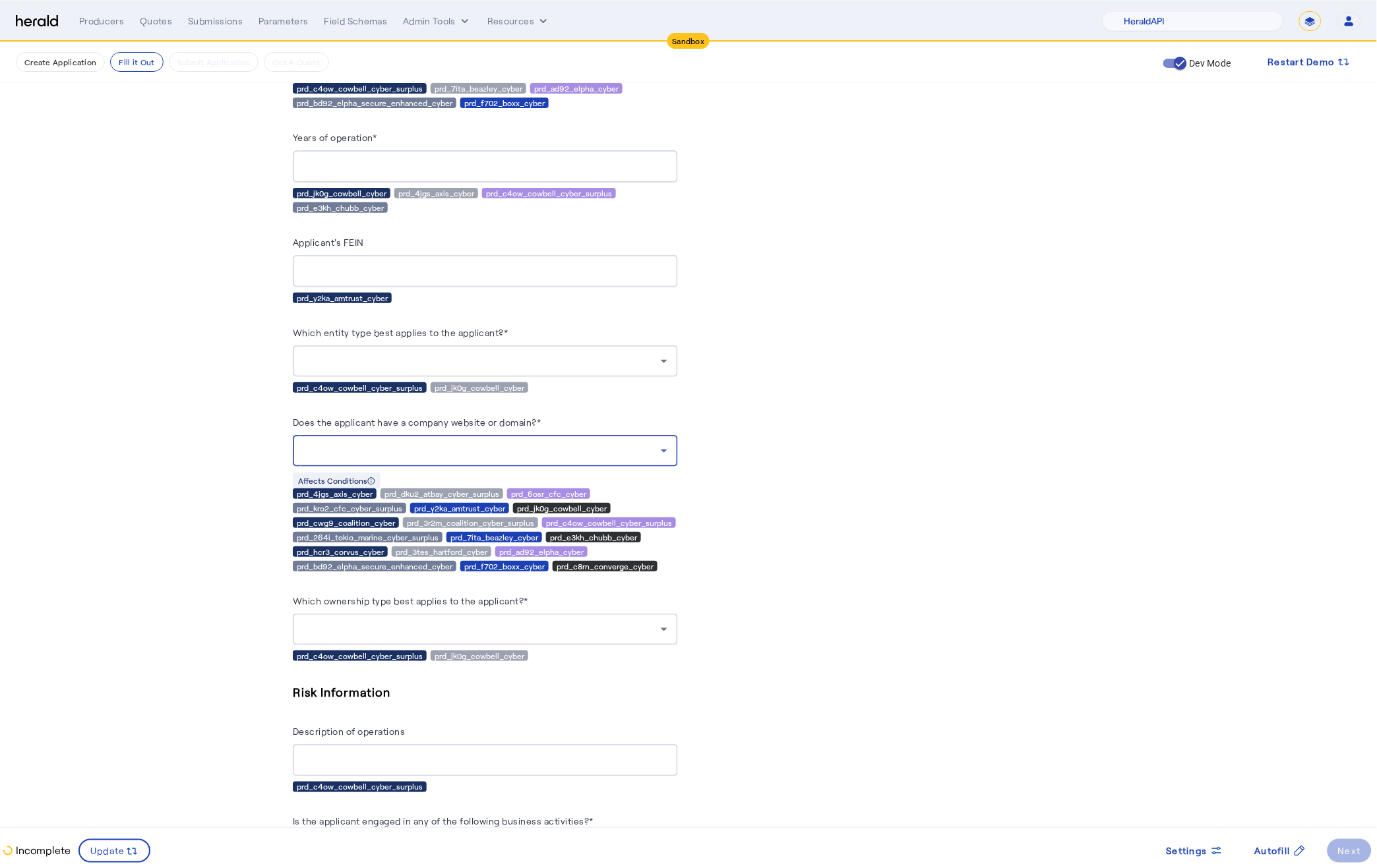
click at [642, 443] on div at bounding box center [482, 451] width 357 height 16
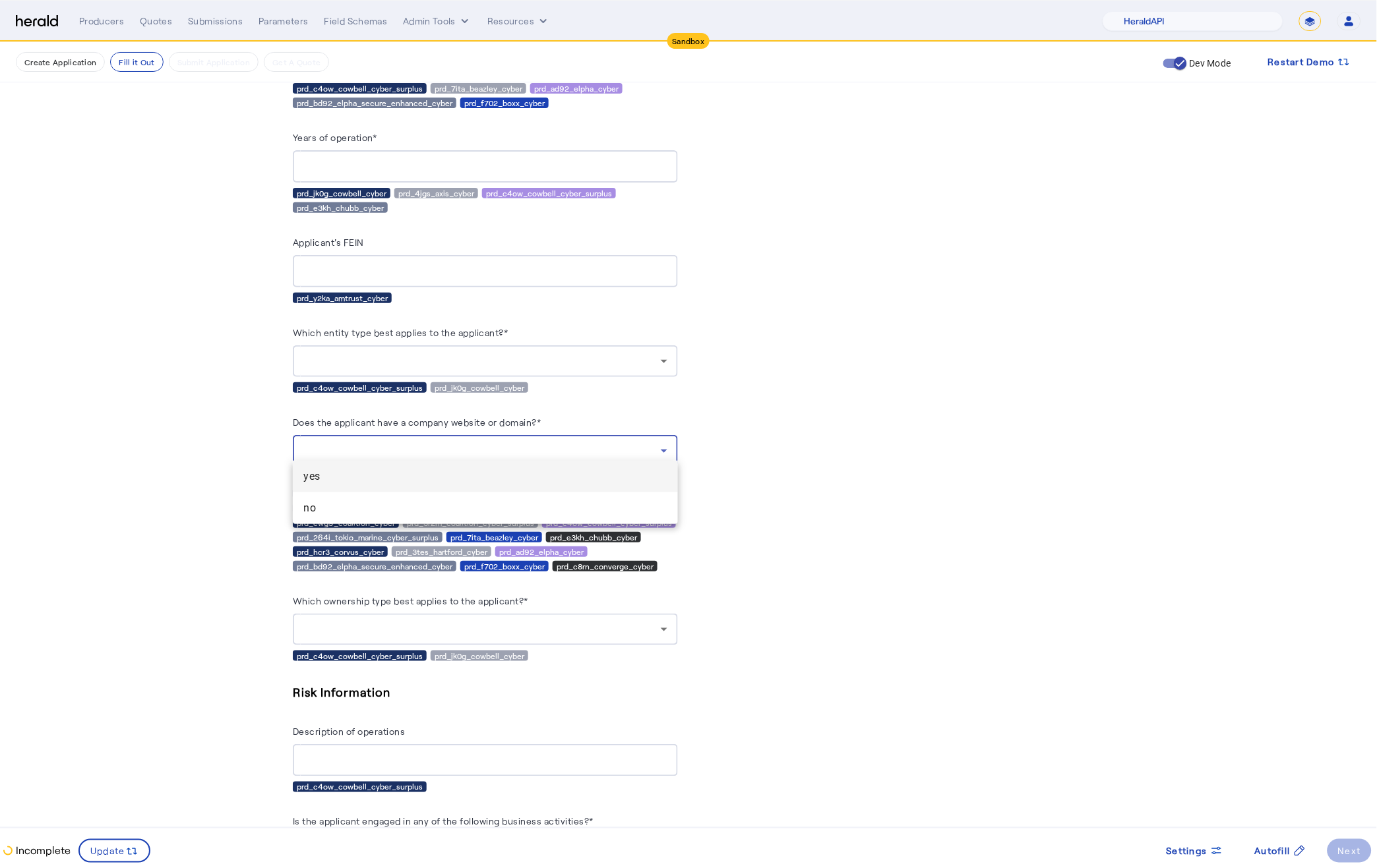
click at [642, 443] on div at bounding box center [688, 434] width 1377 height 868
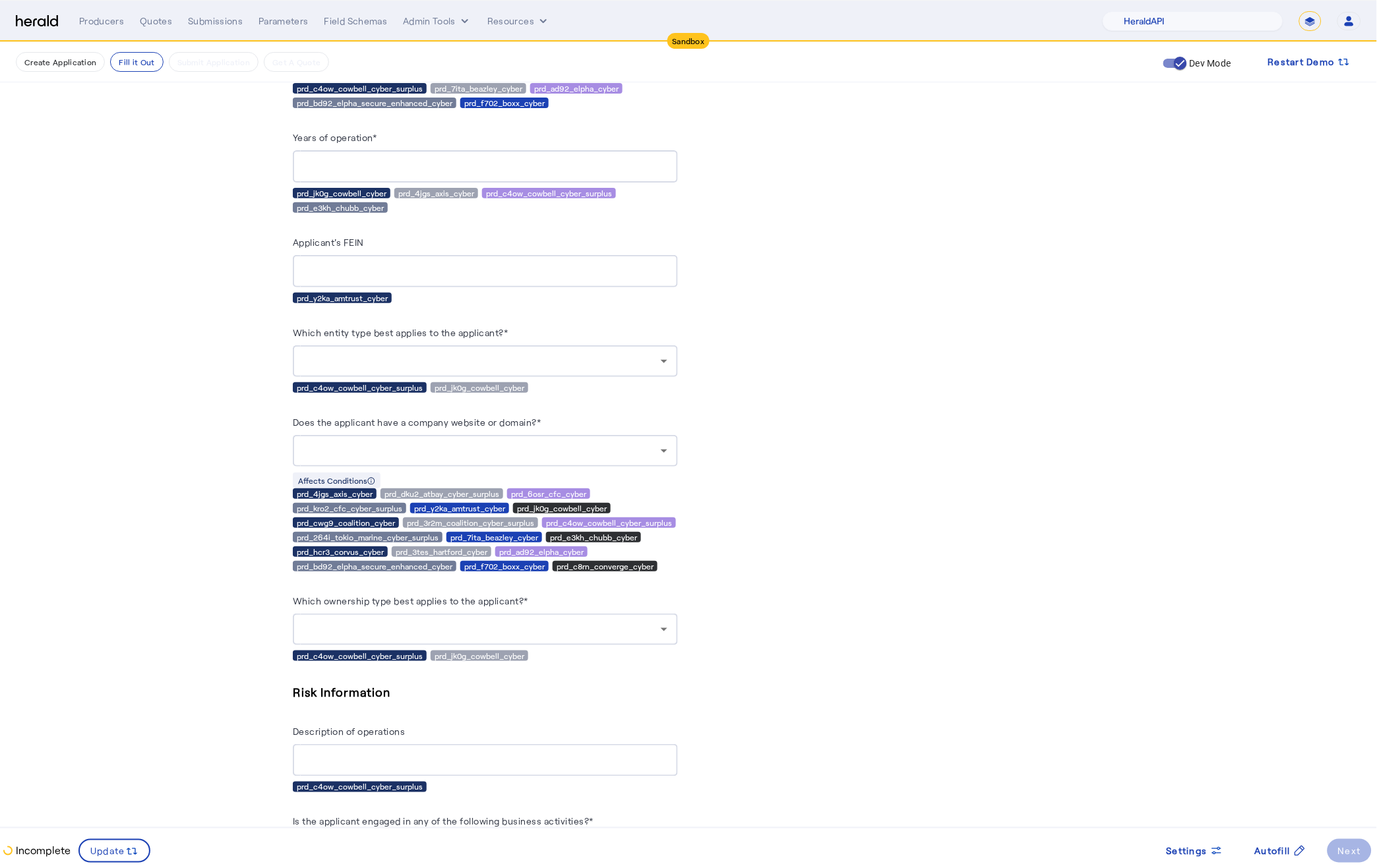
click at [642, 628] on div at bounding box center [482, 630] width 357 height 16
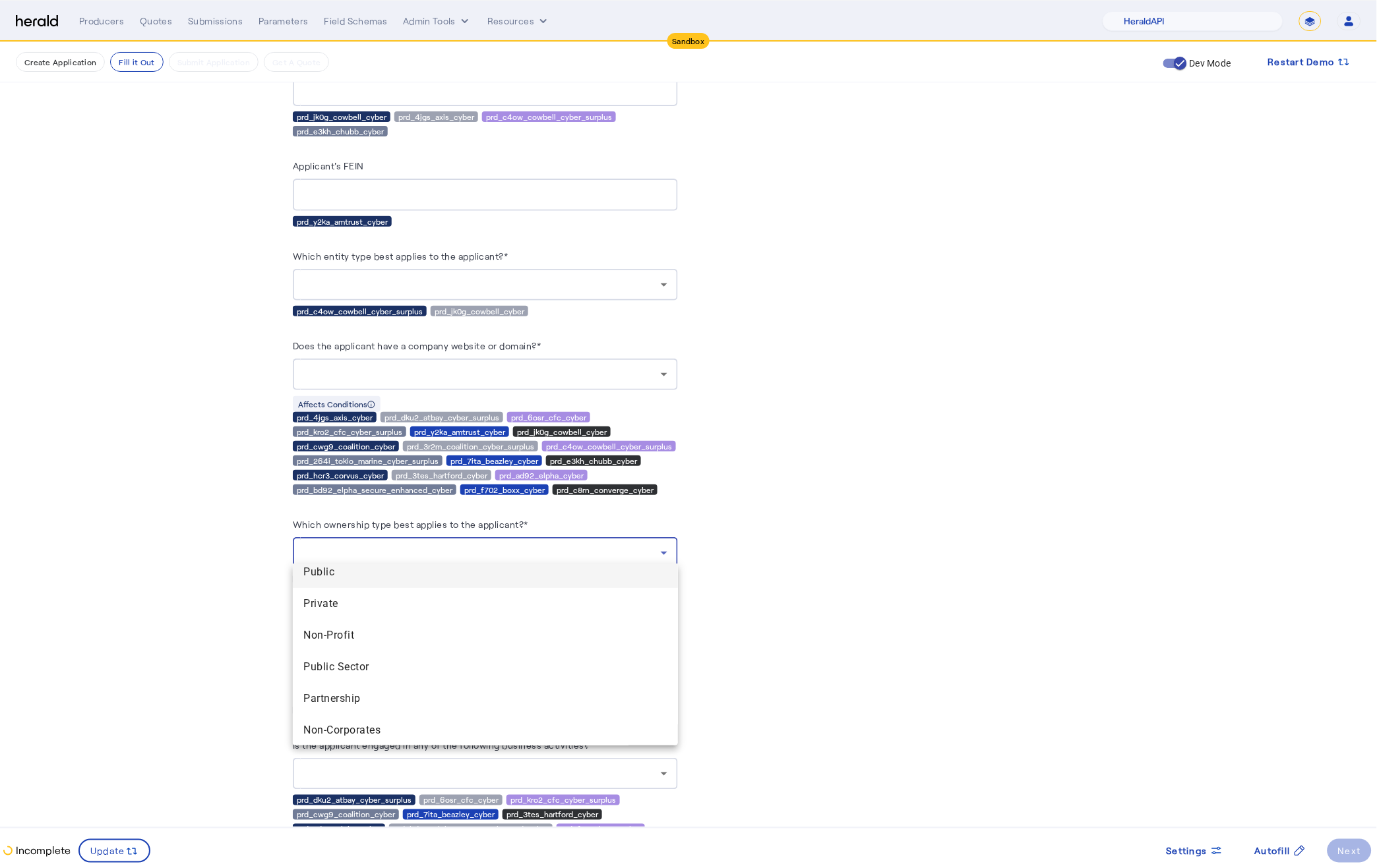
scroll to position [2147, 0]
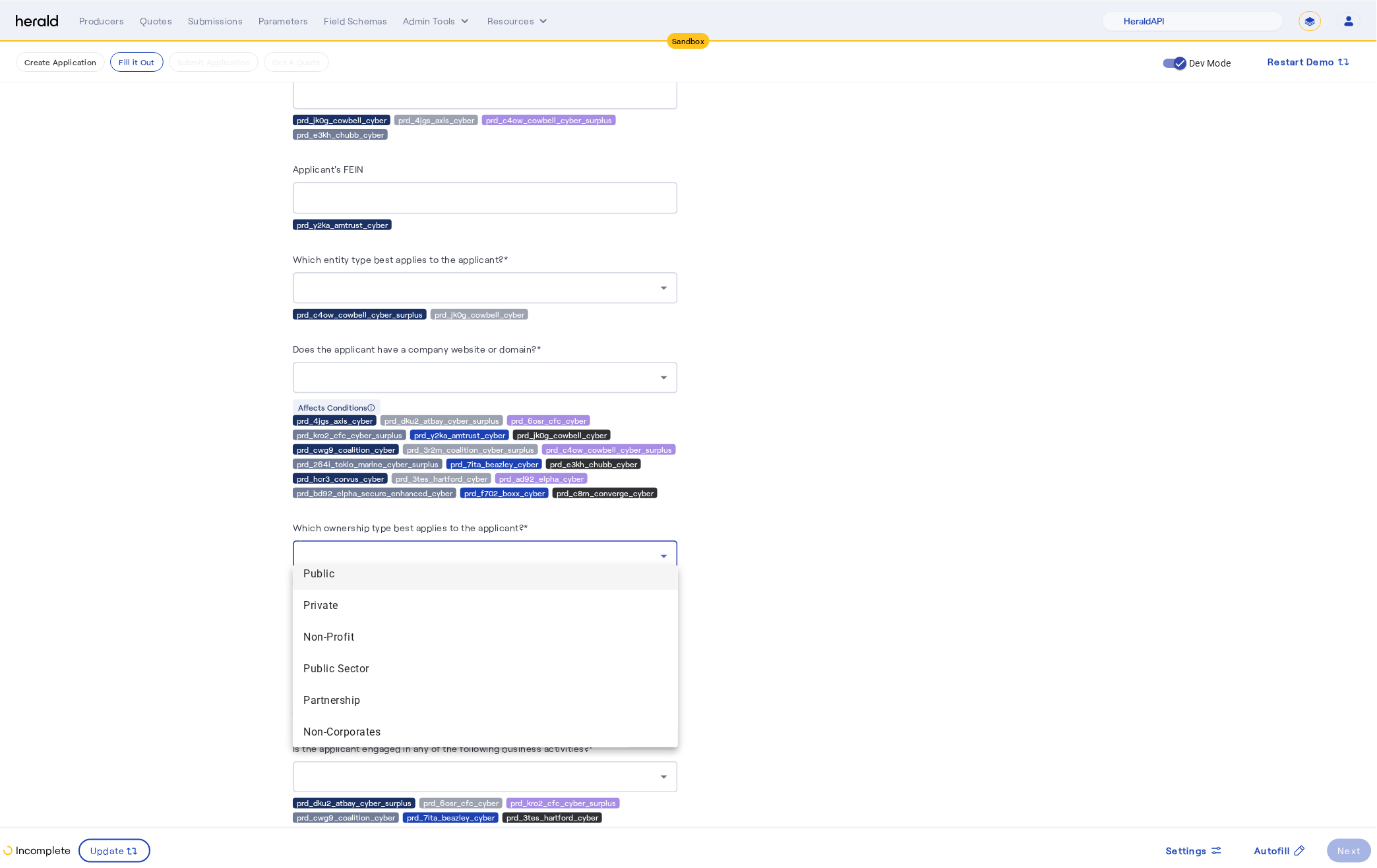
drag, startPoint x: 920, startPoint y: 738, endPoint x: 891, endPoint y: 733, distance: 29.4
click at [920, 738] on div at bounding box center [688, 434] width 1377 height 868
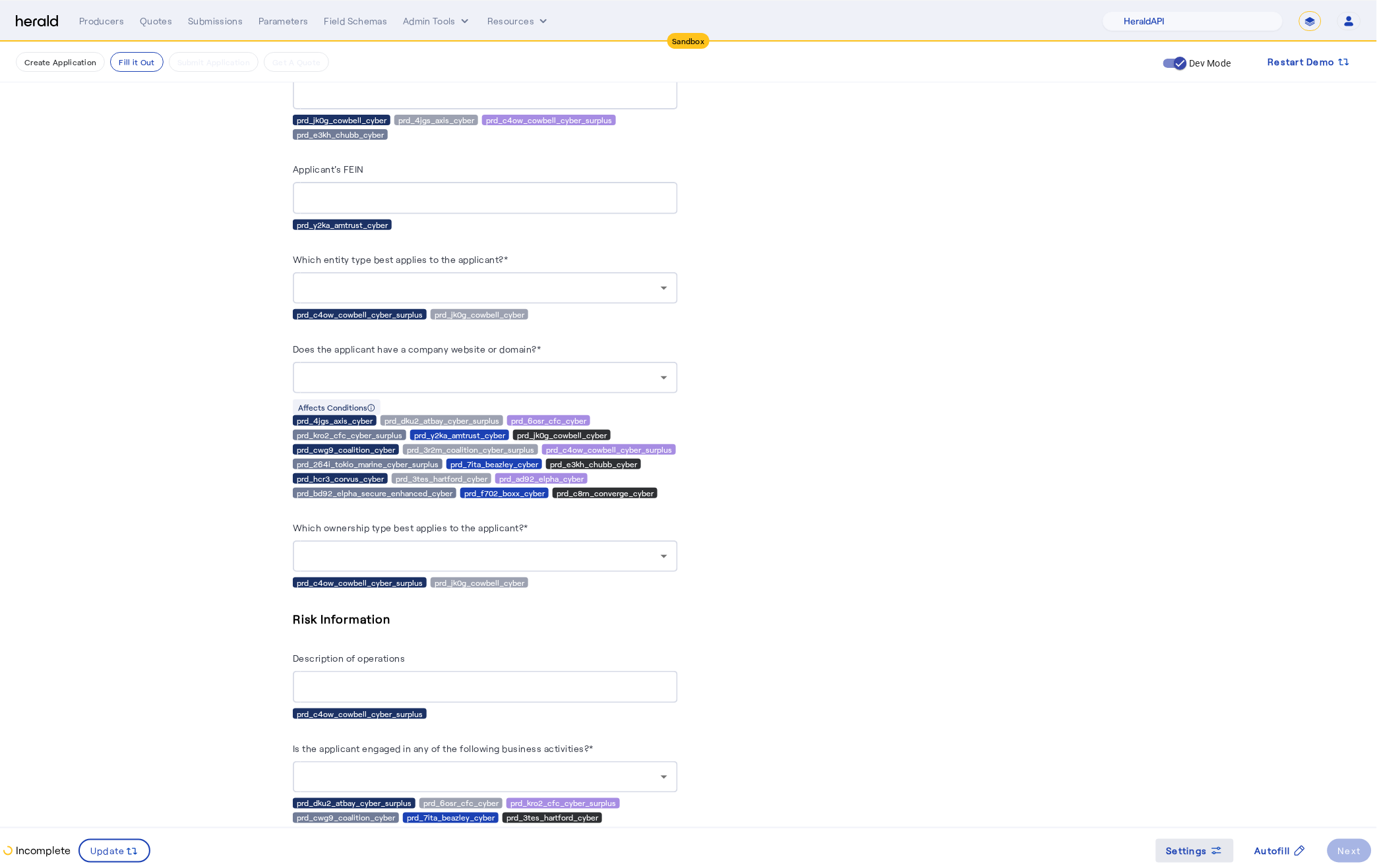
click at [1190, 855] on span "Settings" at bounding box center [1186, 851] width 41 height 14
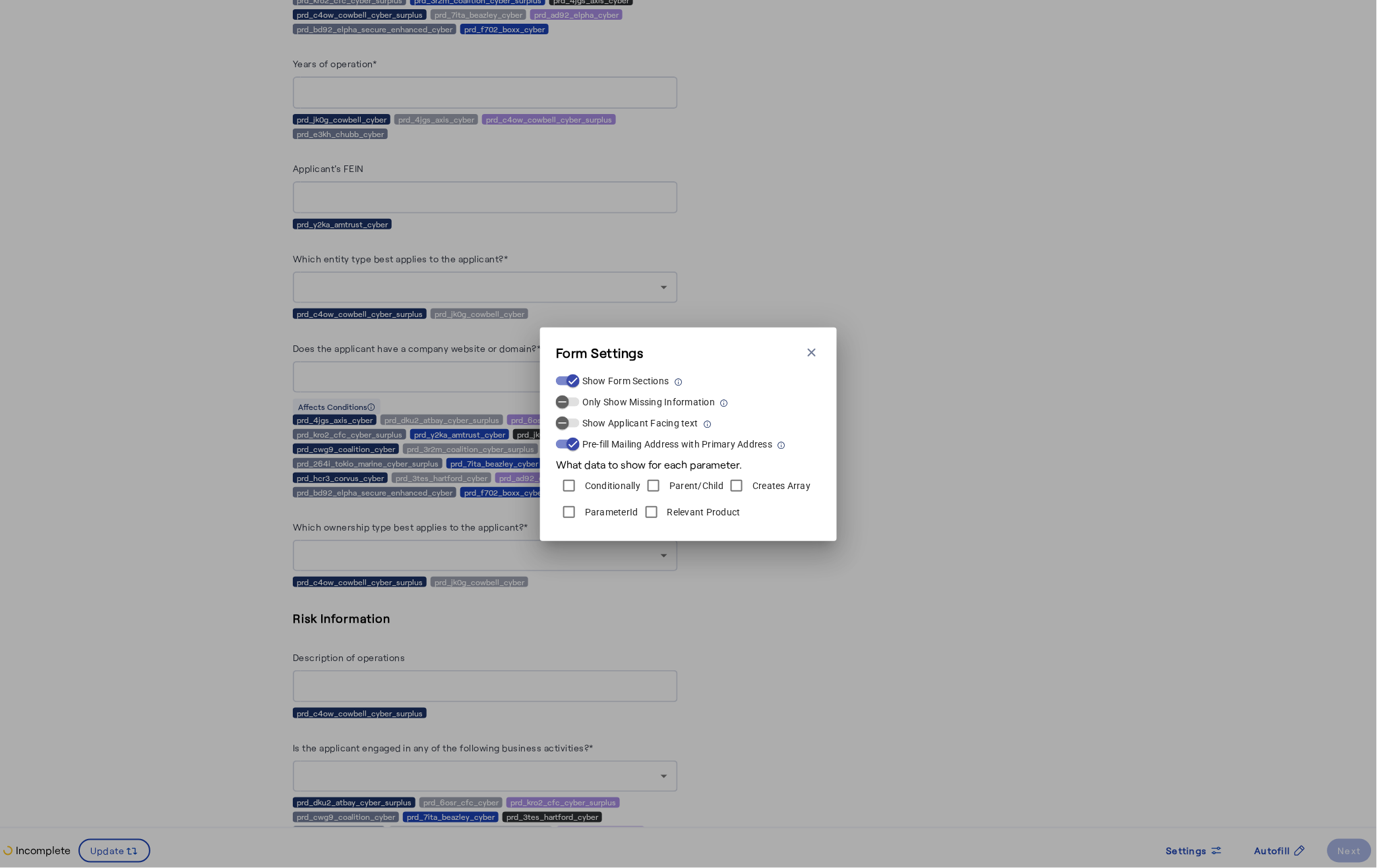
click at [597, 511] on label "ParameterId" at bounding box center [609, 512] width 56 height 13
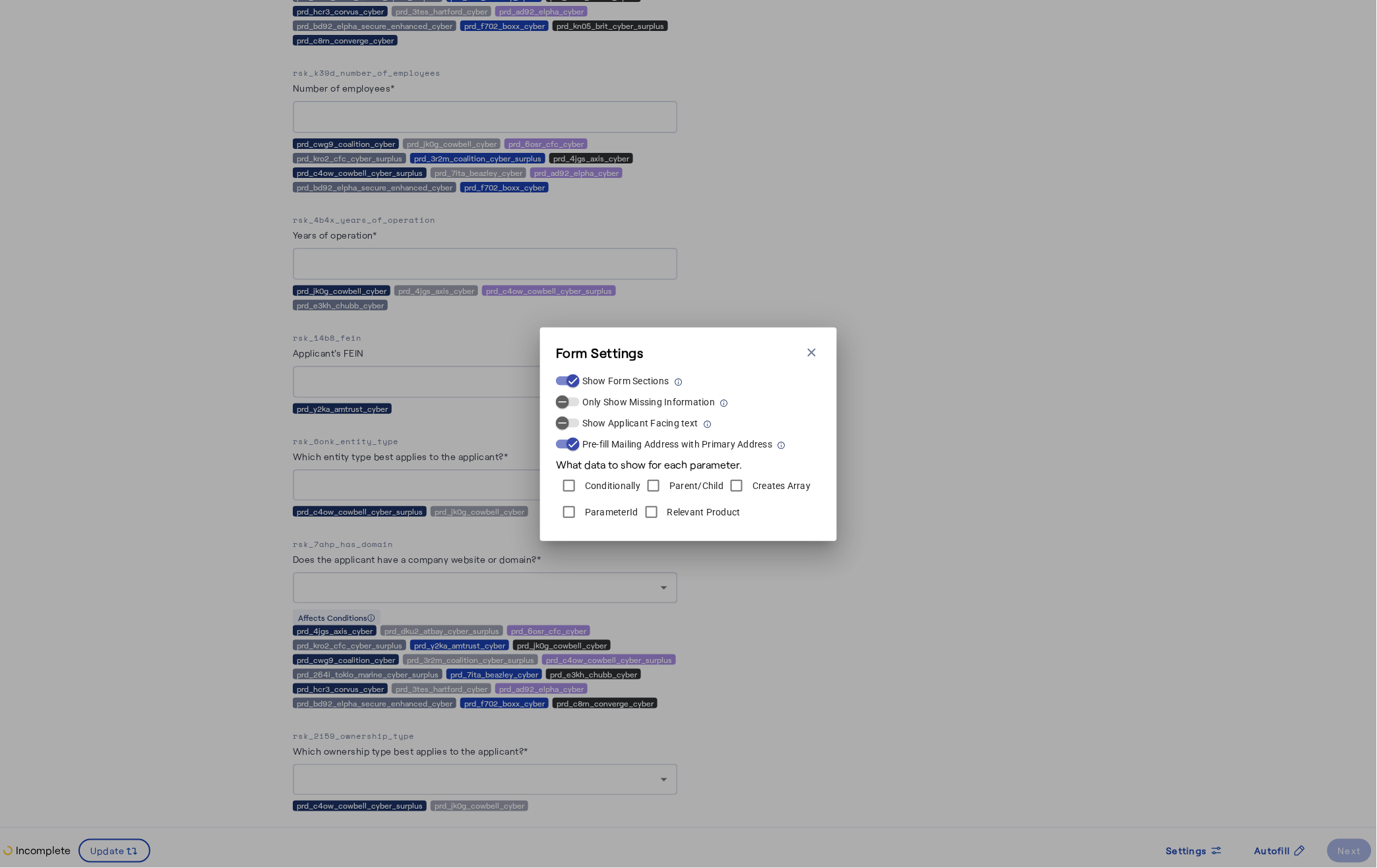
click at [716, 676] on div "Form Settings Close modal Show Form Sections Only Show Missing Information Show…" at bounding box center [688, 434] width 1377 height 868
click at [805, 346] on icon "button" at bounding box center [812, 353] width 13 height 13
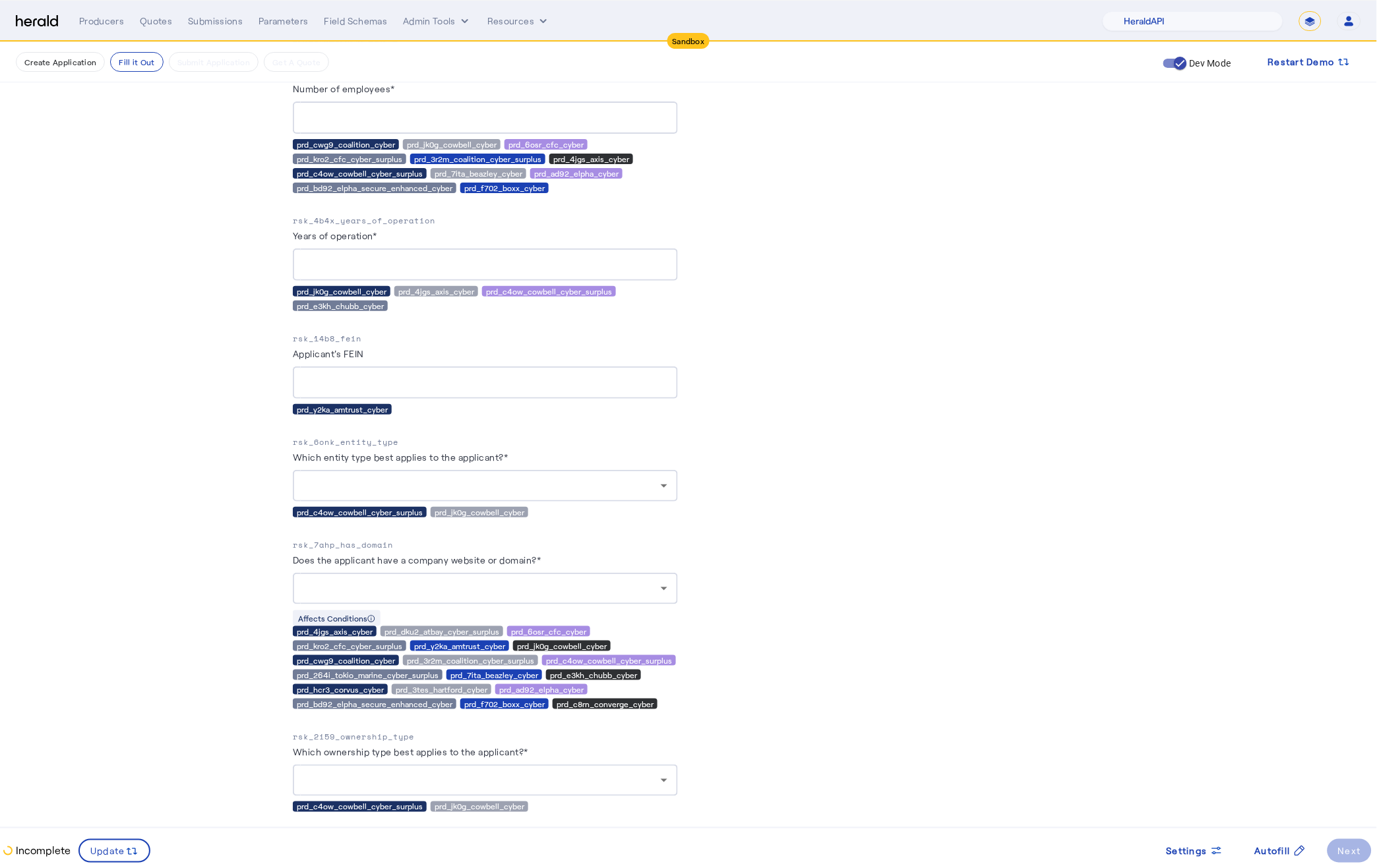
click at [338, 436] on p "rsk_6onk_entity_type" at bounding box center [485, 442] width 385 height 13
click at [489, 485] on div at bounding box center [482, 486] width 357 height 16
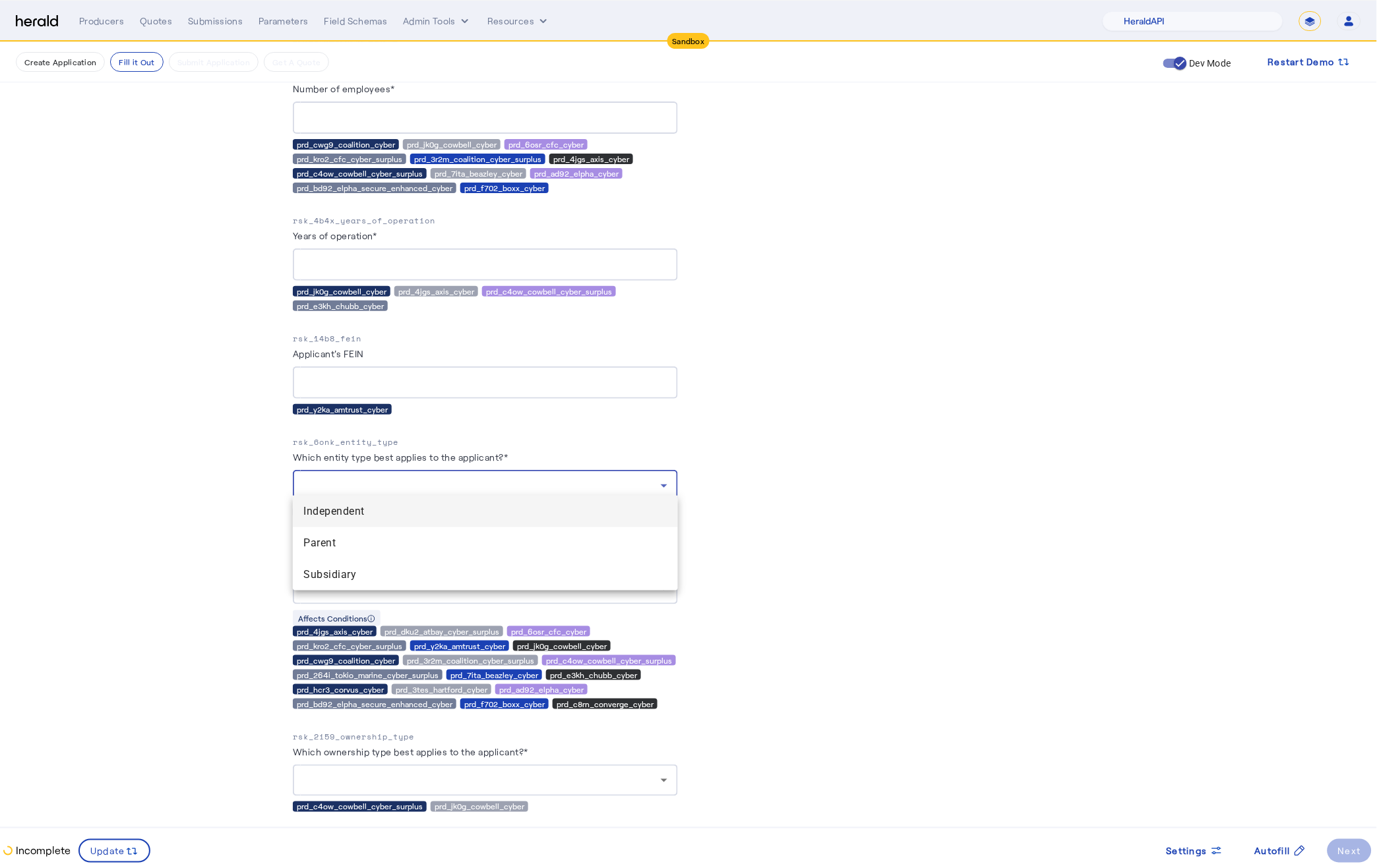
click at [489, 485] on div at bounding box center [688, 434] width 1377 height 868
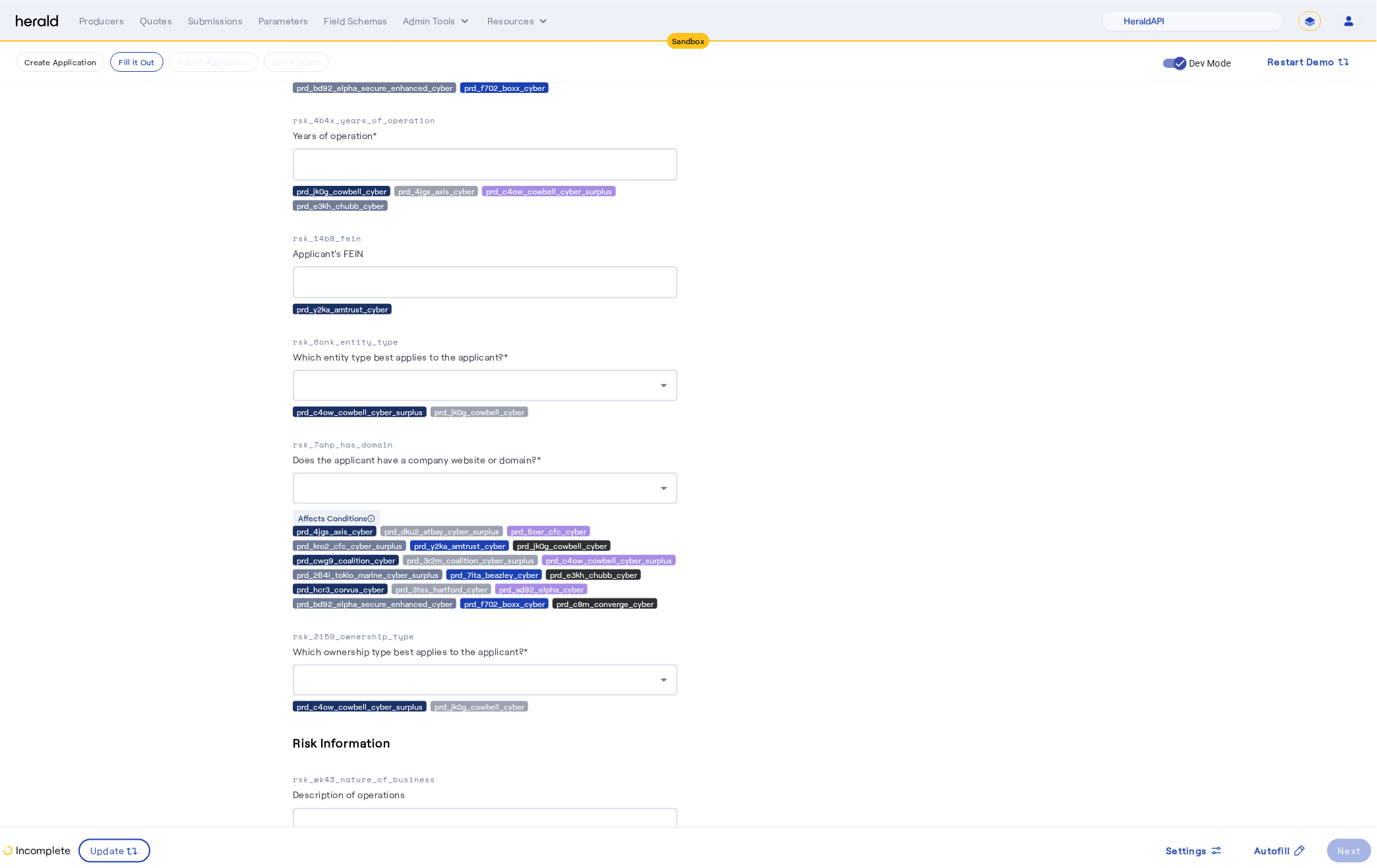
scroll to position [2248, 0]
click at [351, 630] on p "rsk_2i59_ownership_type" at bounding box center [485, 636] width 385 height 13
copy p "rsk_2i59_ownership_type"
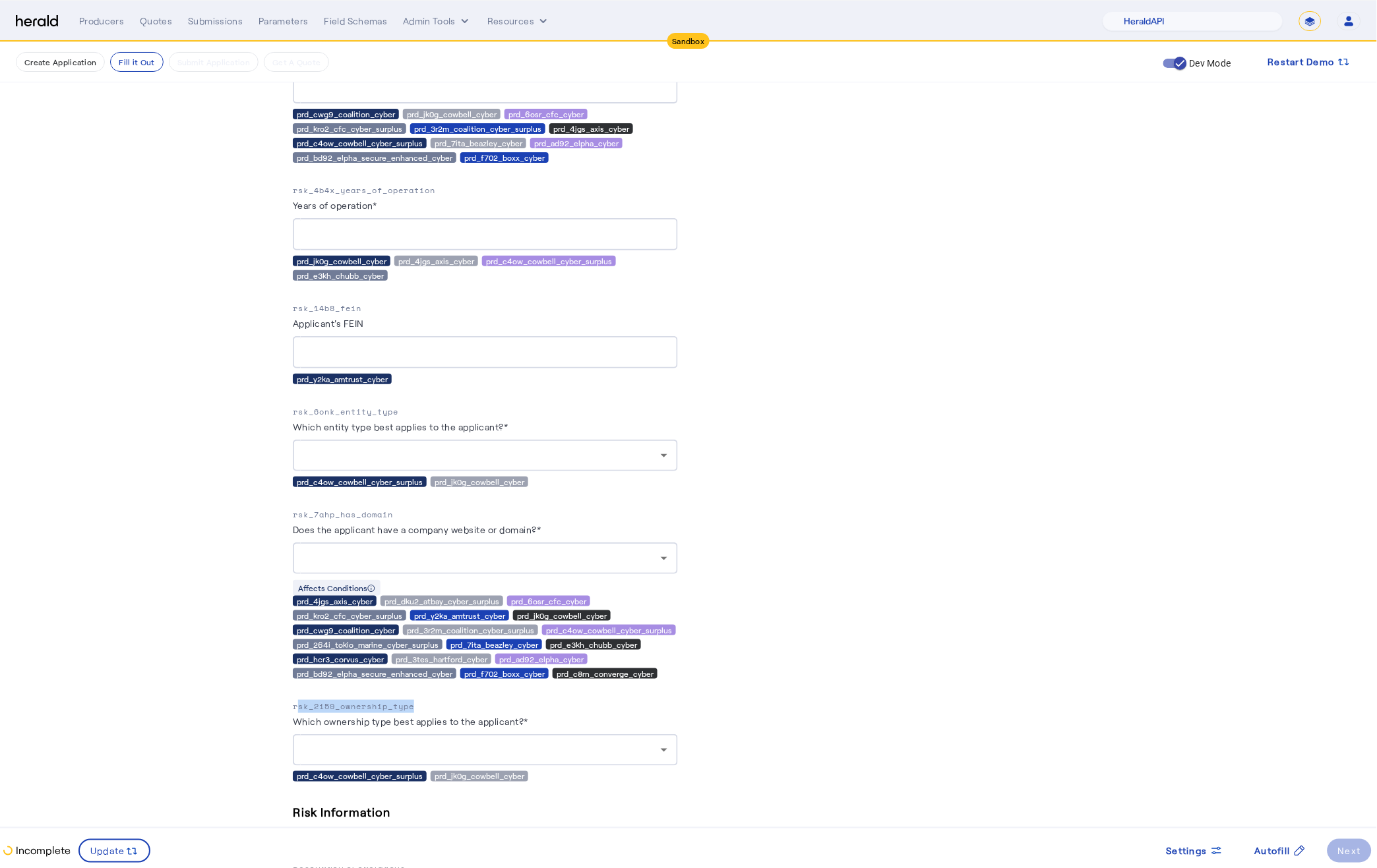
scroll to position [2163, 0]
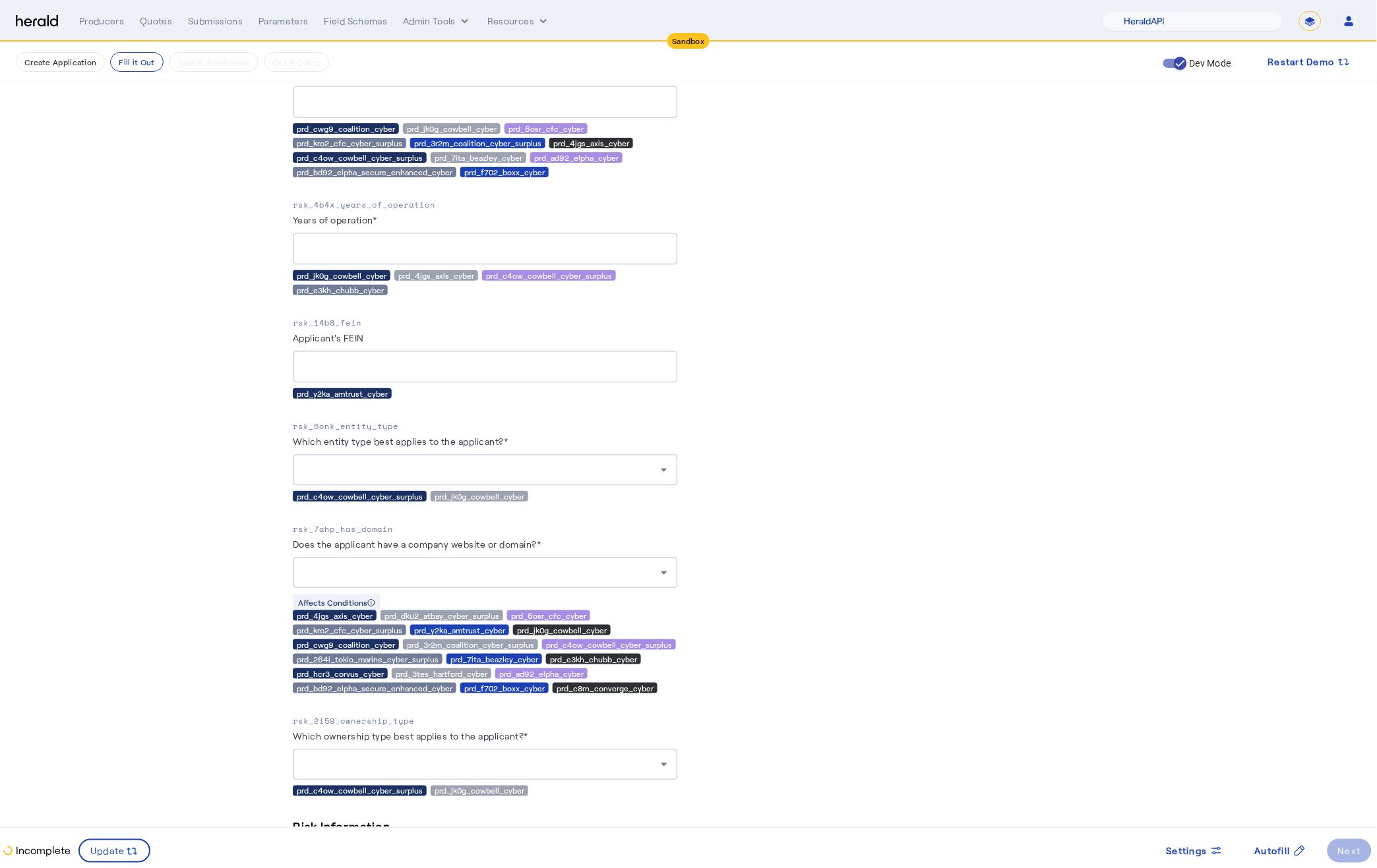
click at [533, 454] on div at bounding box center [485, 470] width 364 height 31
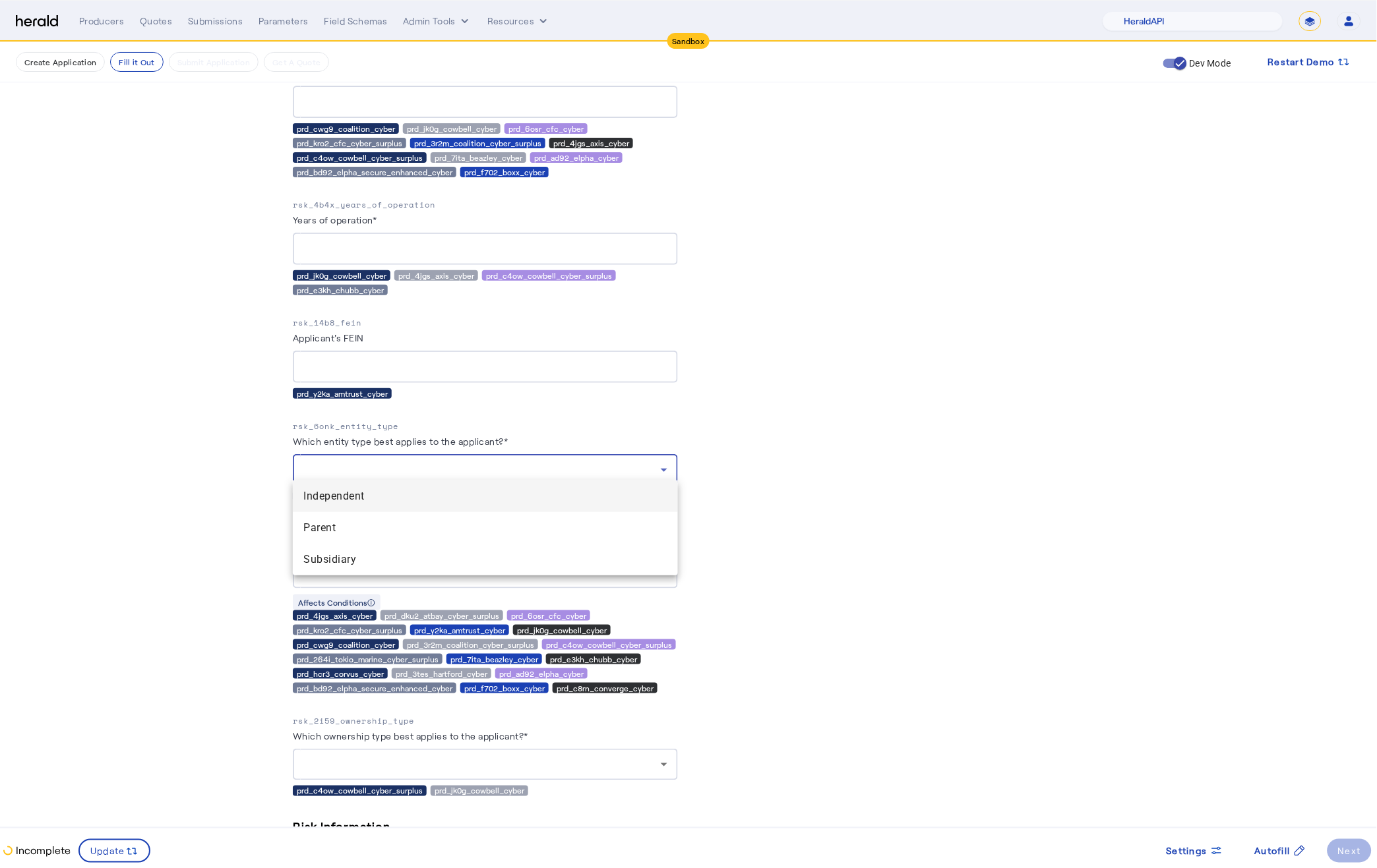
click at [533, 452] on div at bounding box center [688, 434] width 1377 height 868
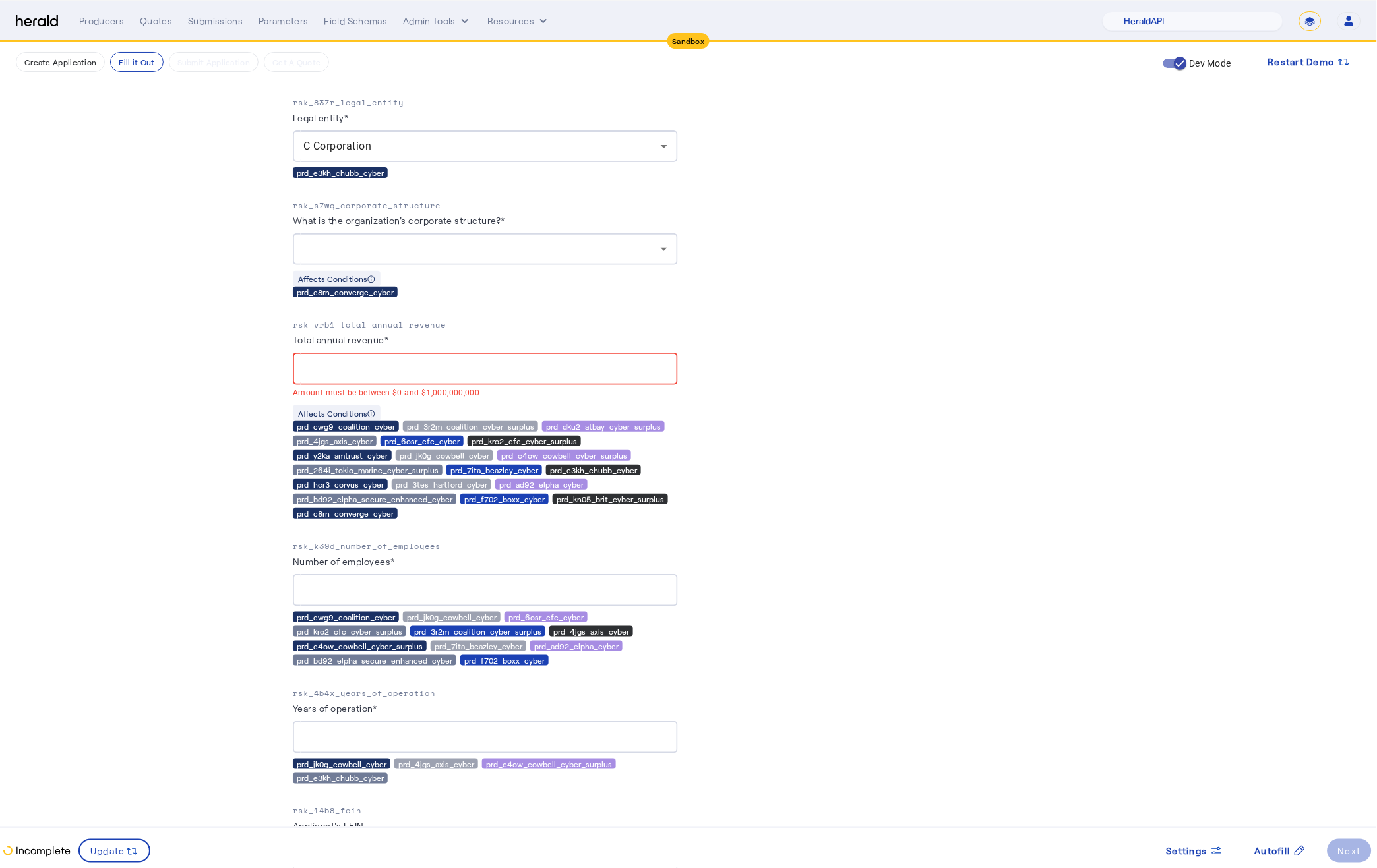
scroll to position [1672, 0]
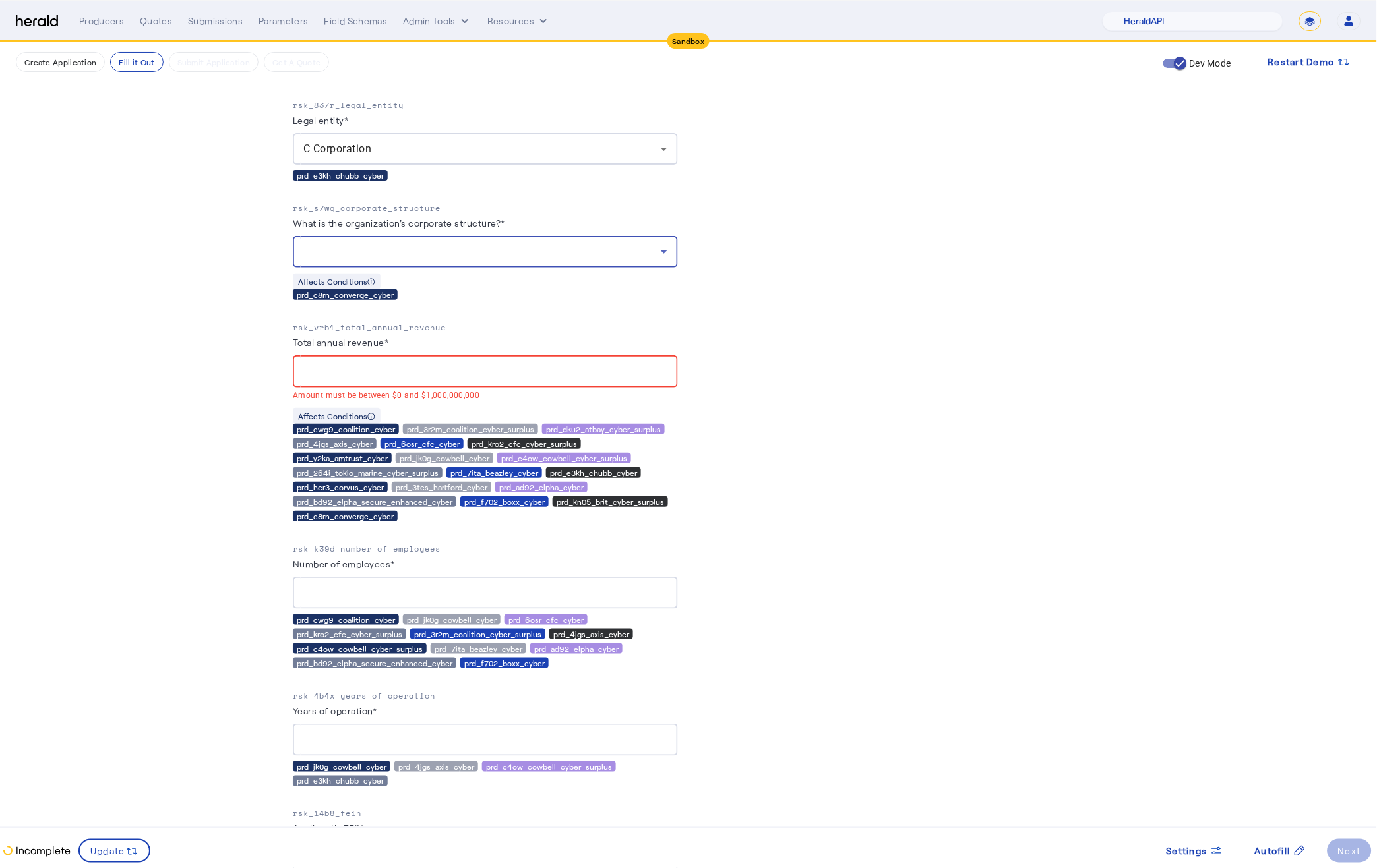
click at [497, 244] on div at bounding box center [482, 252] width 357 height 16
click at [858, 249] on div at bounding box center [688, 434] width 1377 height 868
click at [590, 236] on div at bounding box center [485, 252] width 364 height 31
click at [371, 200] on div at bounding box center [688, 434] width 1377 height 868
click at [371, 201] on p "rsk_s7wq_corporate_structure" at bounding box center [485, 208] width 385 height 13
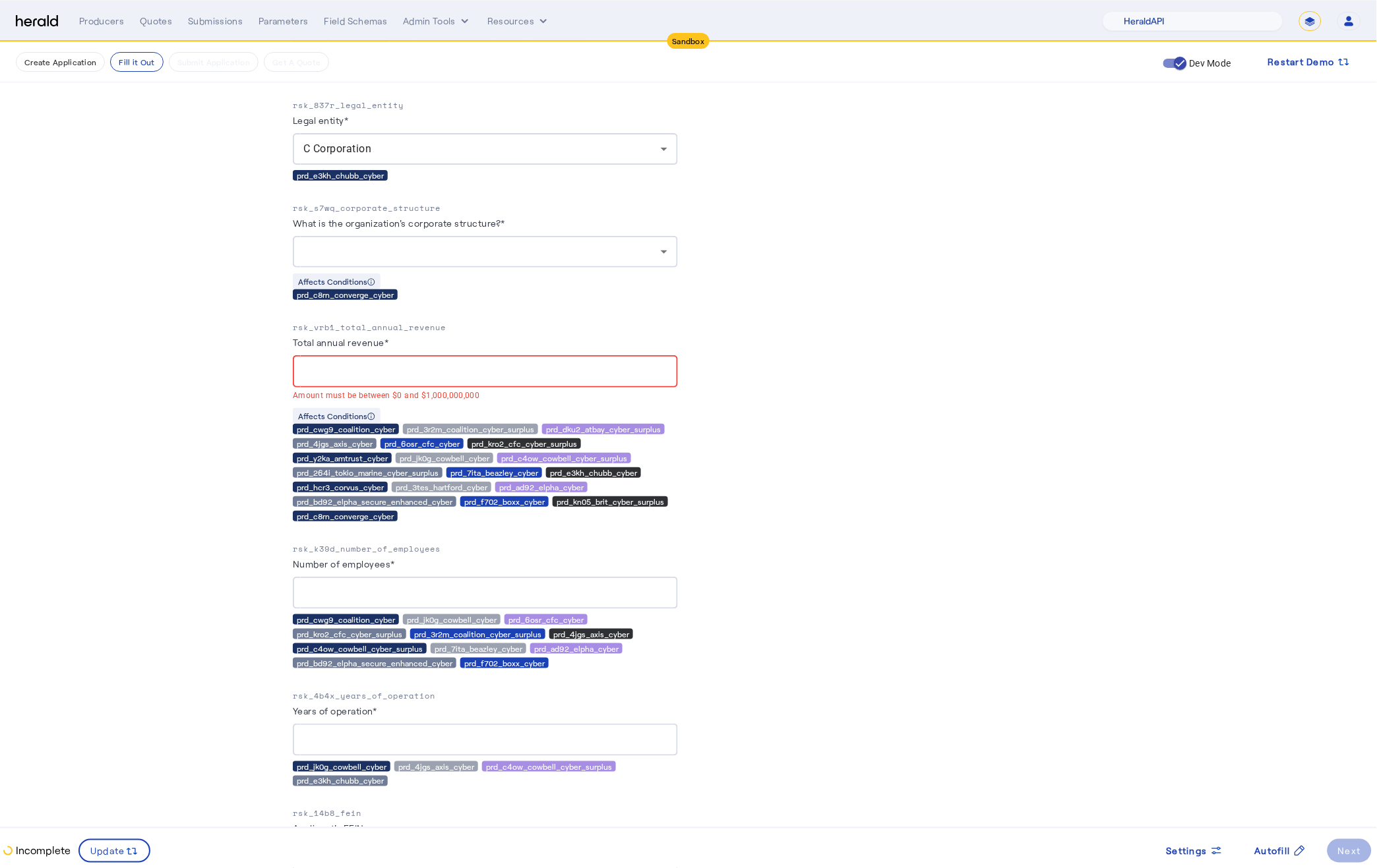
copy p "rsk_s7wq_corporate_structure"
click at [1186, 851] on span "Settings" at bounding box center [1186, 851] width 41 height 14
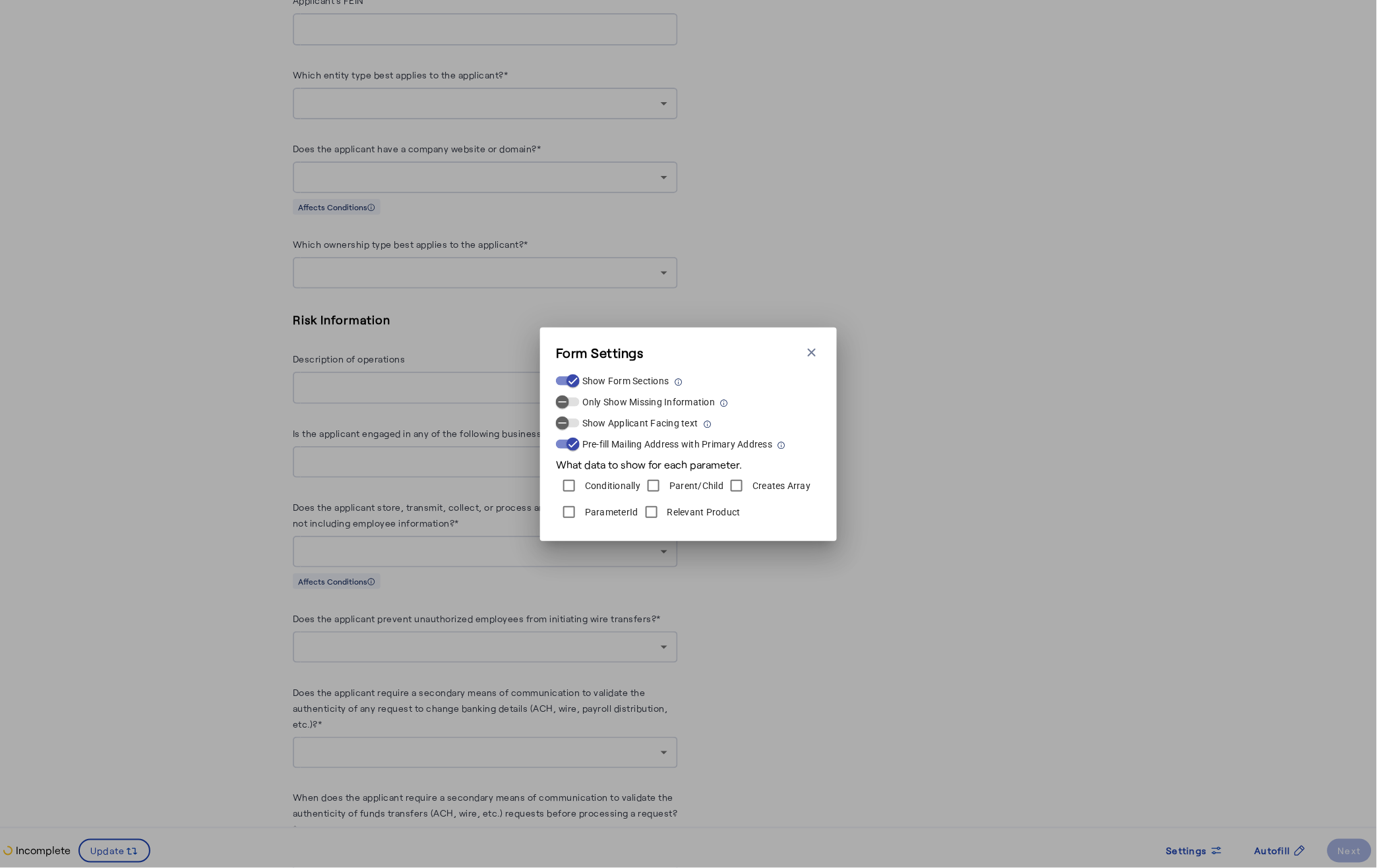
click at [771, 644] on div "Form Settings Close modal Show Form Sections Only Show Missing Information Show…" at bounding box center [688, 434] width 1377 height 868
click at [815, 354] on icon "button" at bounding box center [812, 353] width 13 height 13
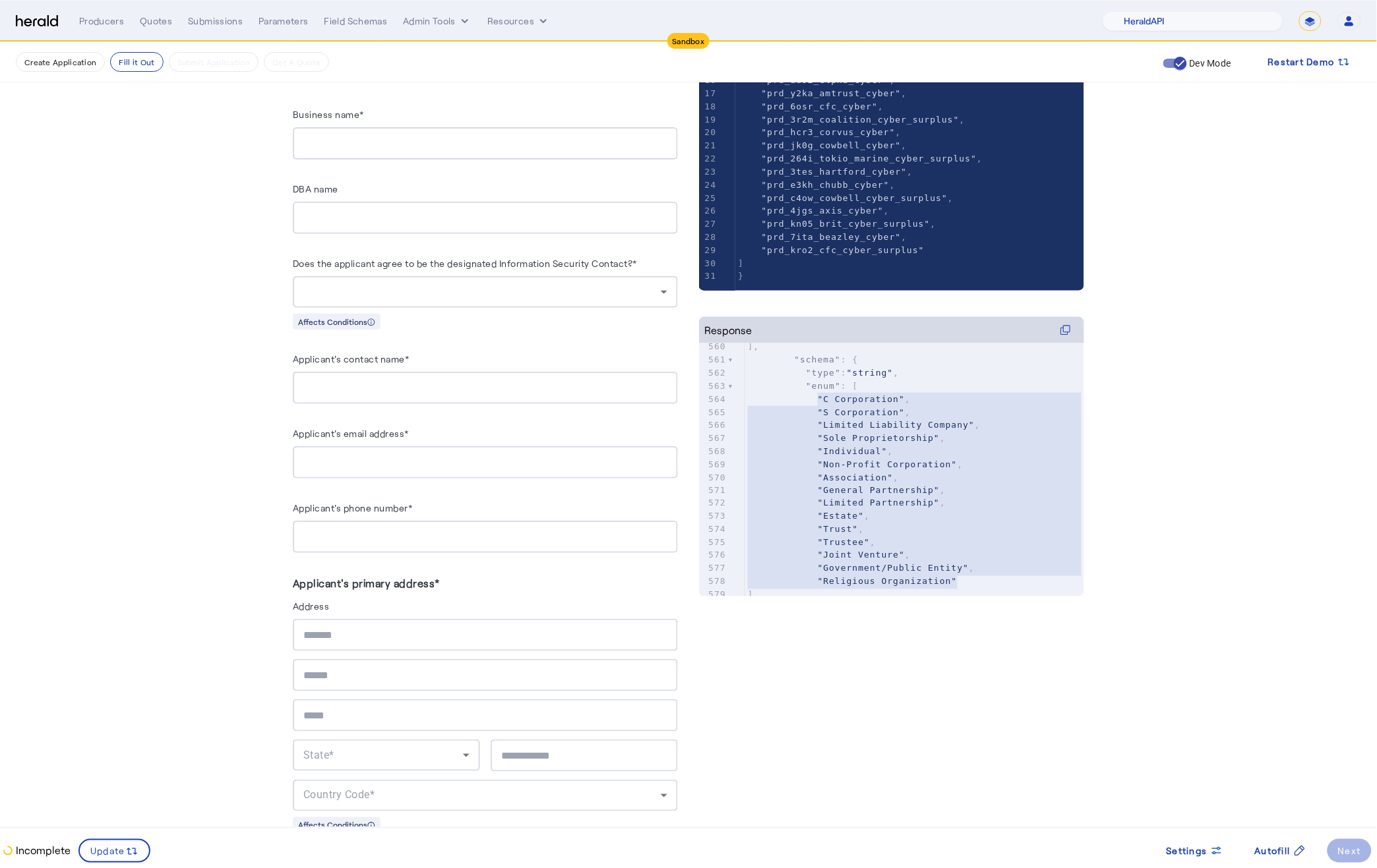
scroll to position [272, 0]
click at [414, 258] on label "Does the applicant agree to be the designated Information Security Contact?*" at bounding box center [465, 262] width 344 height 11
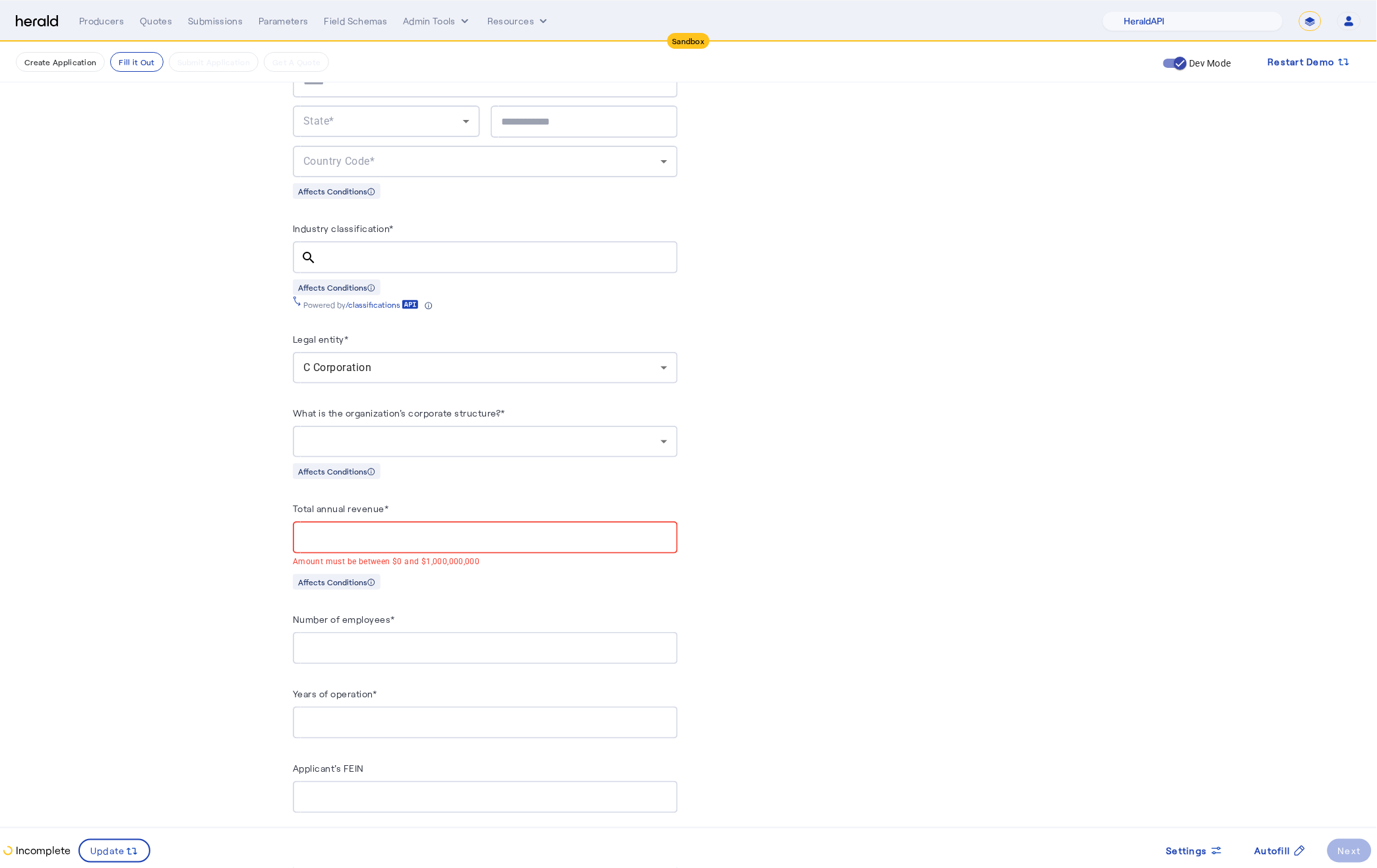
scroll to position [907, 0]
click at [490, 432] on div at bounding box center [482, 440] width 357 height 16
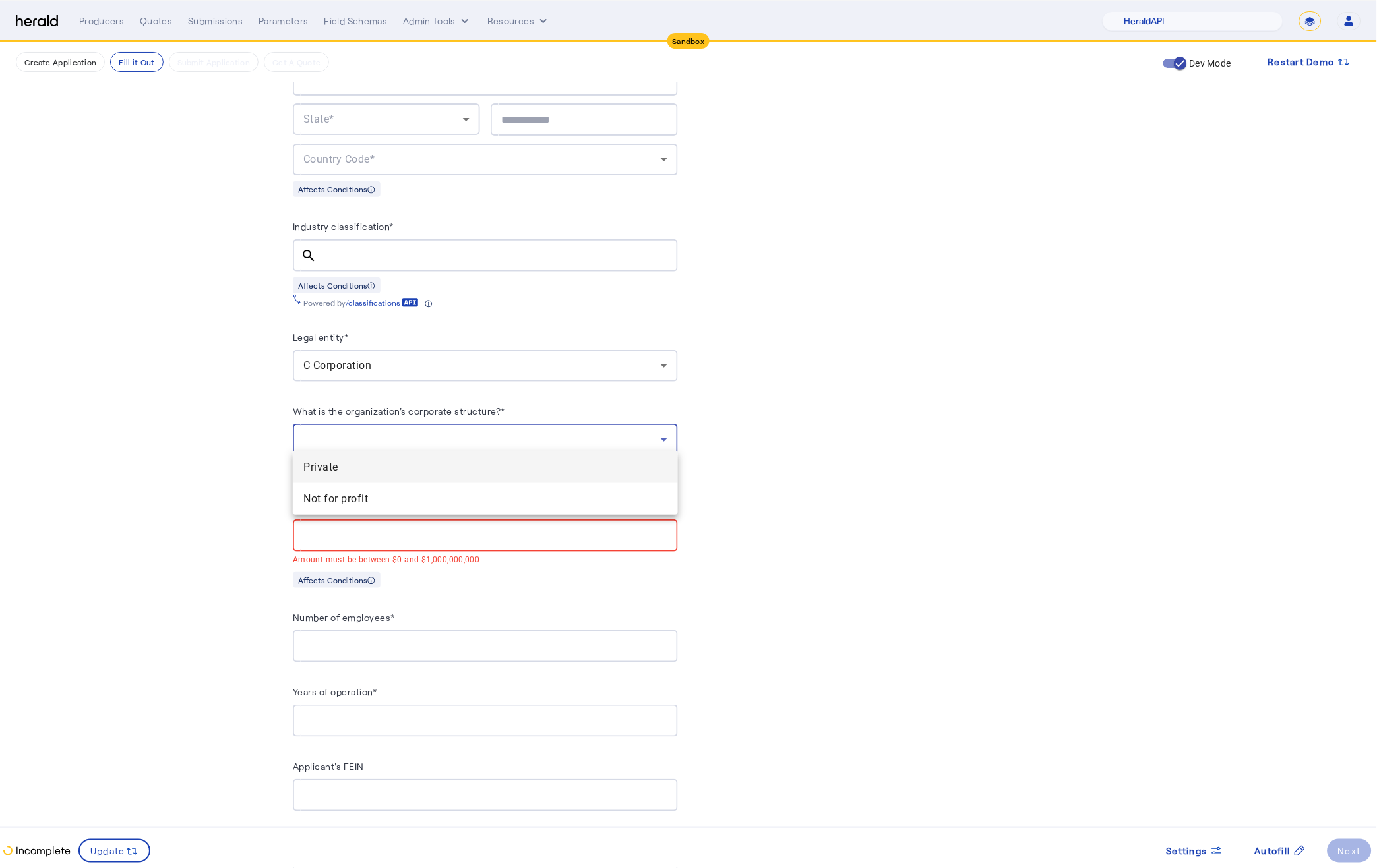
click at [490, 425] on div at bounding box center [688, 434] width 1377 height 868
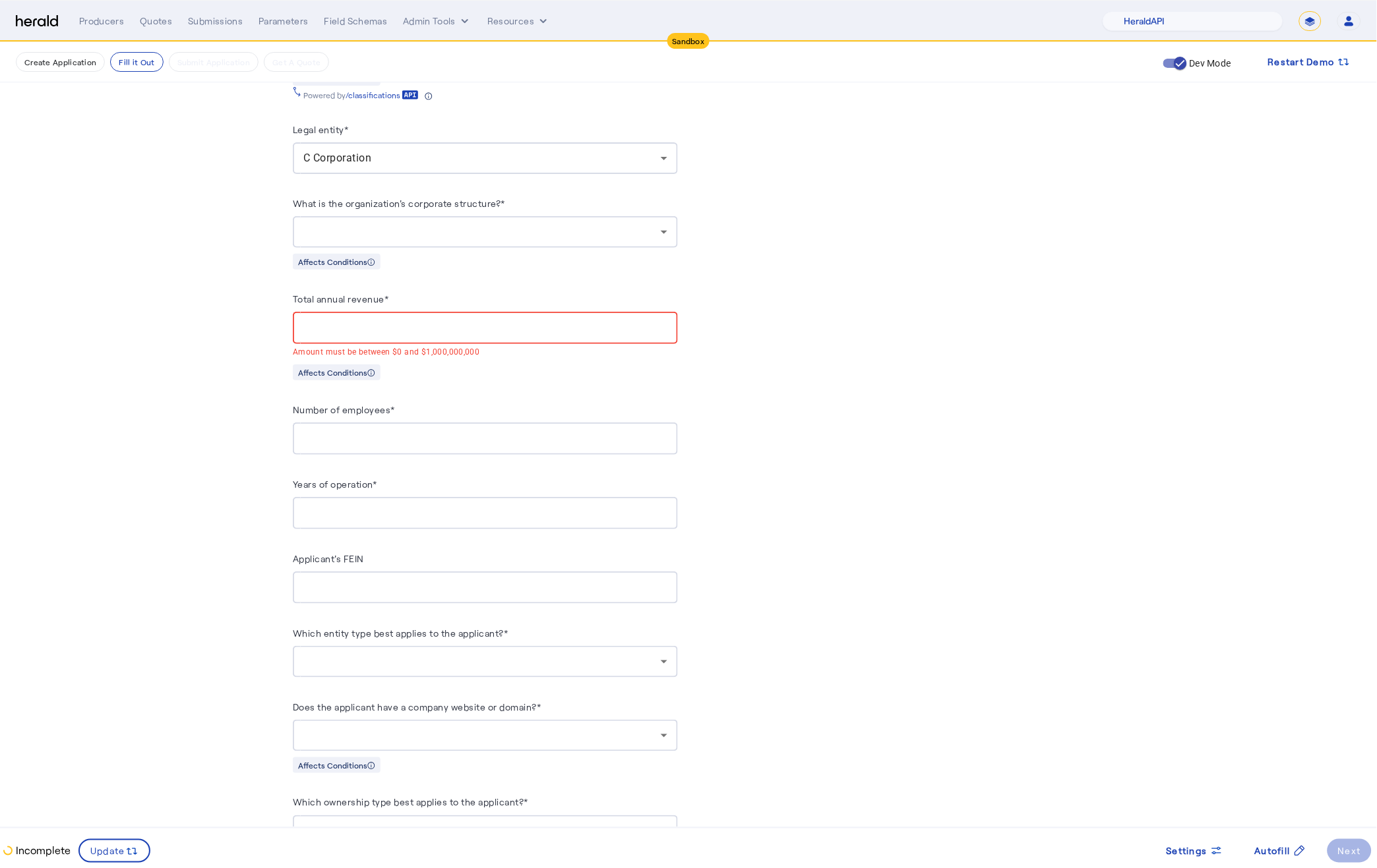
scroll to position [1116, 0]
